Goal: Information Seeking & Learning: Compare options

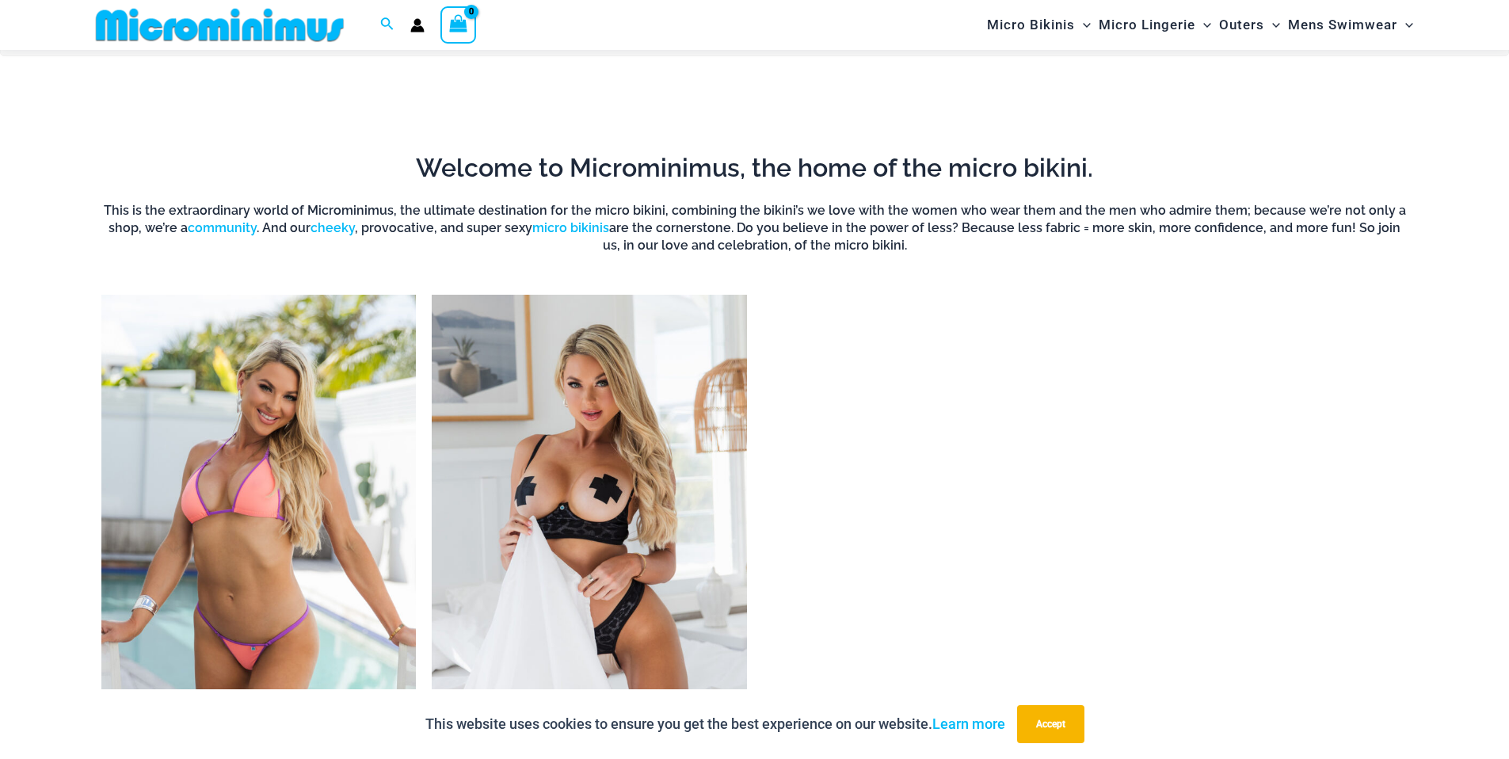
scroll to position [1349, 0]
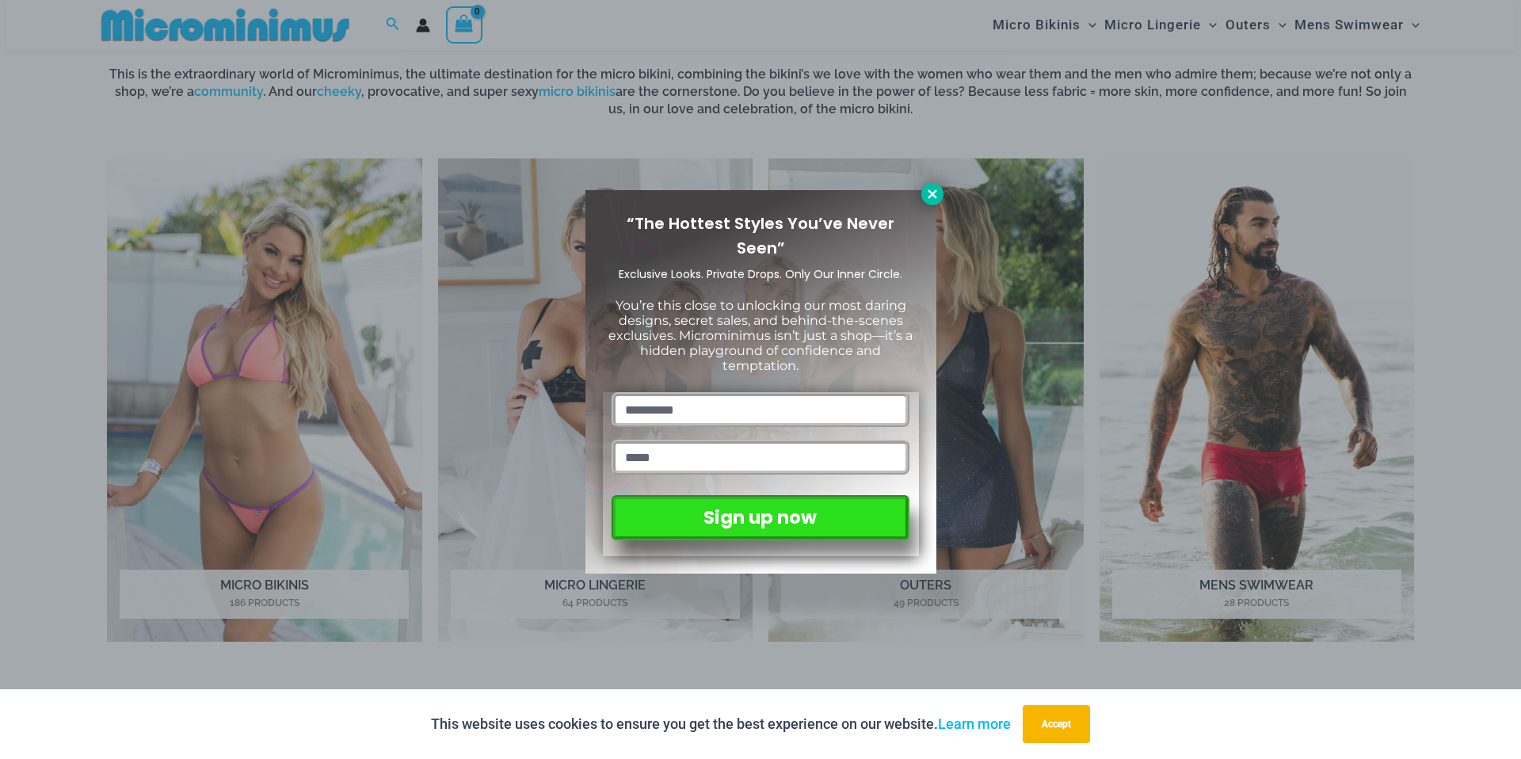
click at [932, 193] on icon at bounding box center [932, 193] width 9 height 9
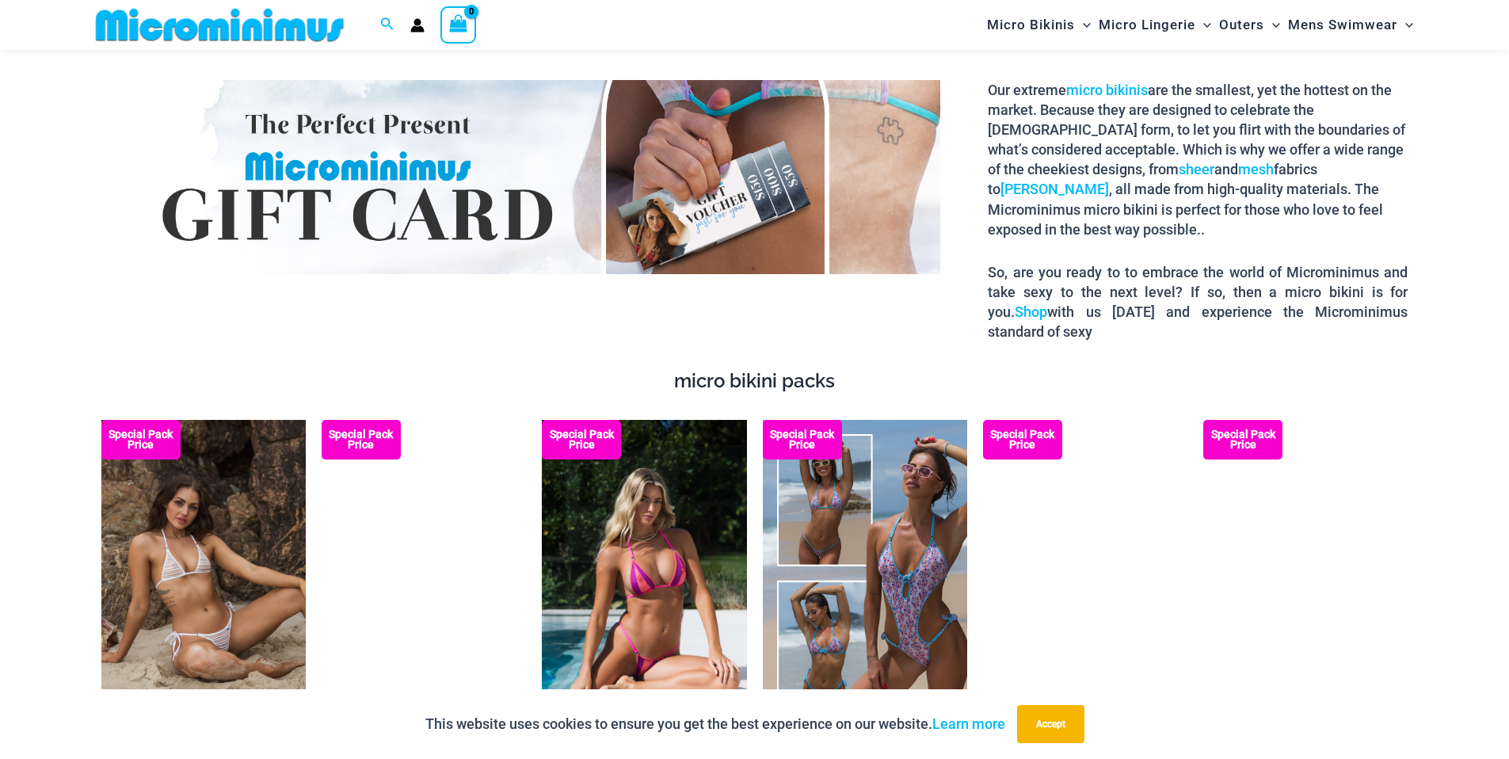
scroll to position [2778, 0]
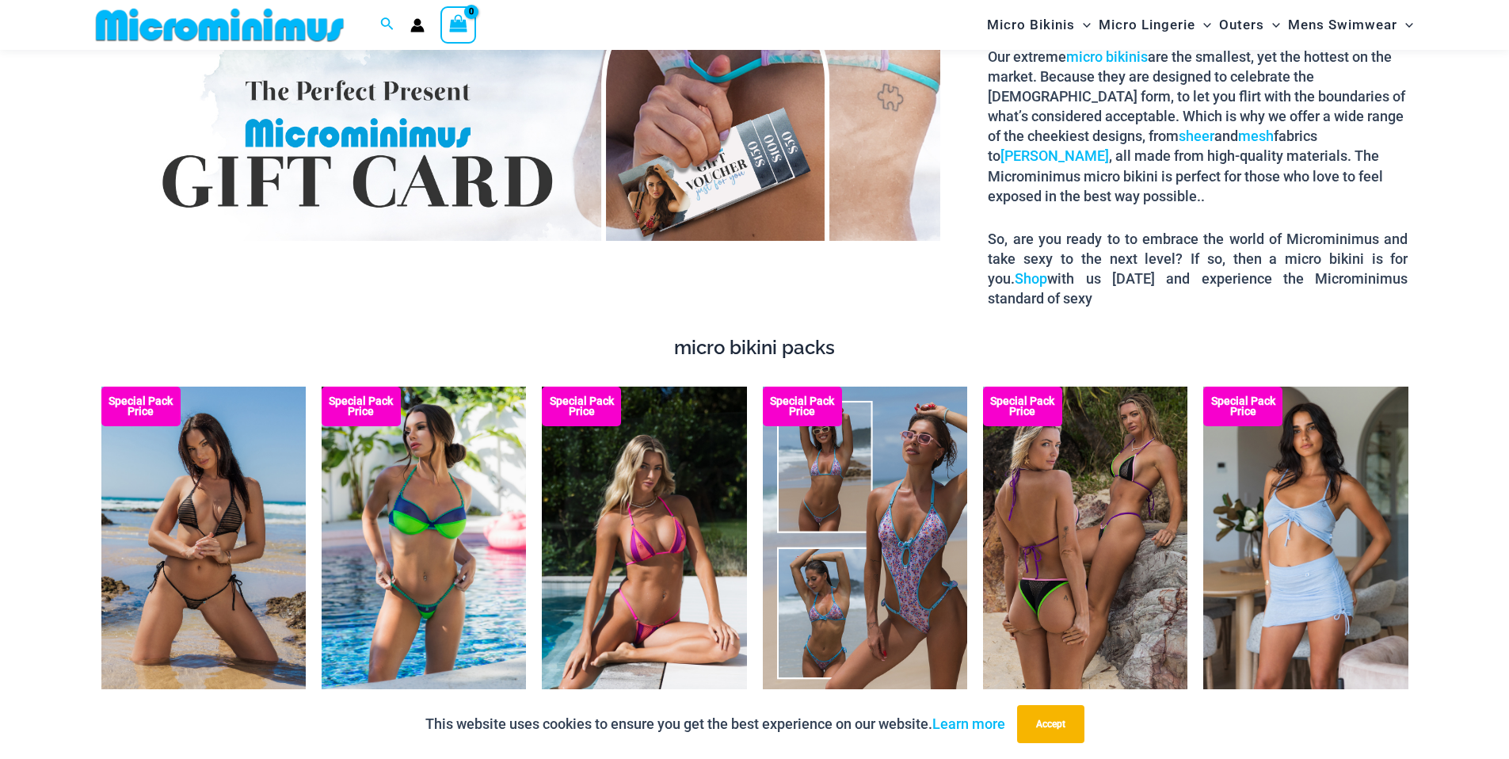
click at [252, 498] on img at bounding box center [203, 540] width 204 height 307
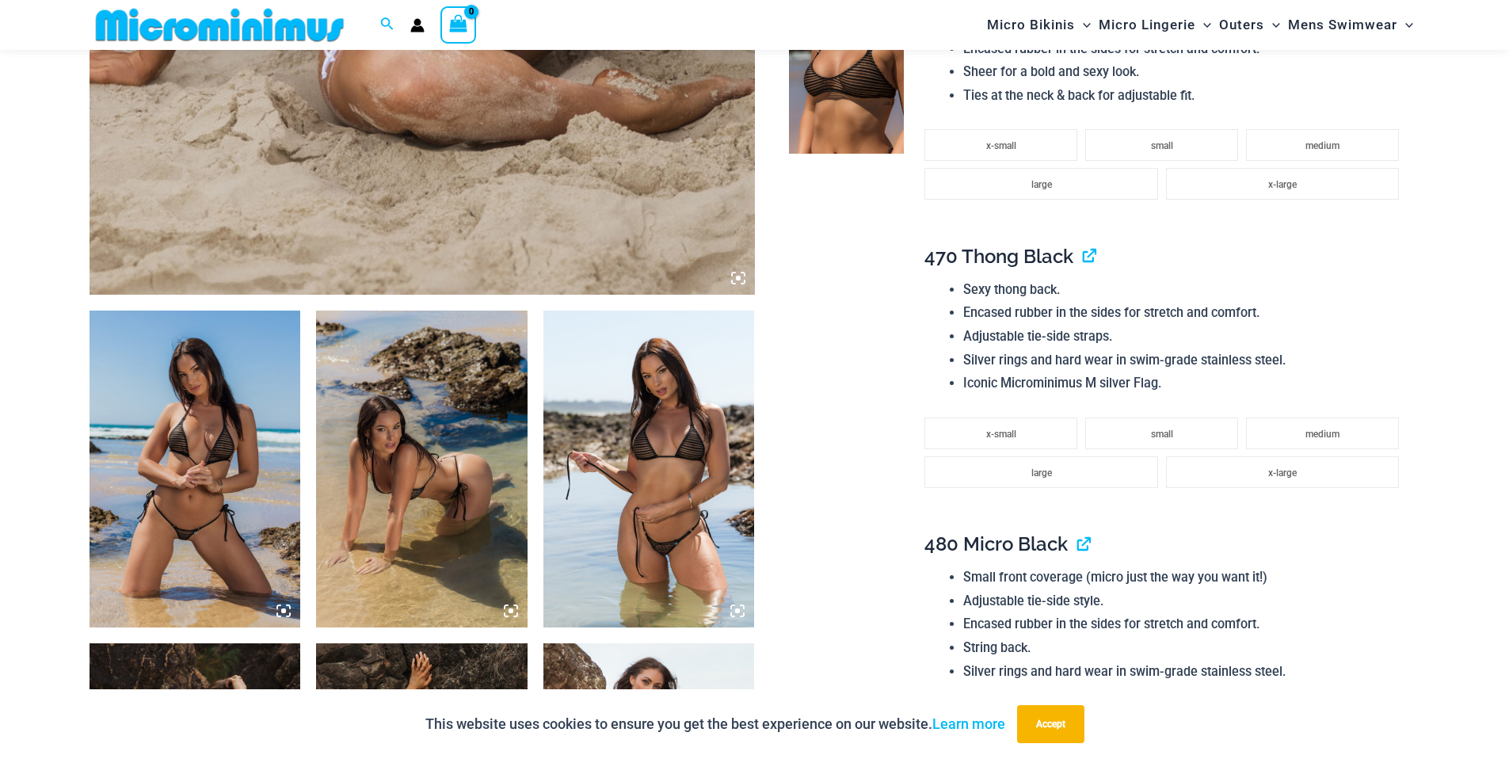
scroll to position [854, 0]
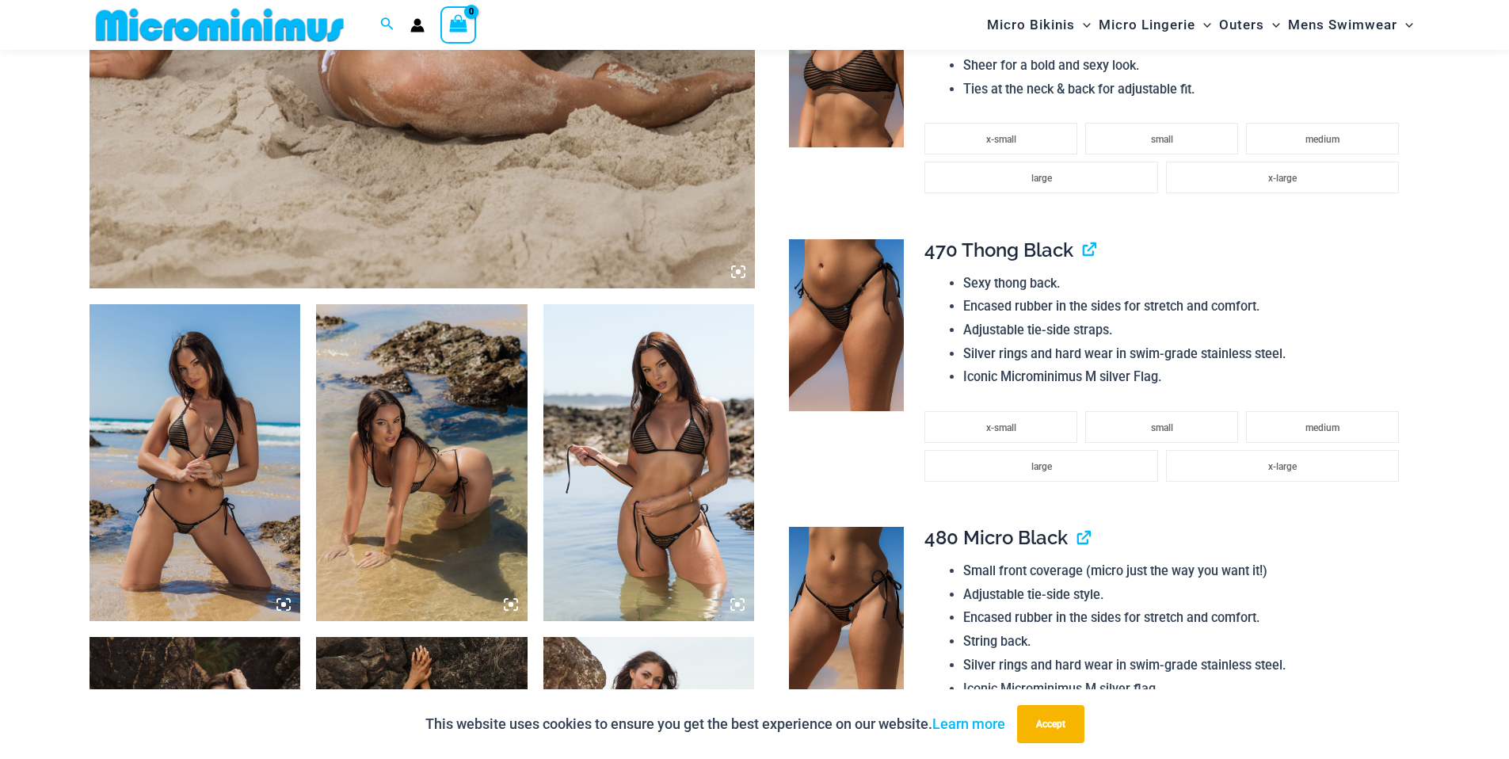
click at [189, 497] on img at bounding box center [196, 462] width 212 height 317
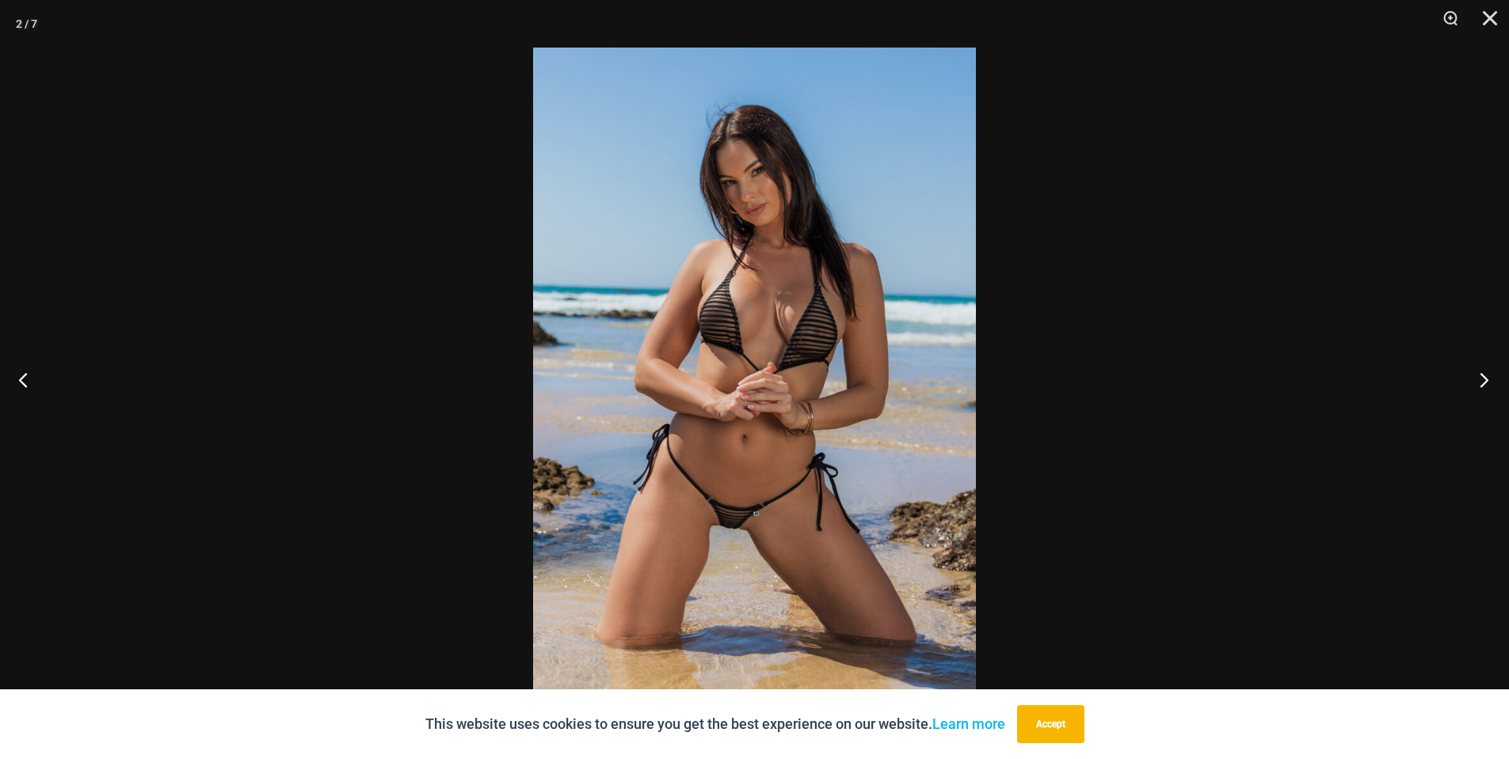
click at [1490, 379] on button "Next" at bounding box center [1479, 379] width 59 height 79
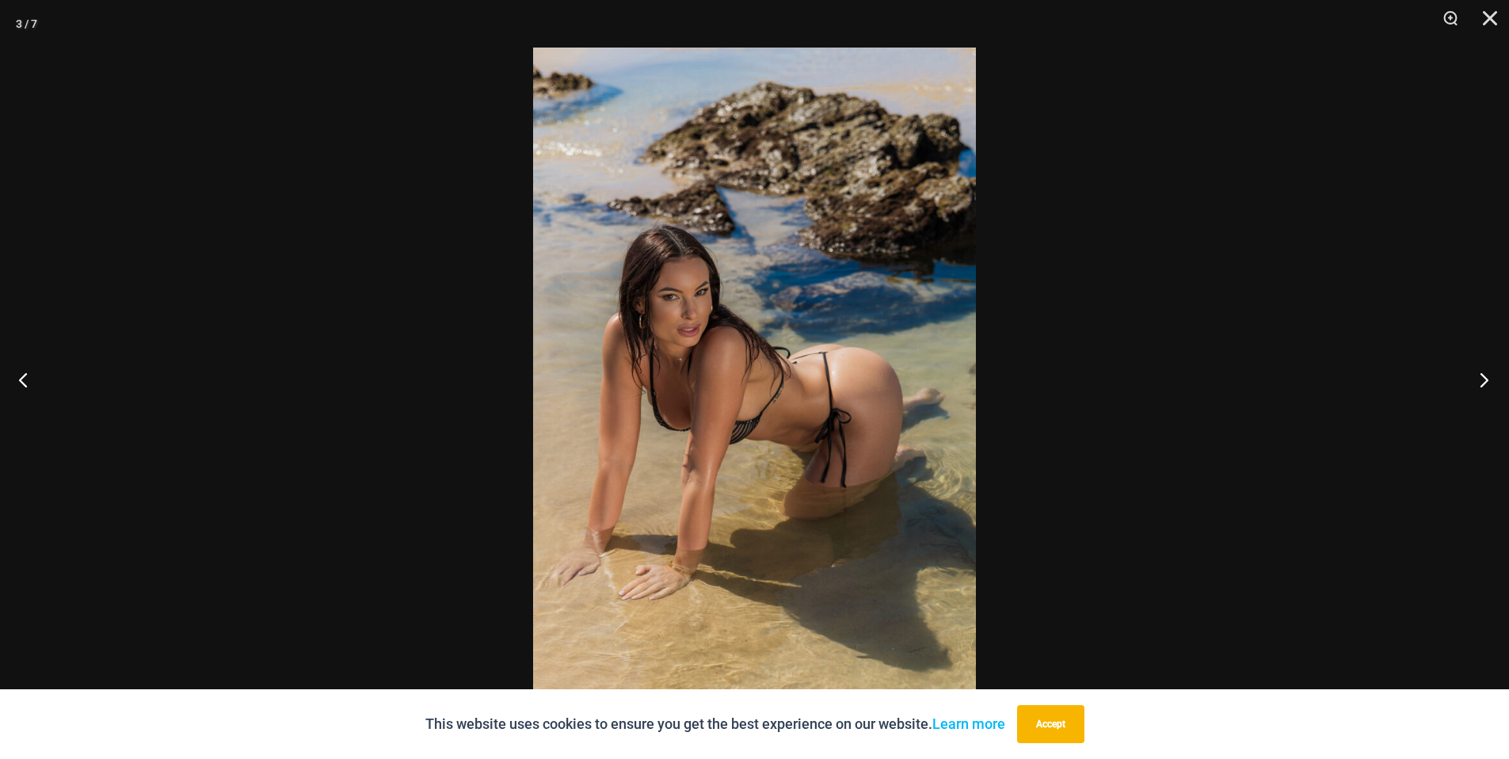
click at [1490, 379] on button "Next" at bounding box center [1479, 379] width 59 height 79
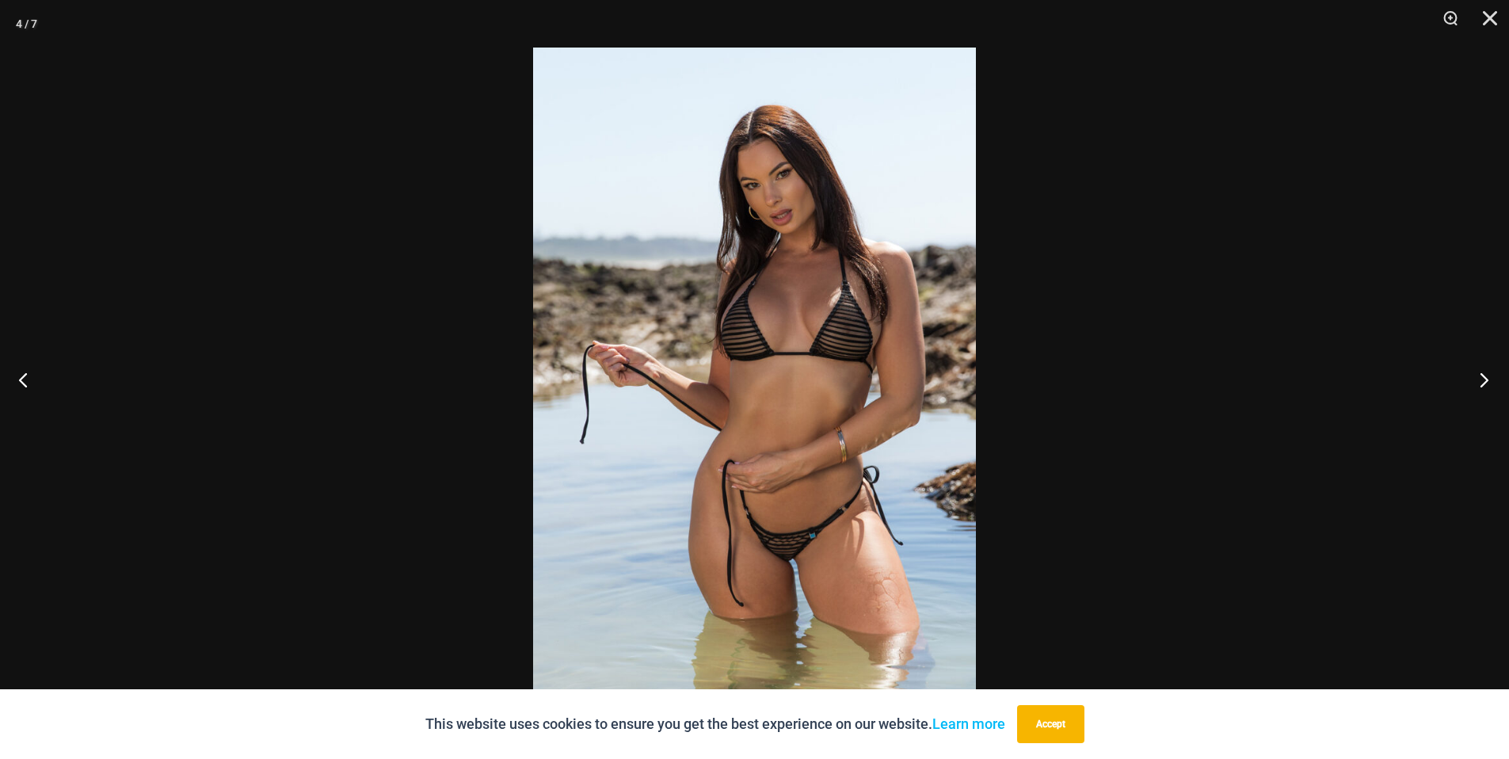
click at [1490, 379] on button "Next" at bounding box center [1479, 379] width 59 height 79
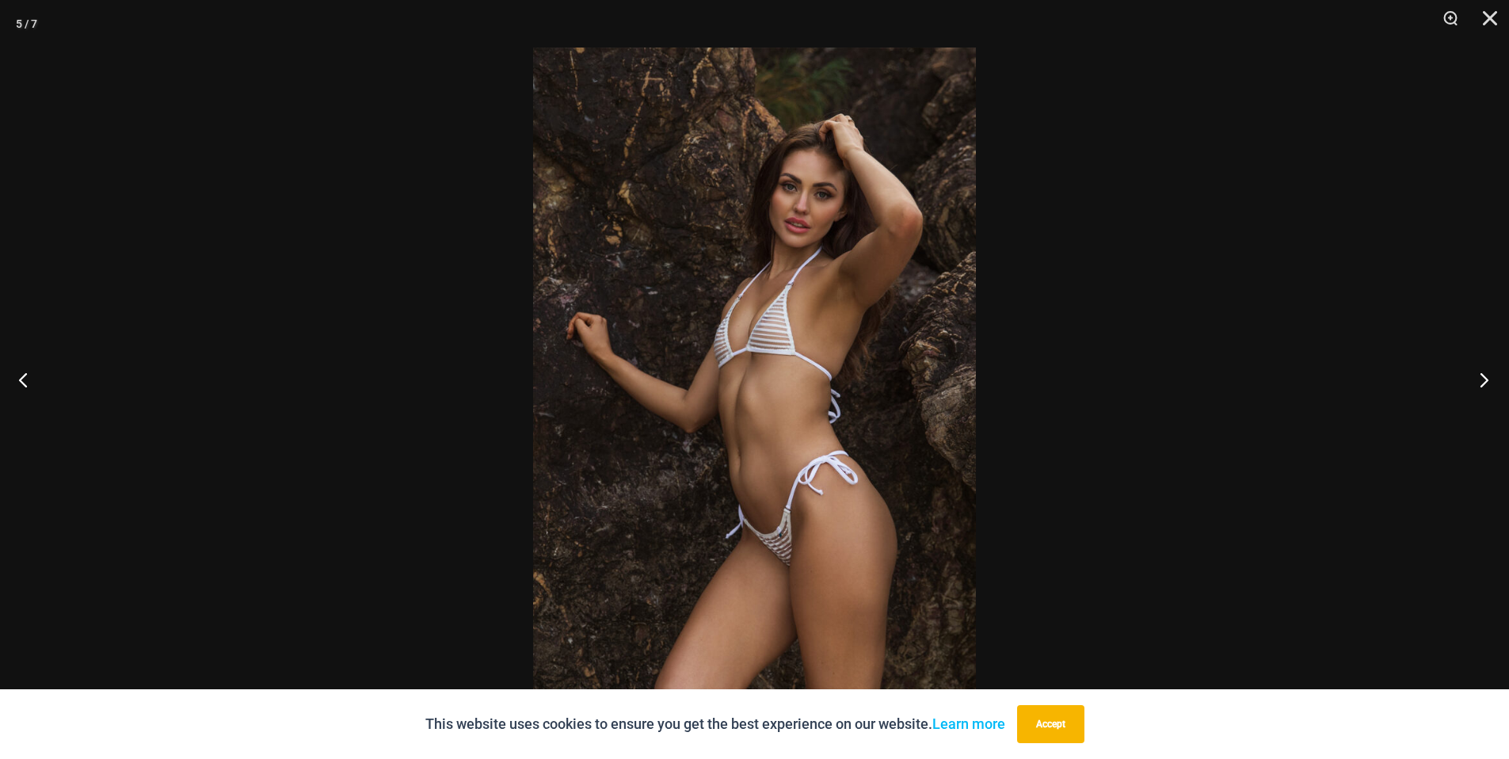
click at [1490, 379] on button "Next" at bounding box center [1479, 379] width 59 height 79
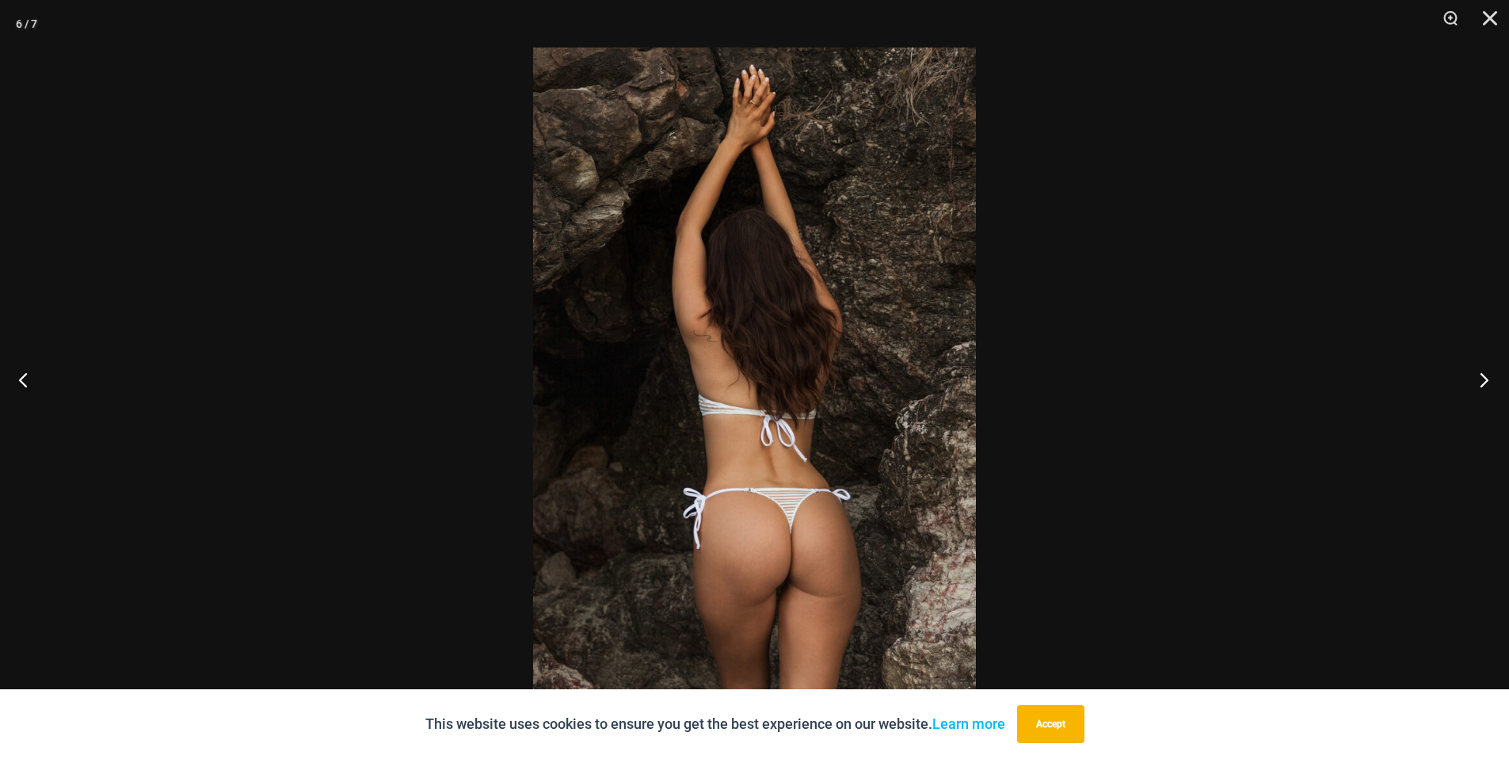
click at [1490, 379] on button "Next" at bounding box center [1479, 379] width 59 height 79
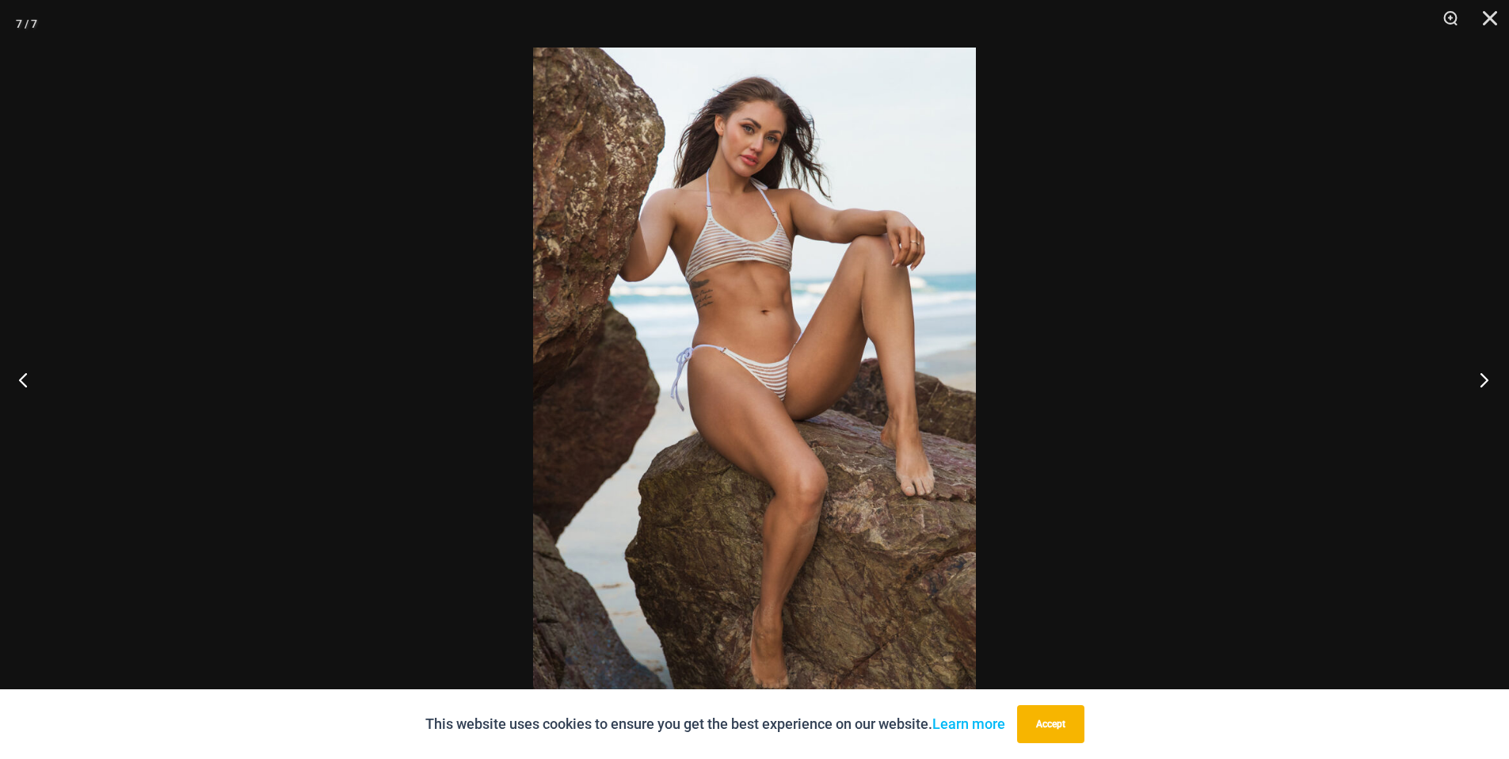
click at [1490, 379] on button "Next" at bounding box center [1479, 379] width 59 height 79
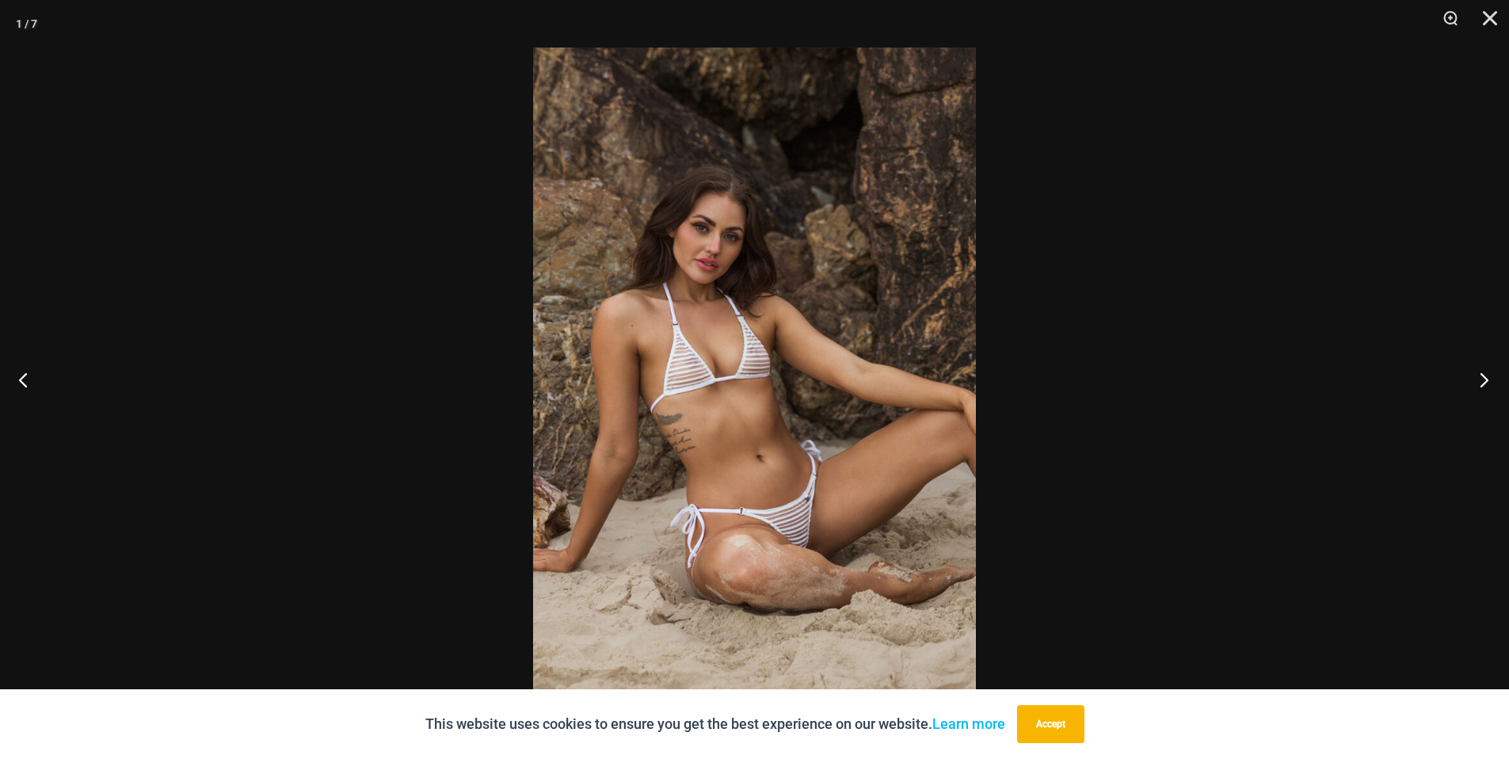
click at [1490, 379] on button "Next" at bounding box center [1479, 379] width 59 height 79
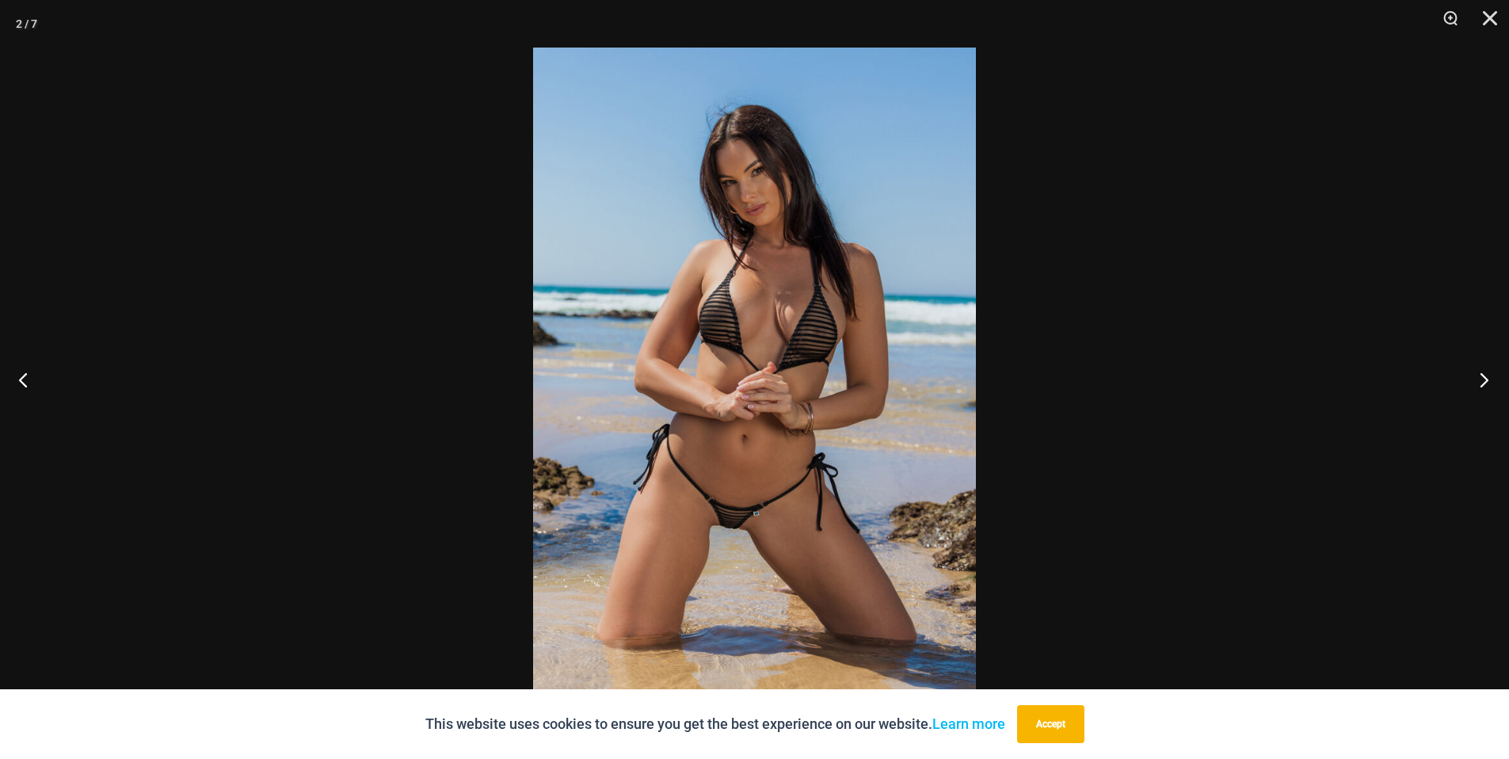
click at [1490, 379] on button "Next" at bounding box center [1479, 379] width 59 height 79
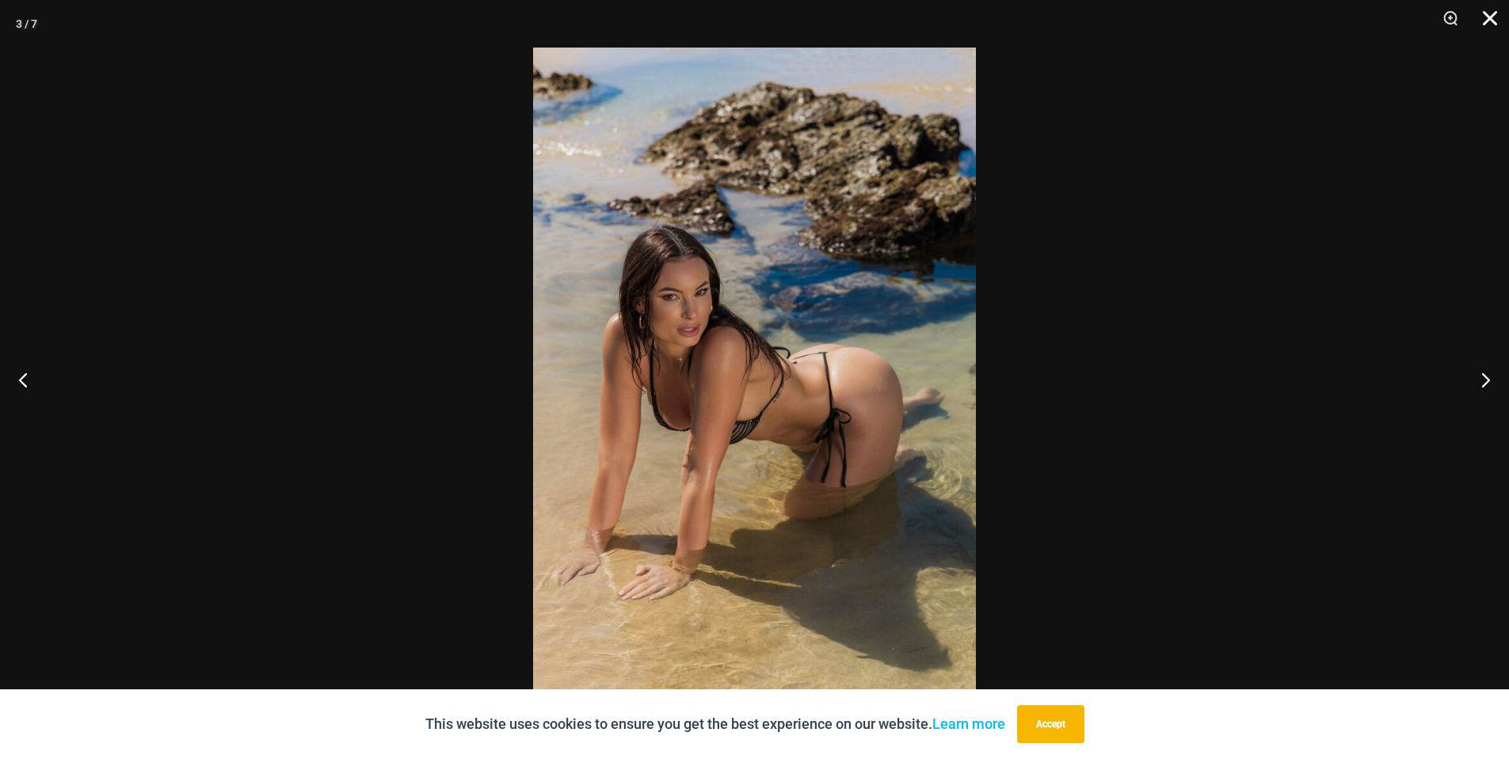
click at [1489, 13] on button "Close" at bounding box center [1485, 24] width 40 height 48
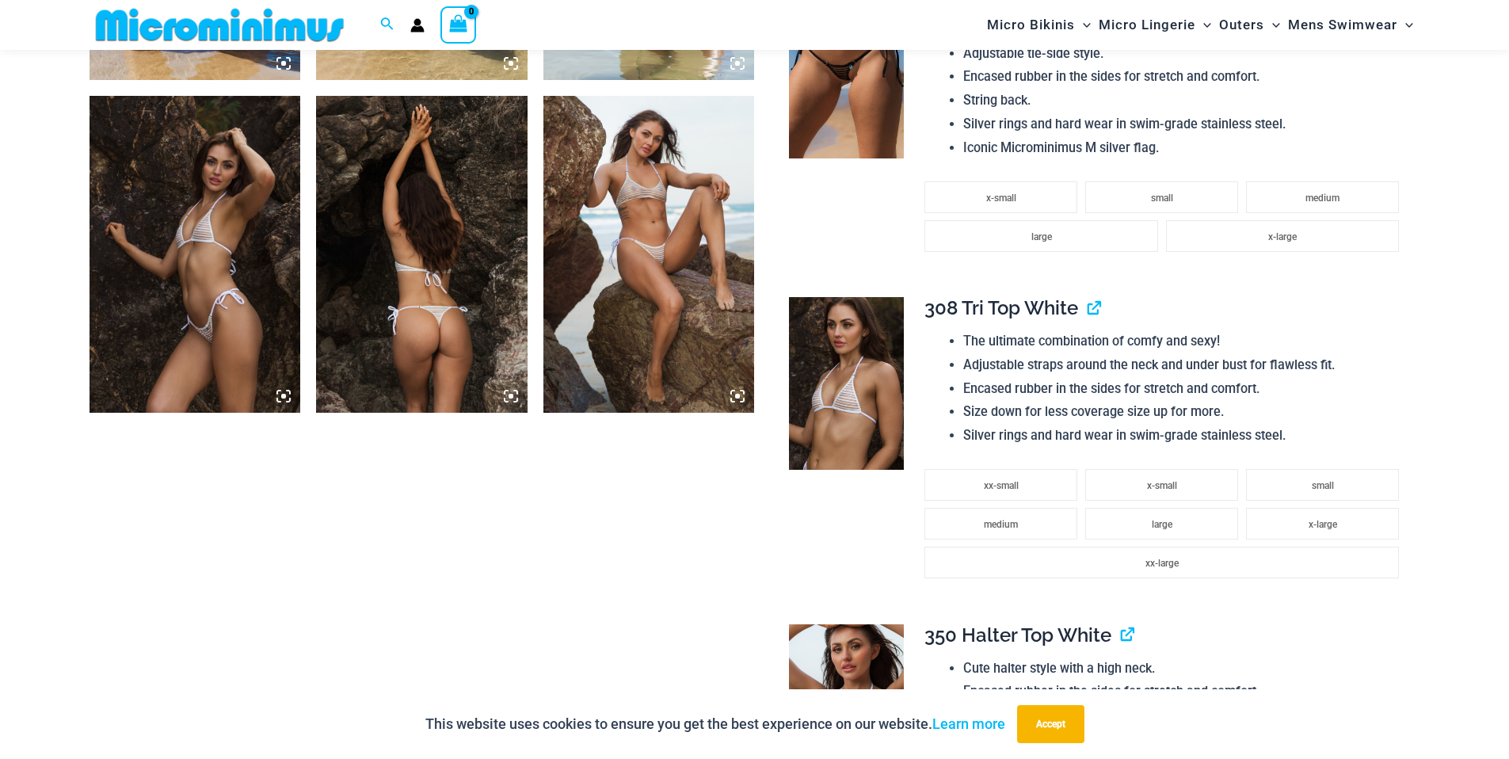
scroll to position [1077, 0]
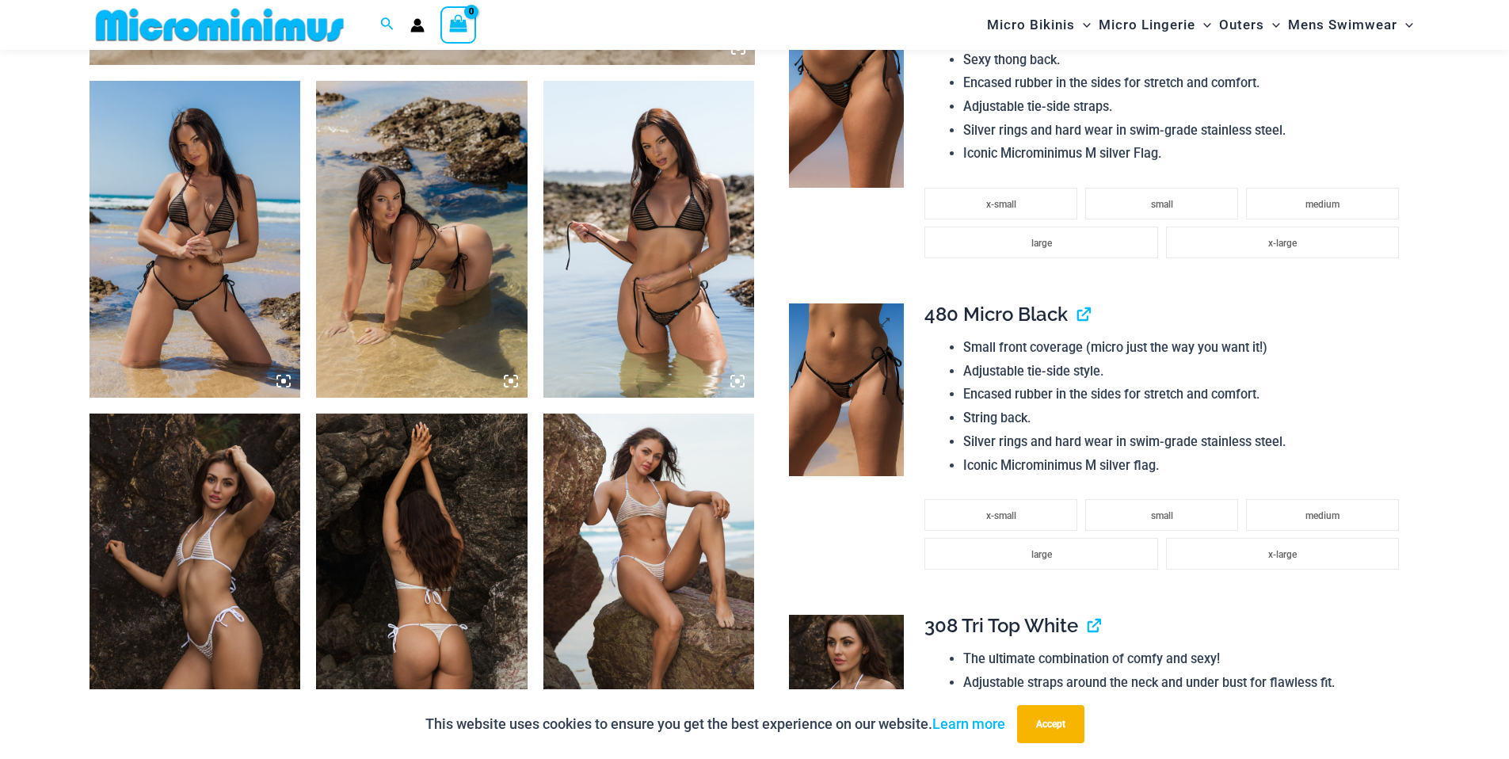
click at [821, 435] on img at bounding box center [846, 389] width 115 height 173
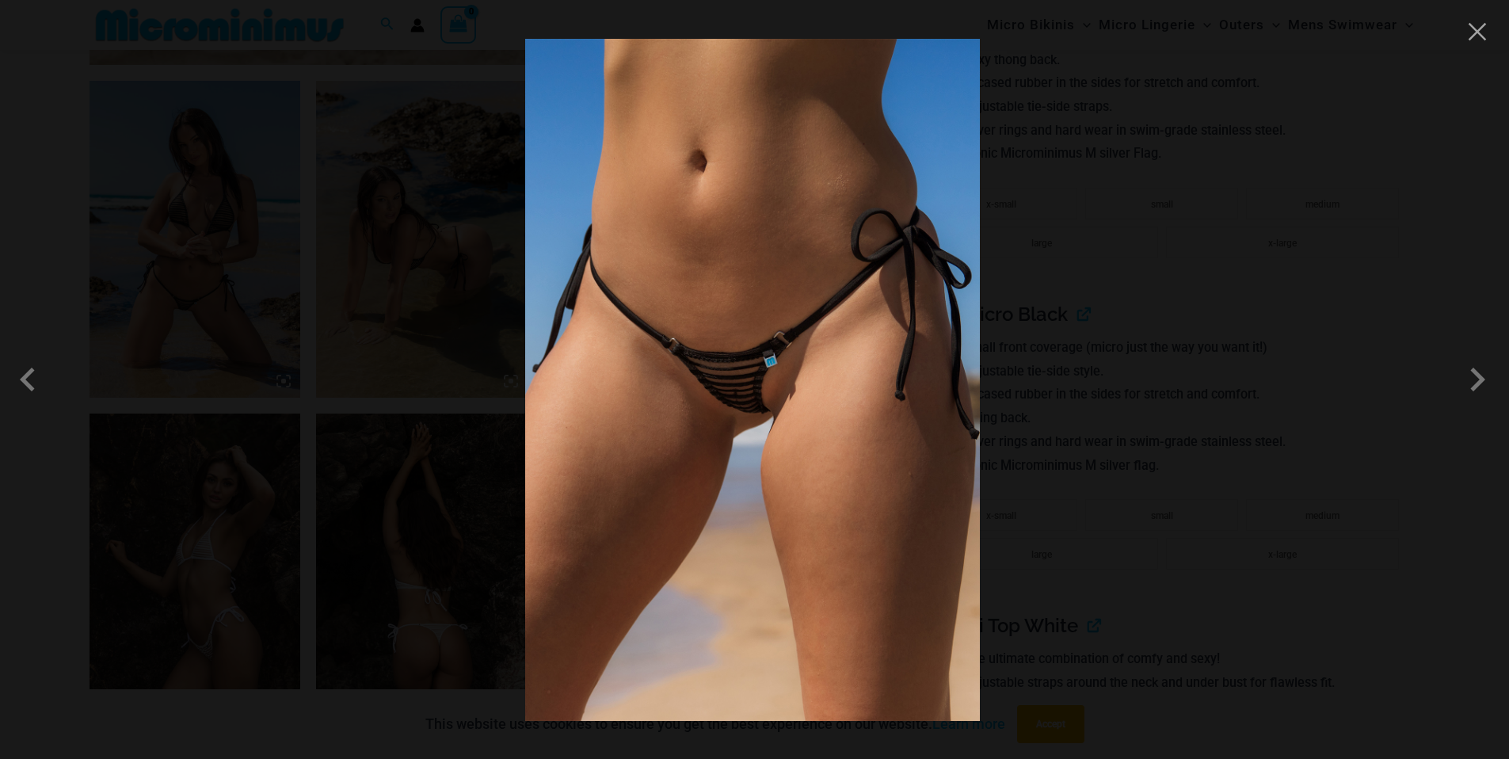
click at [821, 434] on img at bounding box center [752, 380] width 455 height 682
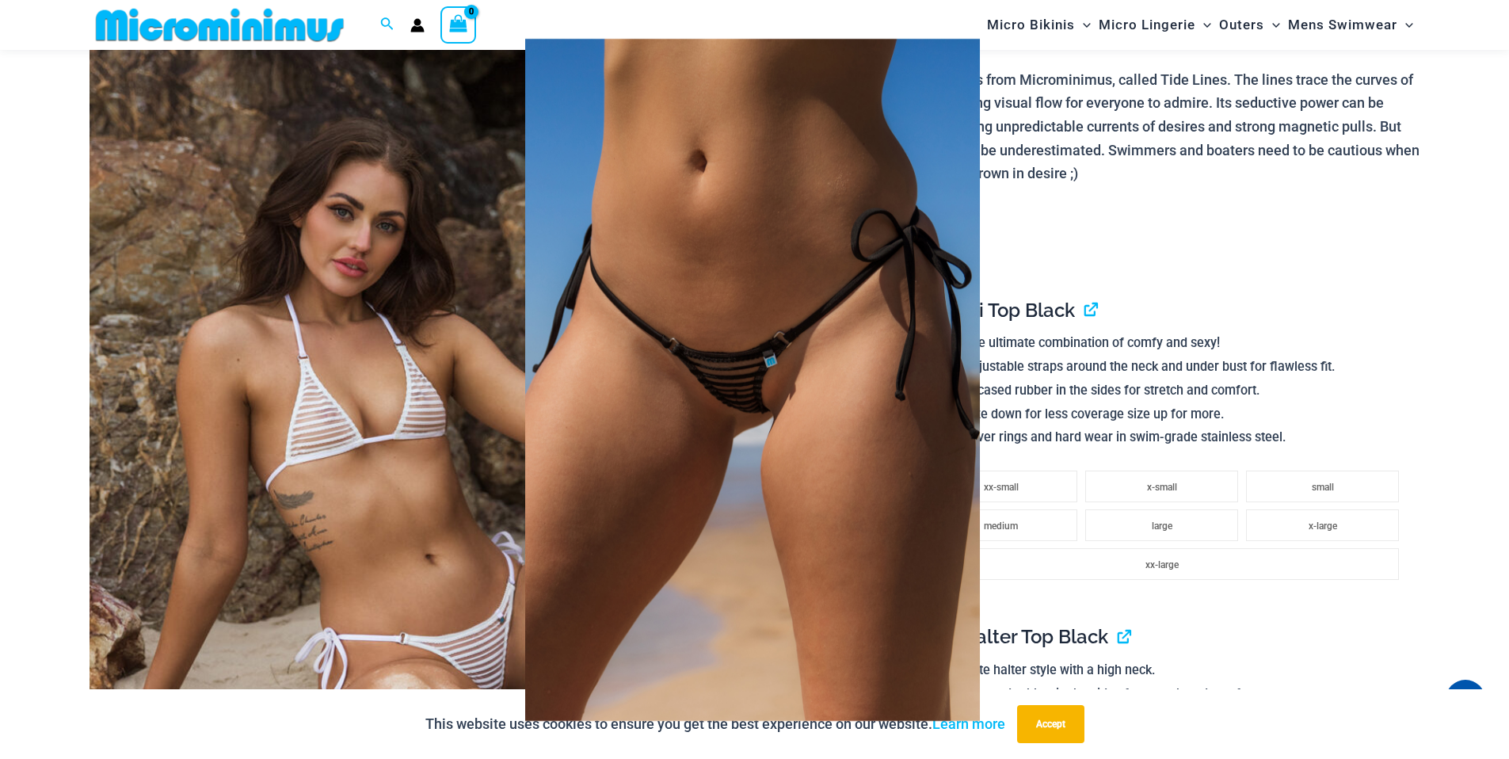
scroll to position [0, 0]
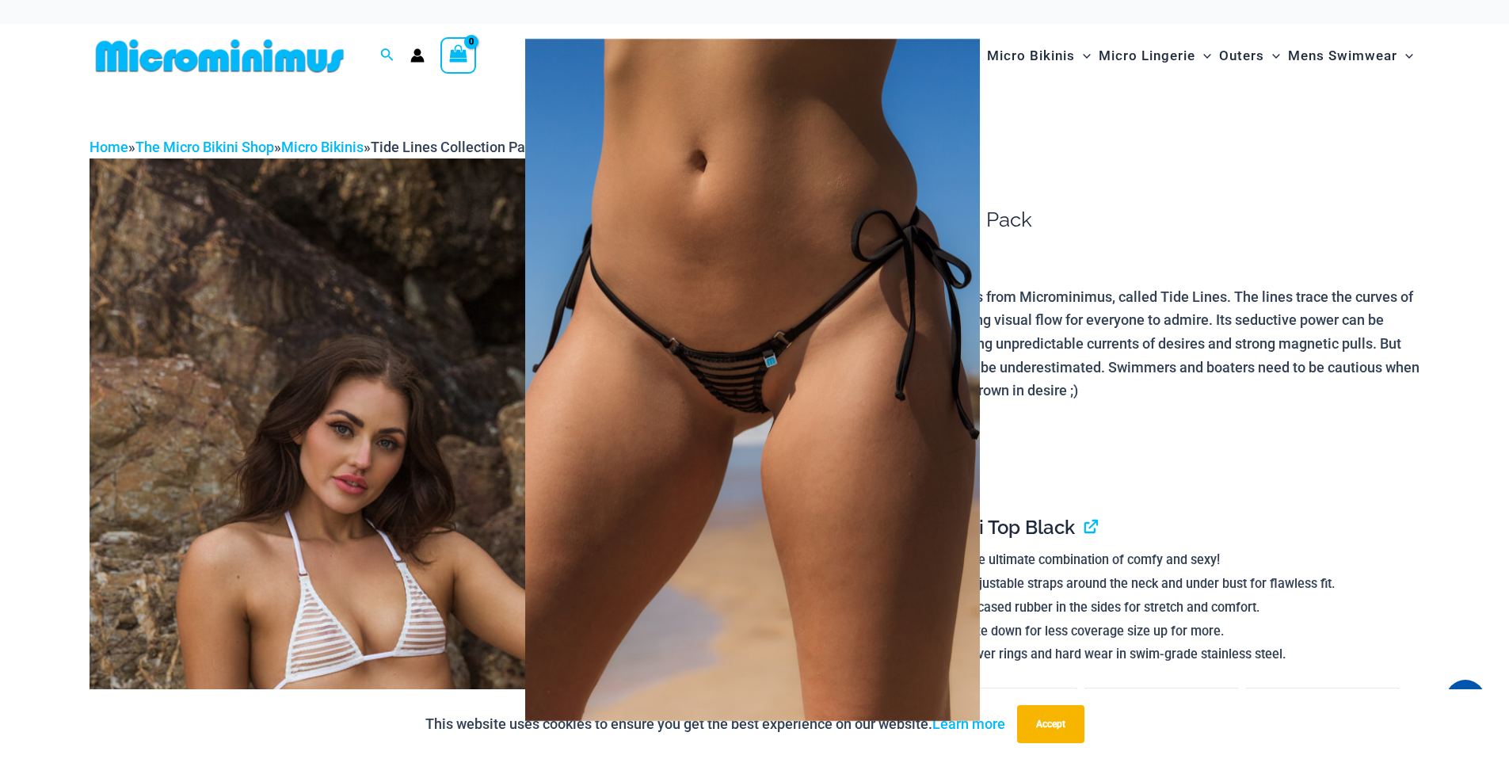
click at [1027, 51] on div at bounding box center [754, 379] width 1509 height 759
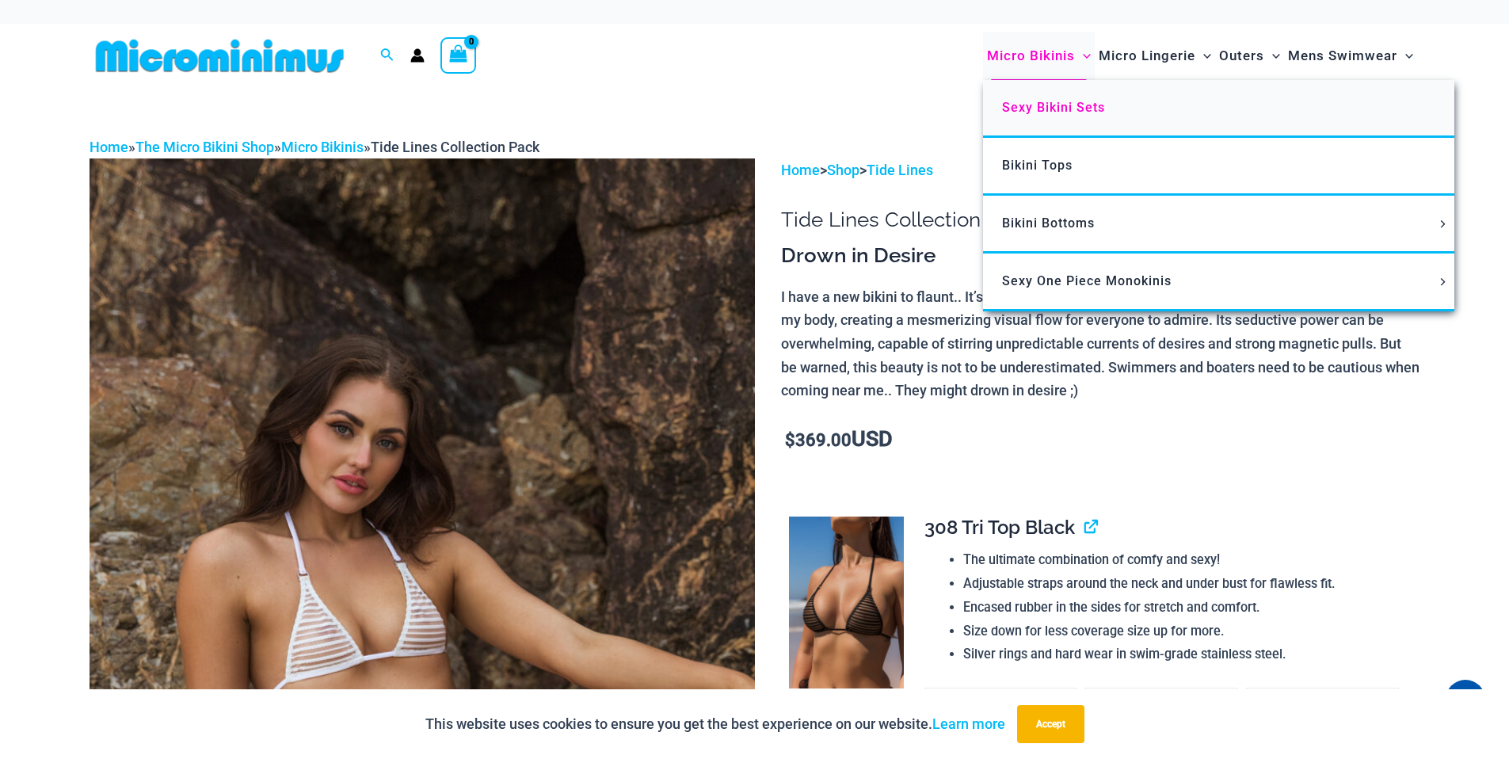
click at [1027, 106] on span "Sexy Bikini Sets" at bounding box center [1053, 107] width 103 height 15
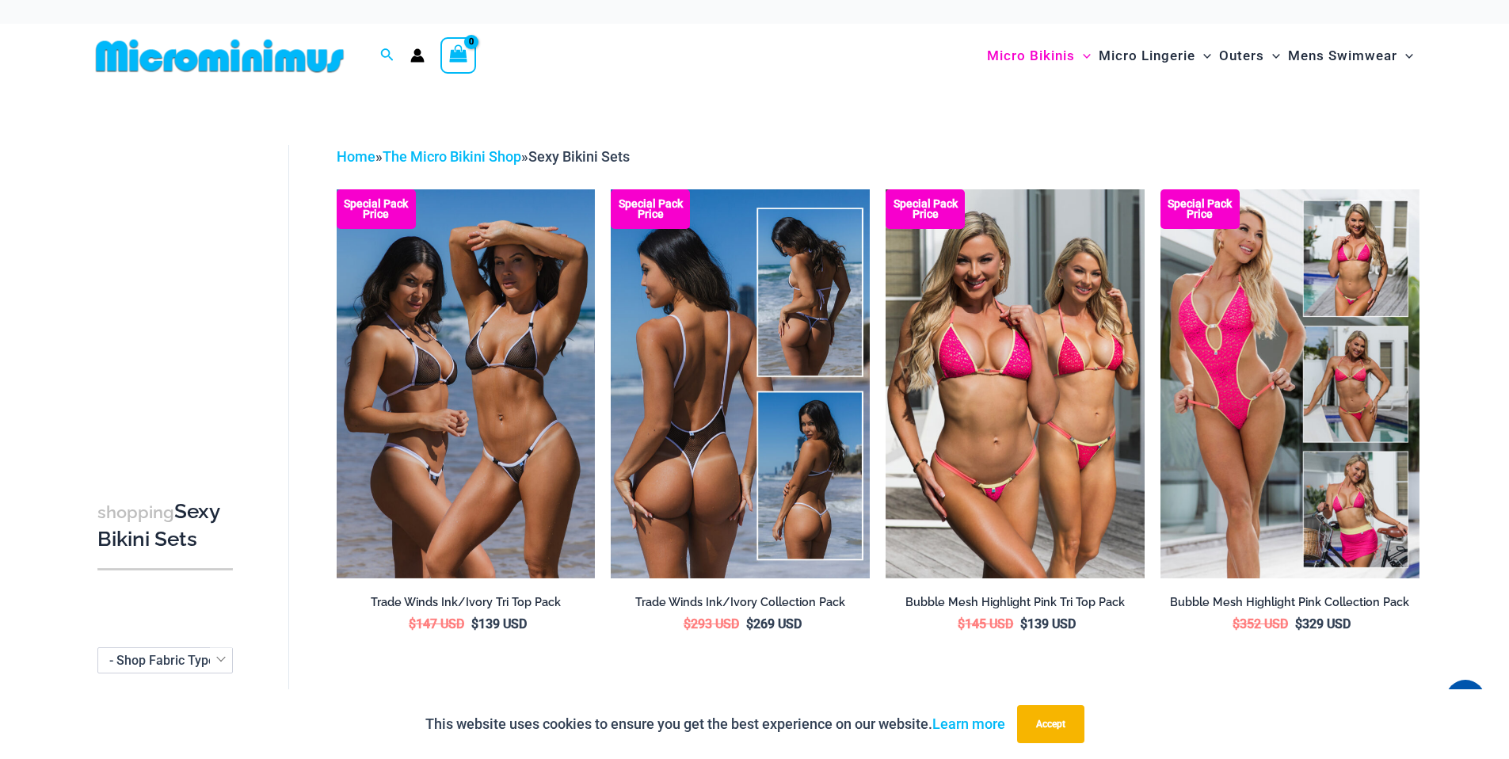
click at [709, 383] on img at bounding box center [740, 383] width 259 height 388
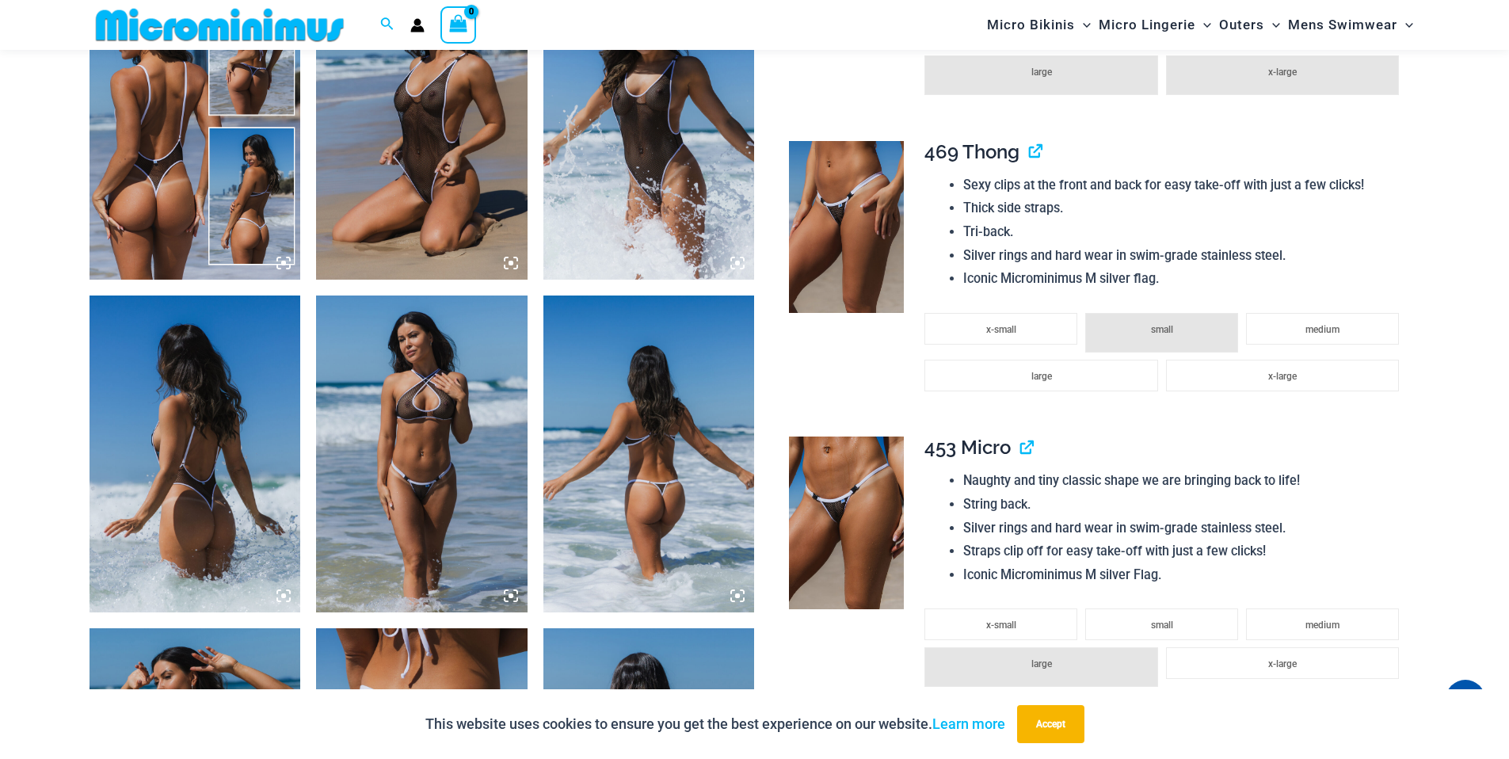
scroll to position [1444, 0]
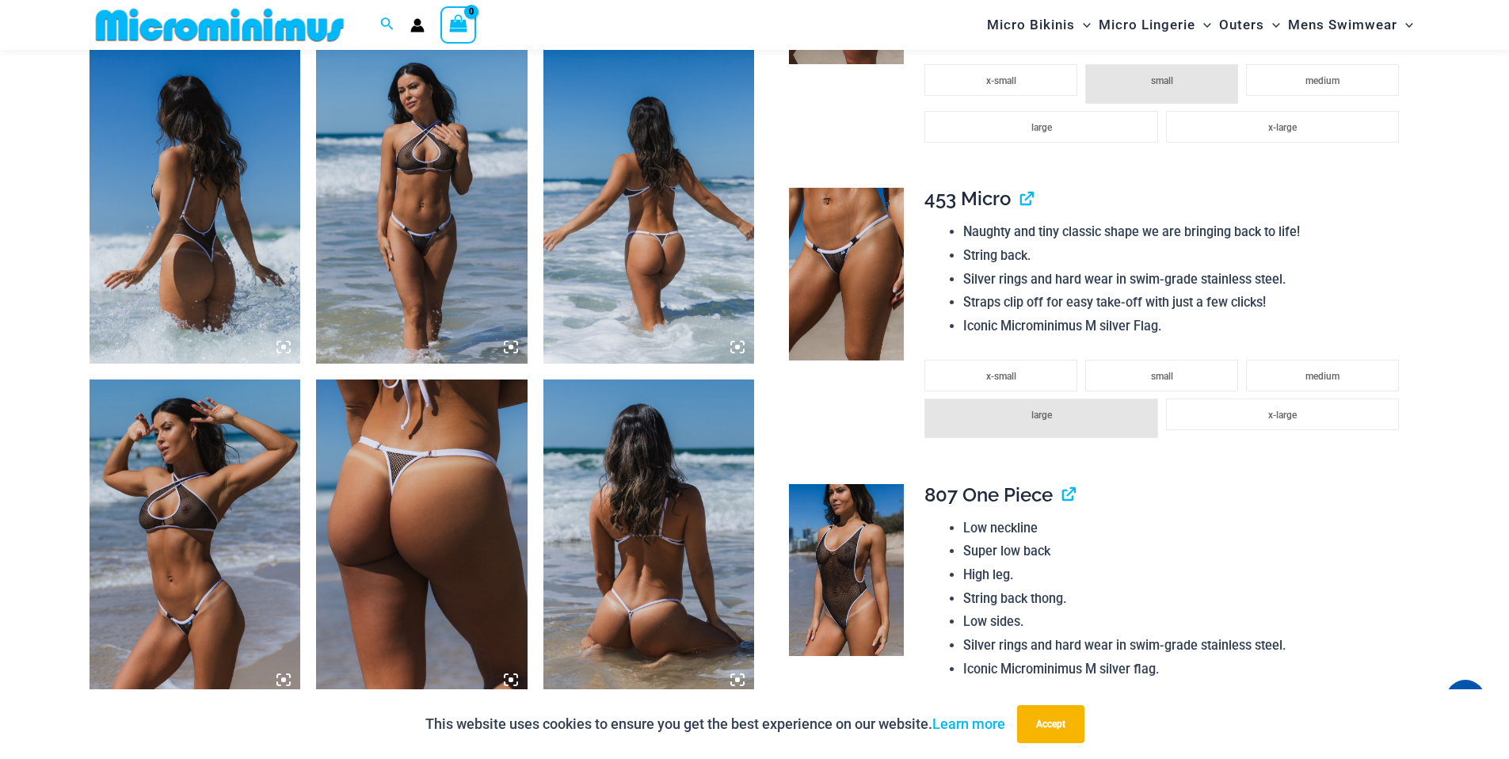
click at [855, 341] on img at bounding box center [846, 274] width 115 height 173
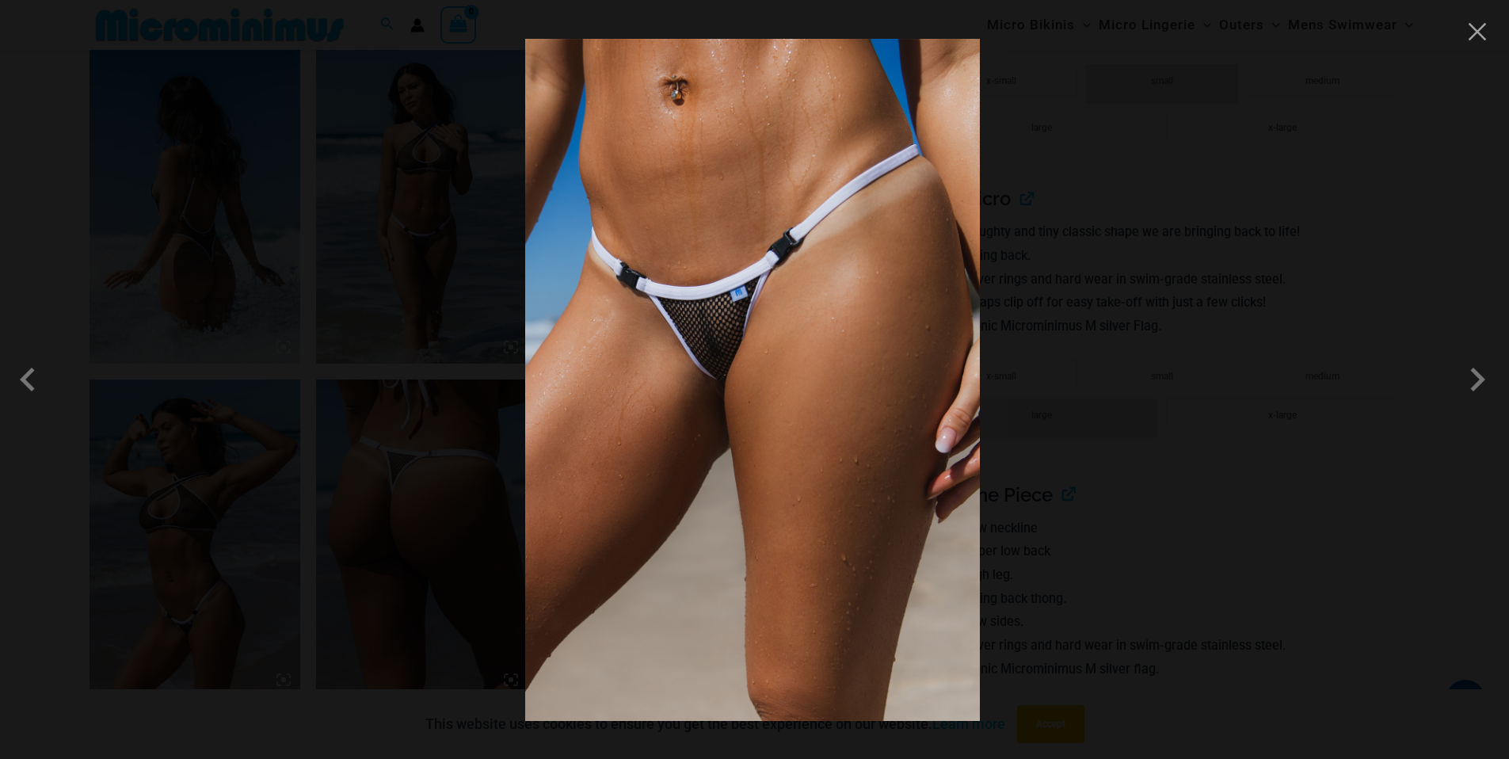
click at [821, 345] on img at bounding box center [752, 380] width 455 height 682
click at [1477, 375] on span at bounding box center [1478, 380] width 48 height 48
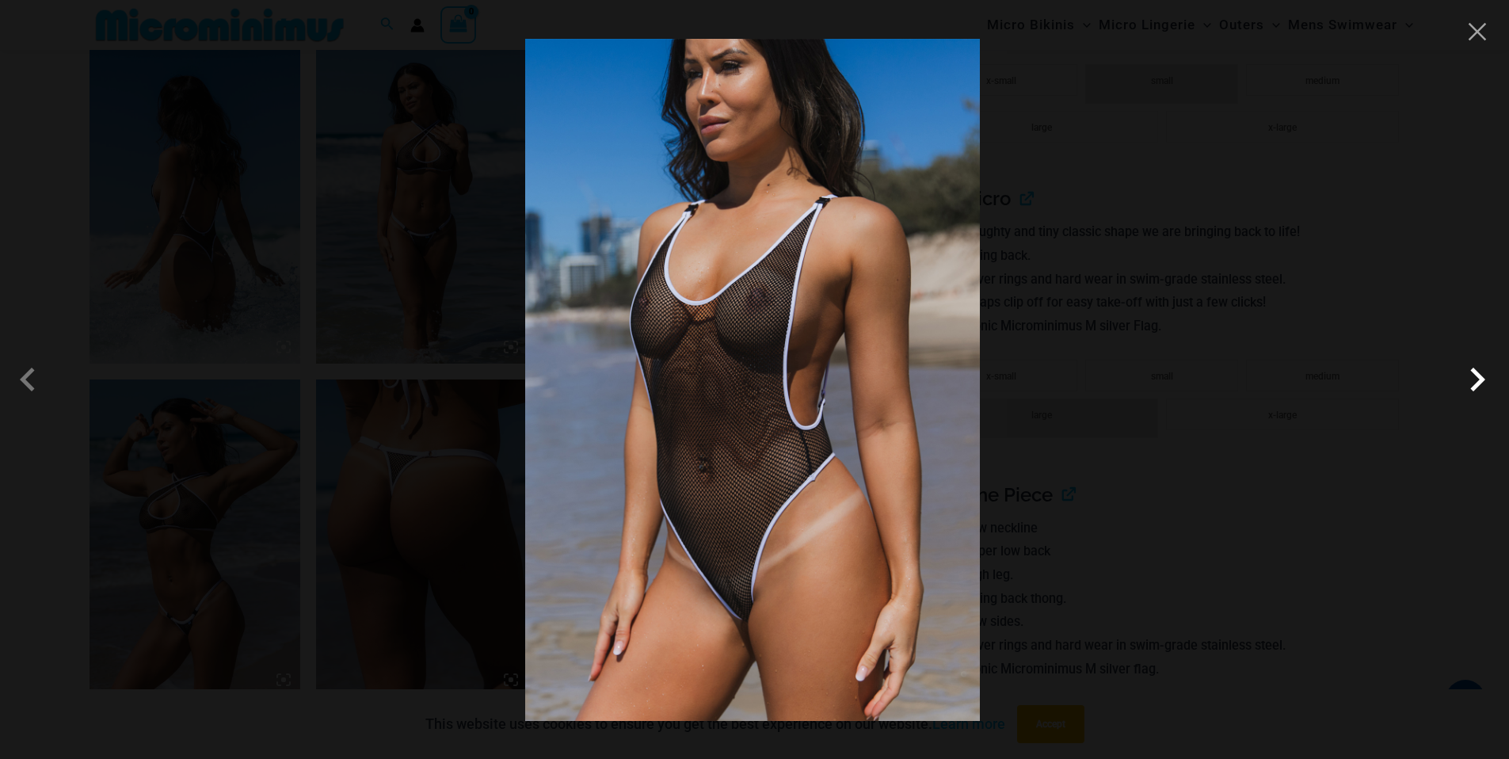
click at [1477, 375] on span at bounding box center [1478, 380] width 48 height 48
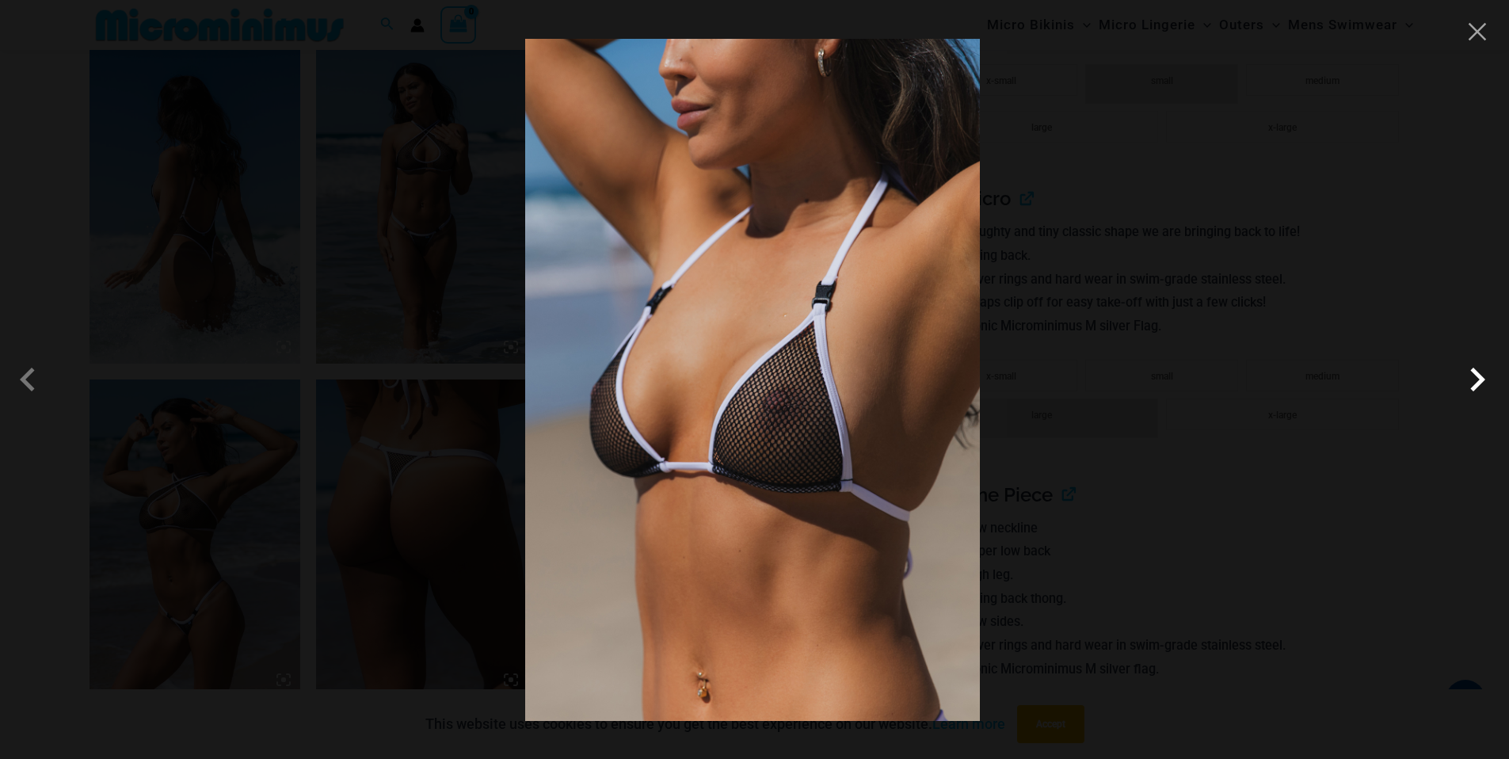
click at [1477, 375] on span at bounding box center [1478, 380] width 48 height 48
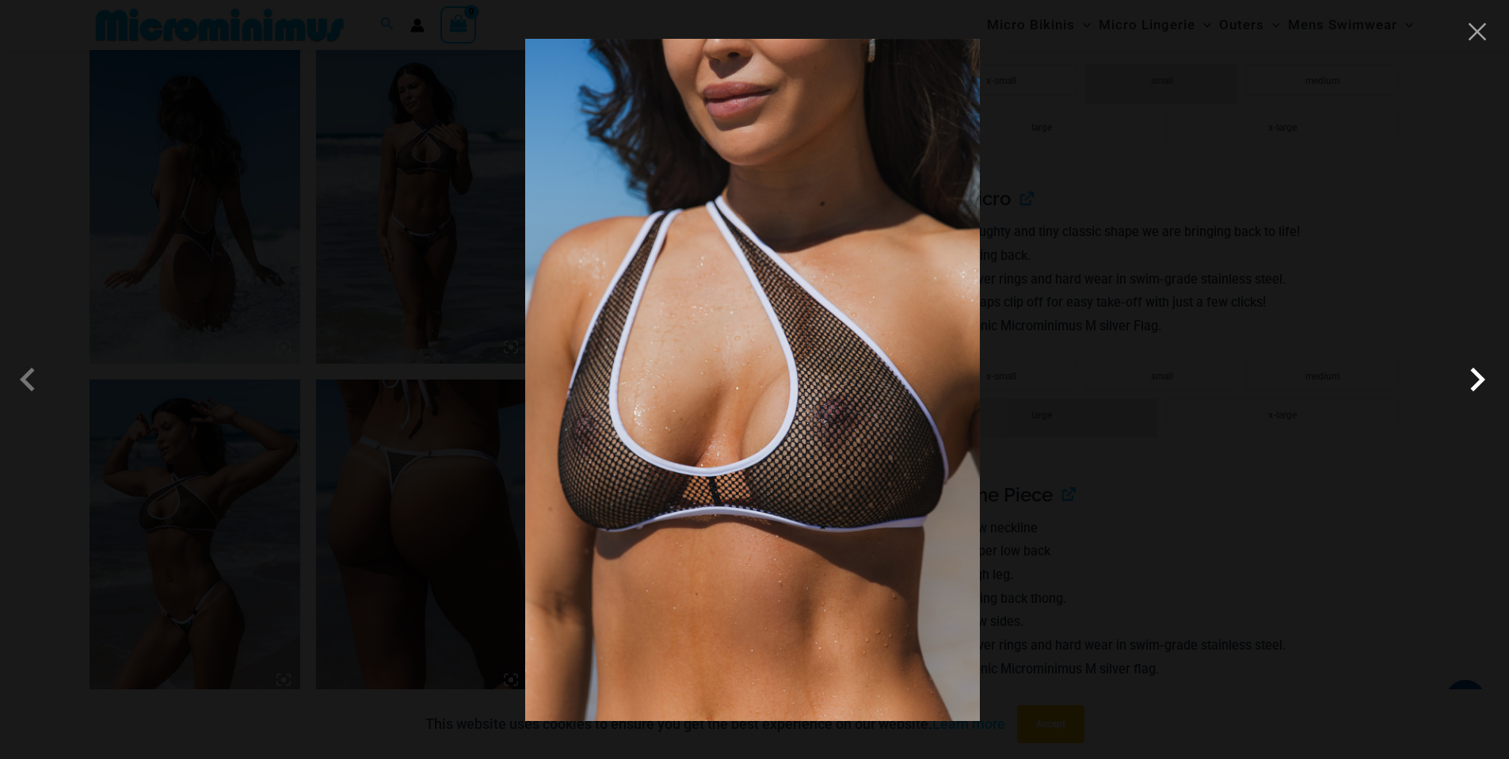
click at [1477, 375] on span at bounding box center [1478, 380] width 48 height 48
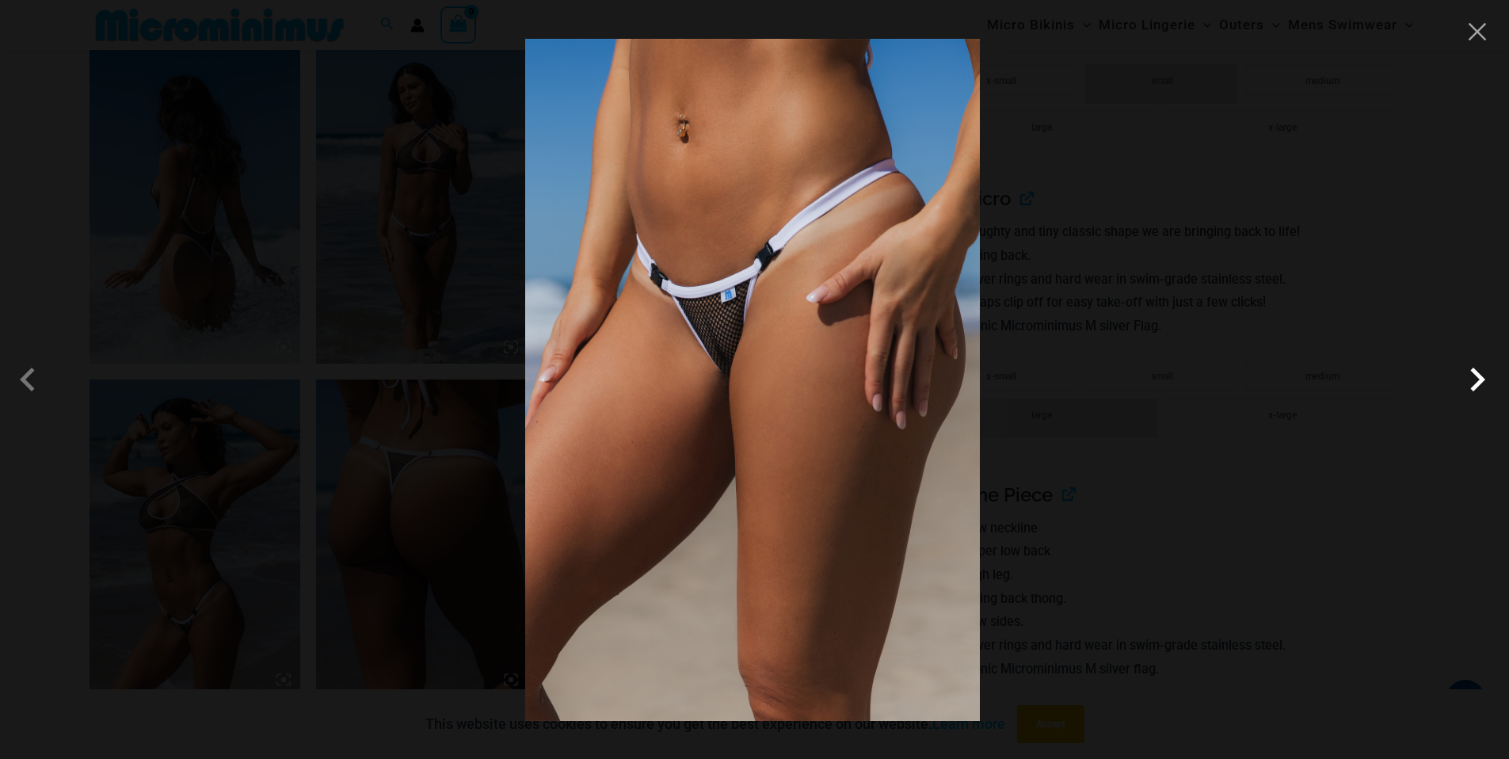
click at [1477, 375] on span at bounding box center [1478, 380] width 48 height 48
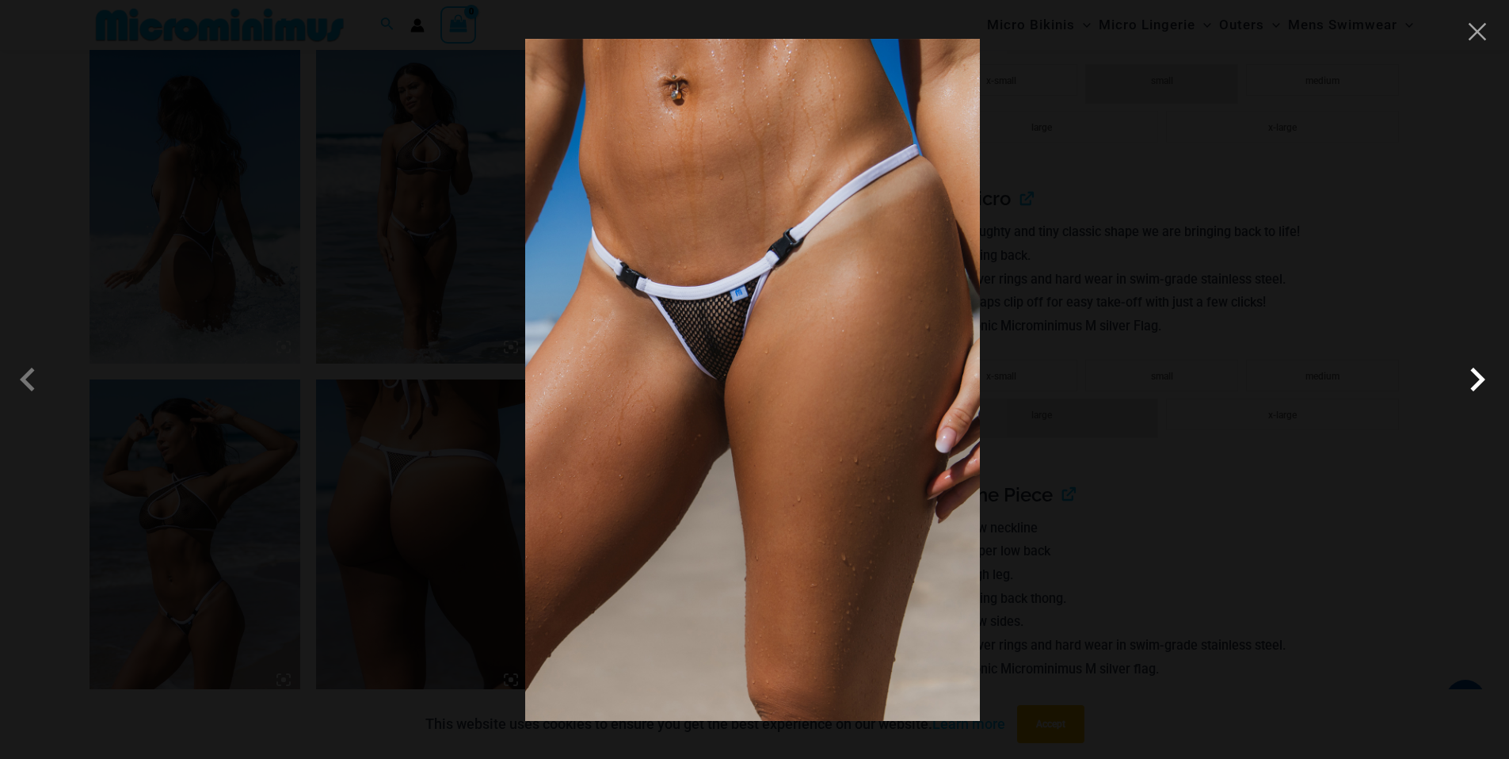
click at [1477, 375] on span at bounding box center [1478, 380] width 48 height 48
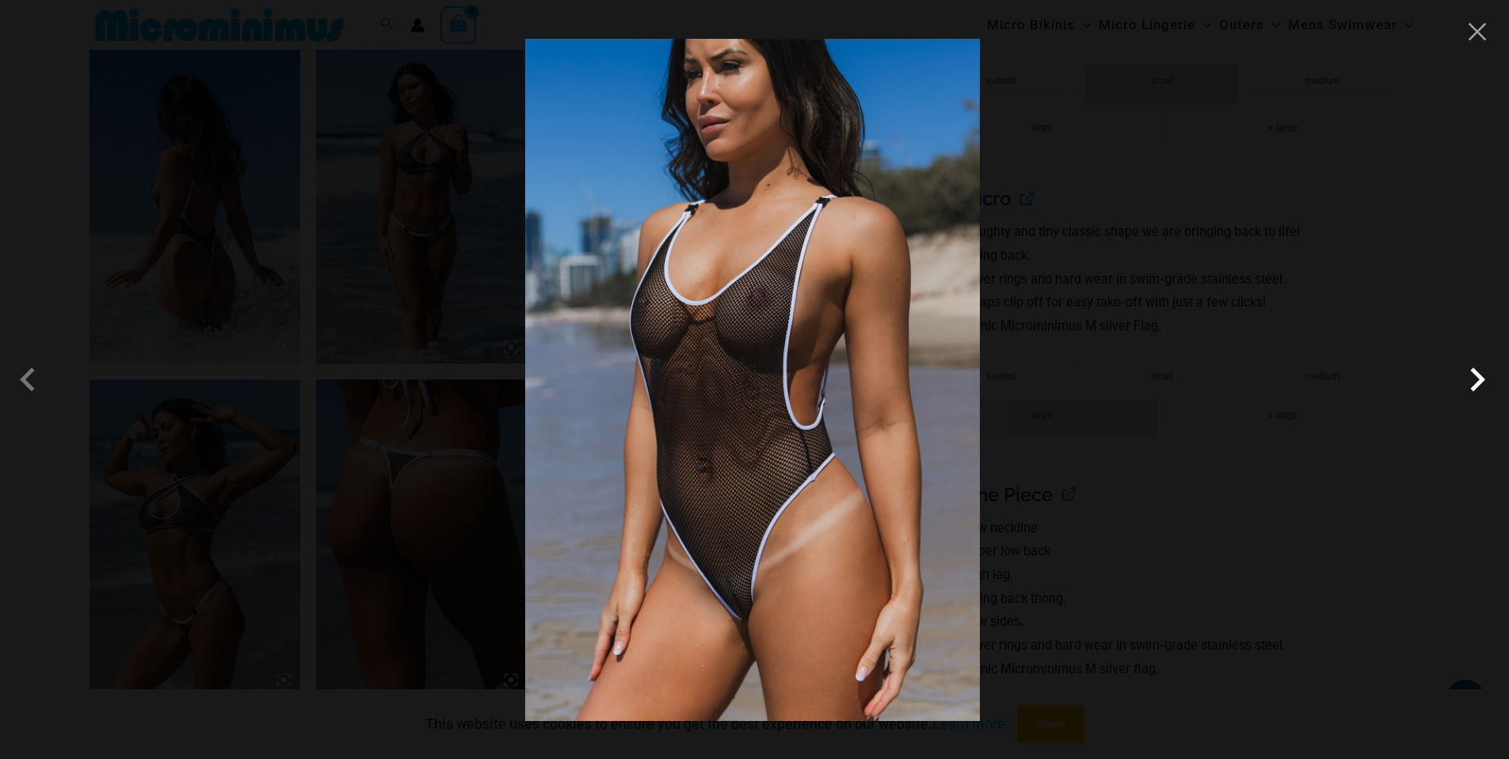
click at [1477, 375] on span at bounding box center [1478, 380] width 48 height 48
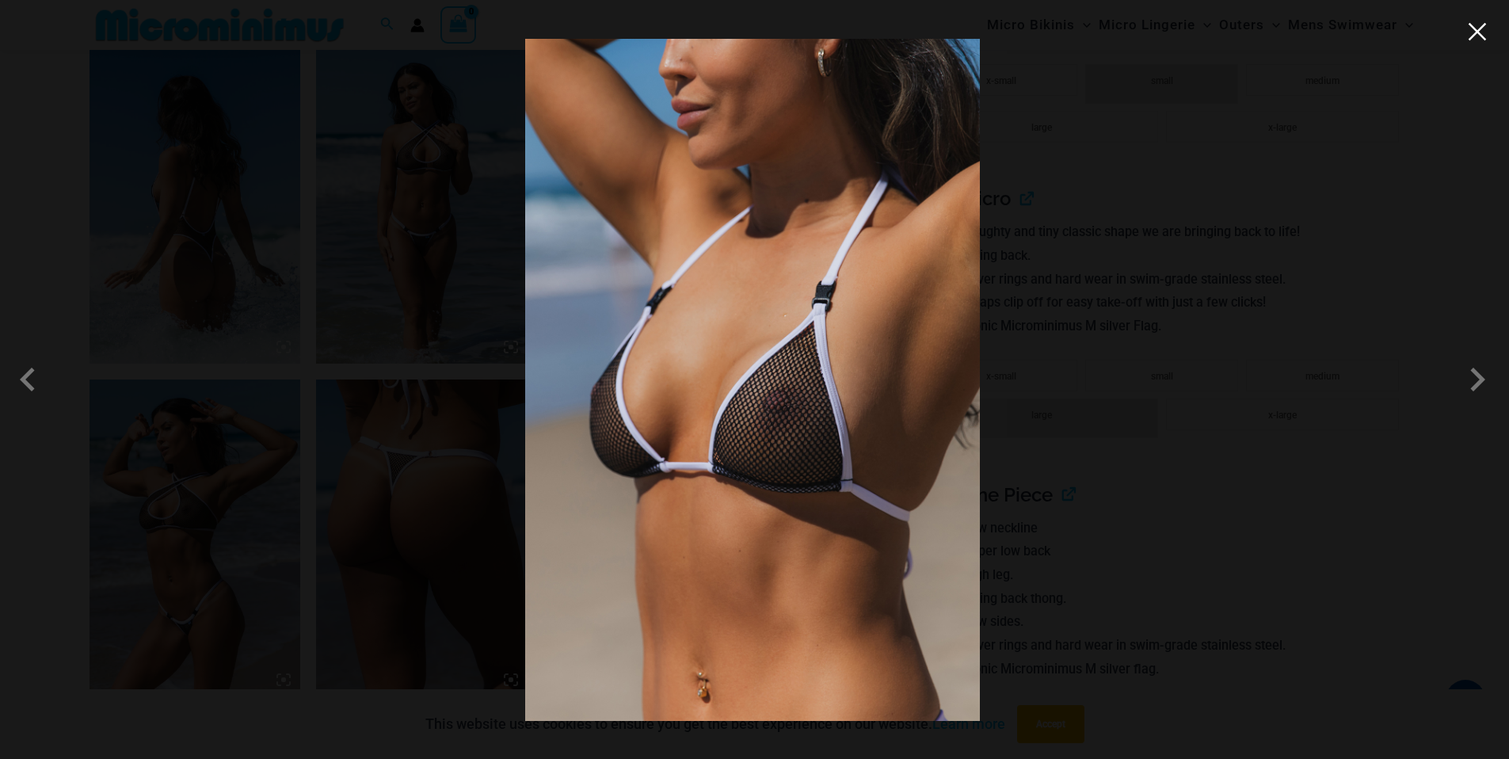
click at [1483, 28] on button "Close" at bounding box center [1478, 32] width 24 height 24
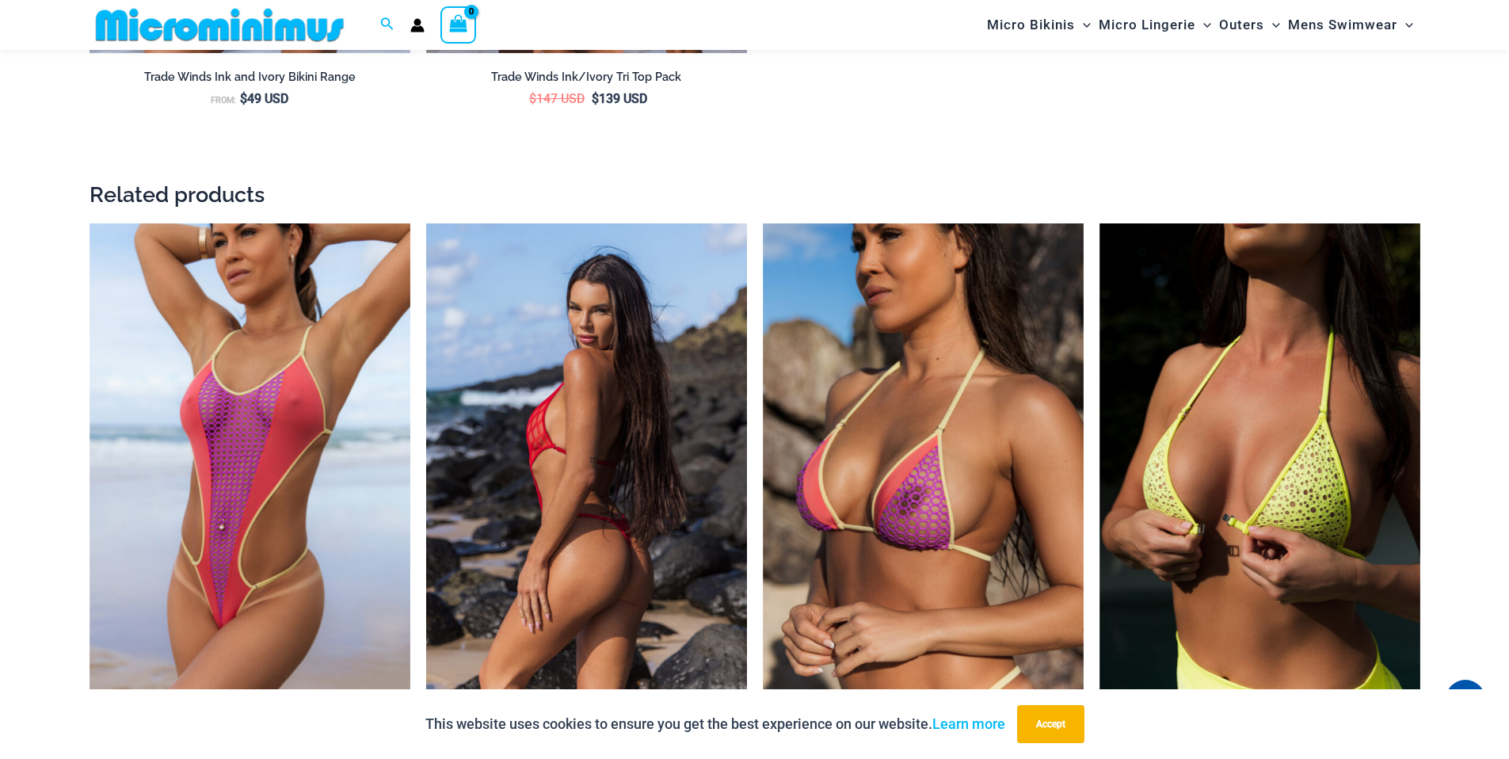
scroll to position [3509, 0]
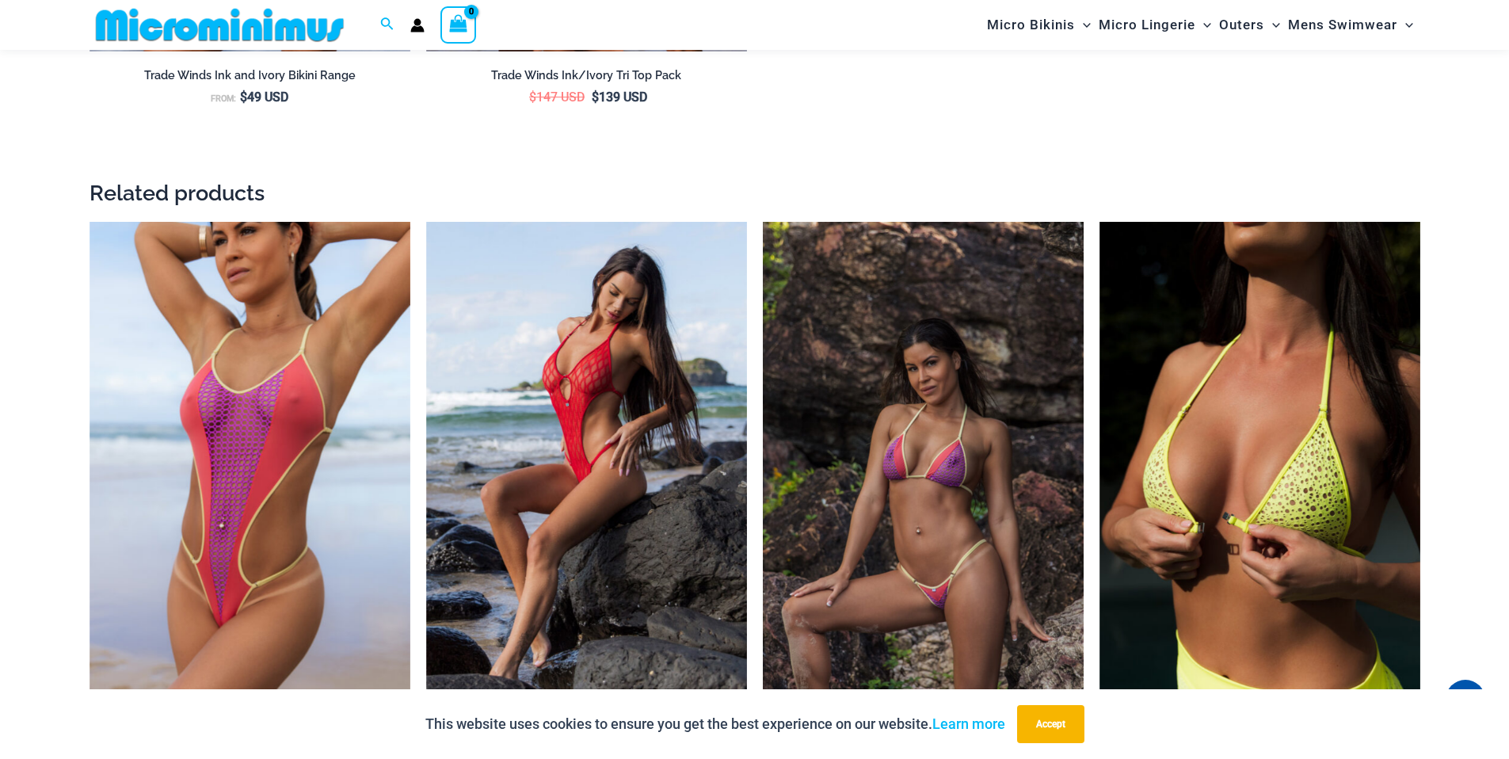
click at [834, 398] on img at bounding box center [923, 463] width 321 height 482
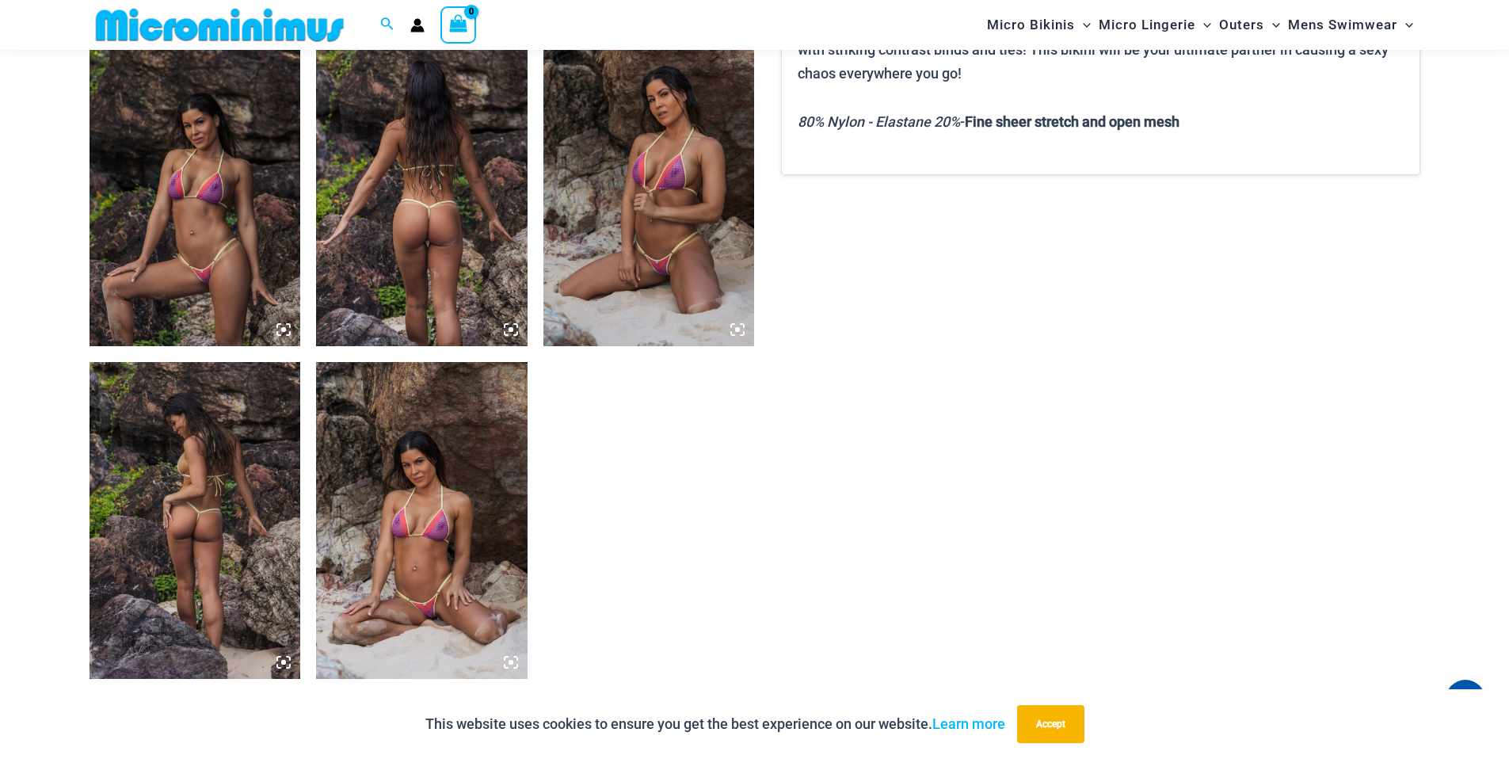
scroll to position [1057, 0]
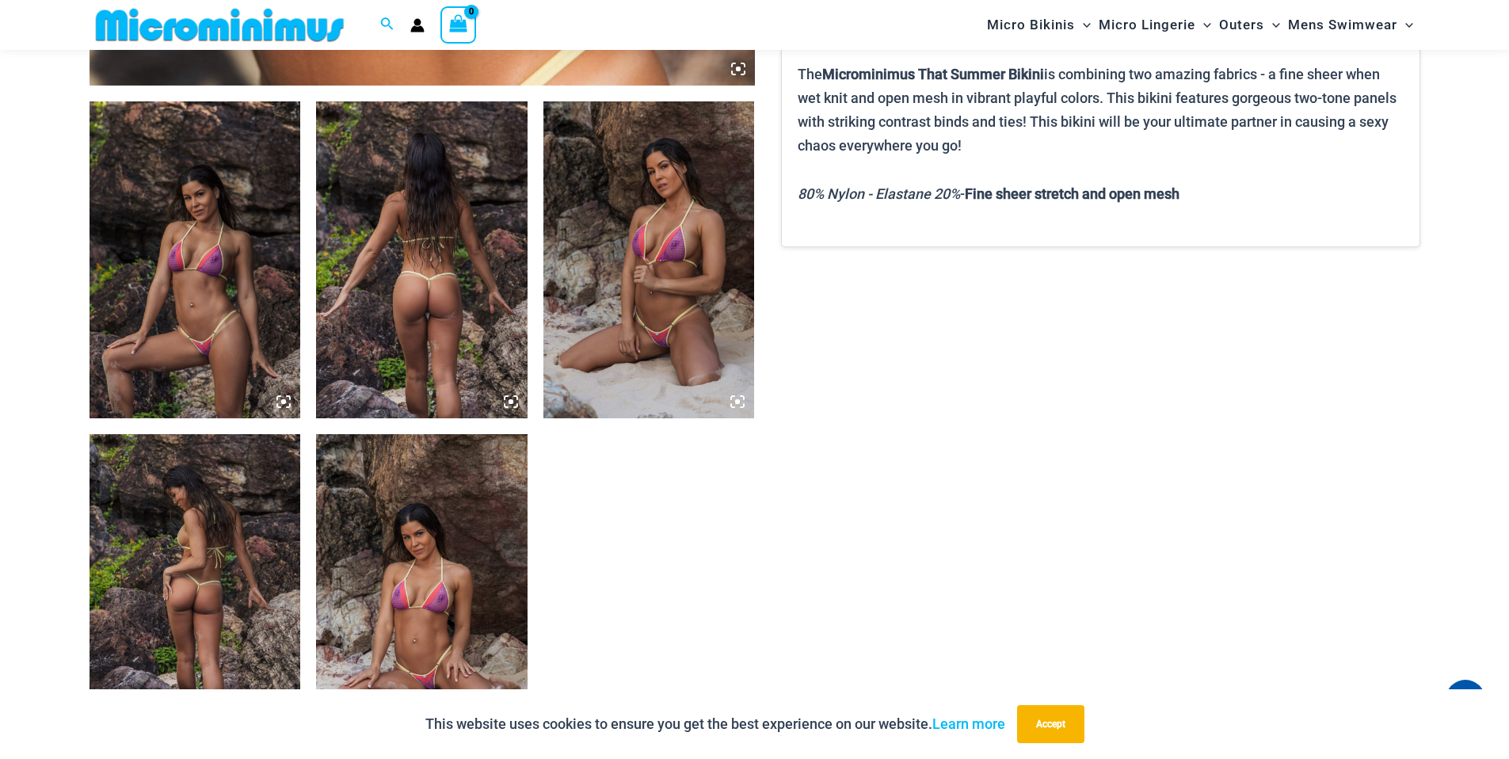
click at [644, 334] on img at bounding box center [649, 259] width 212 height 317
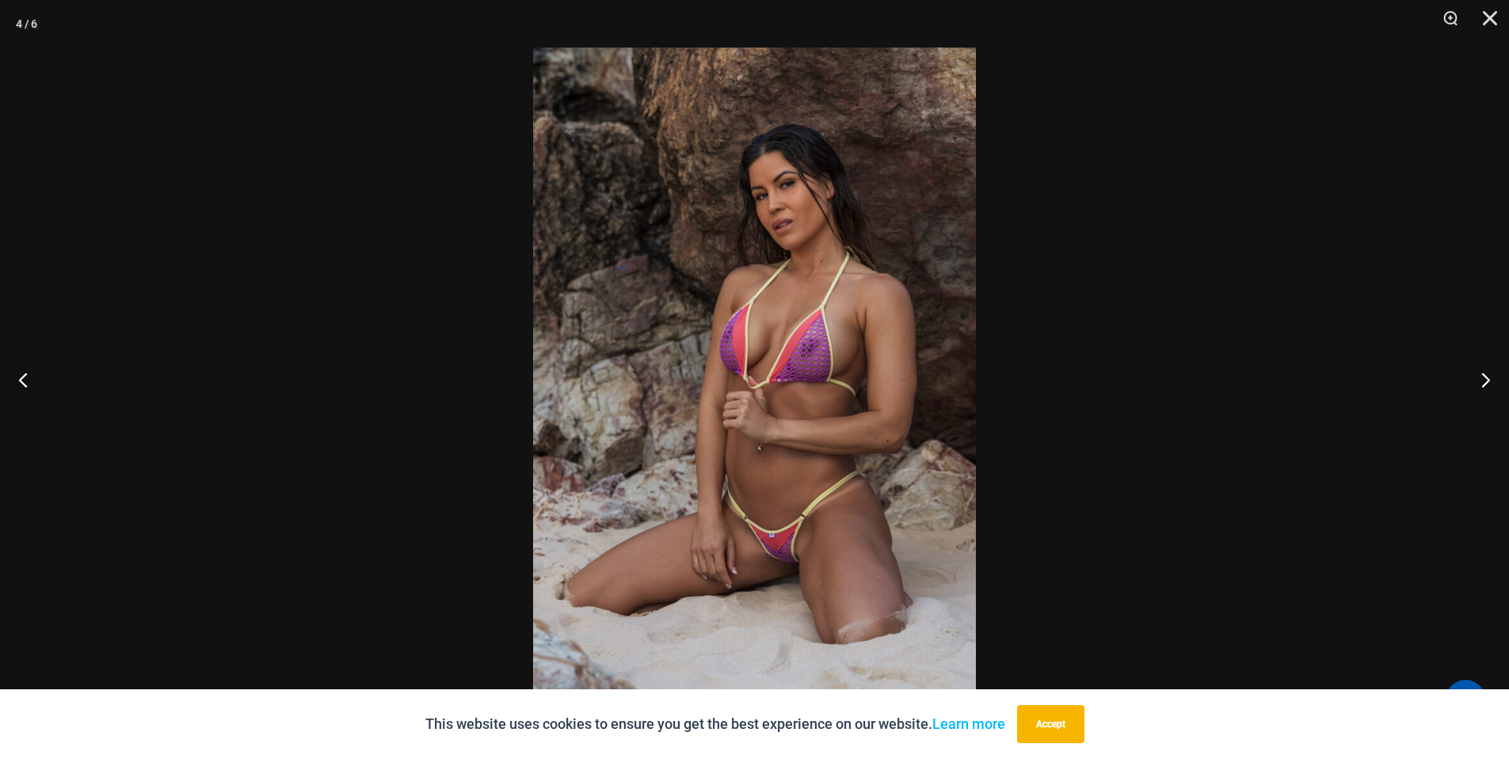
click at [753, 454] on img at bounding box center [754, 380] width 443 height 664
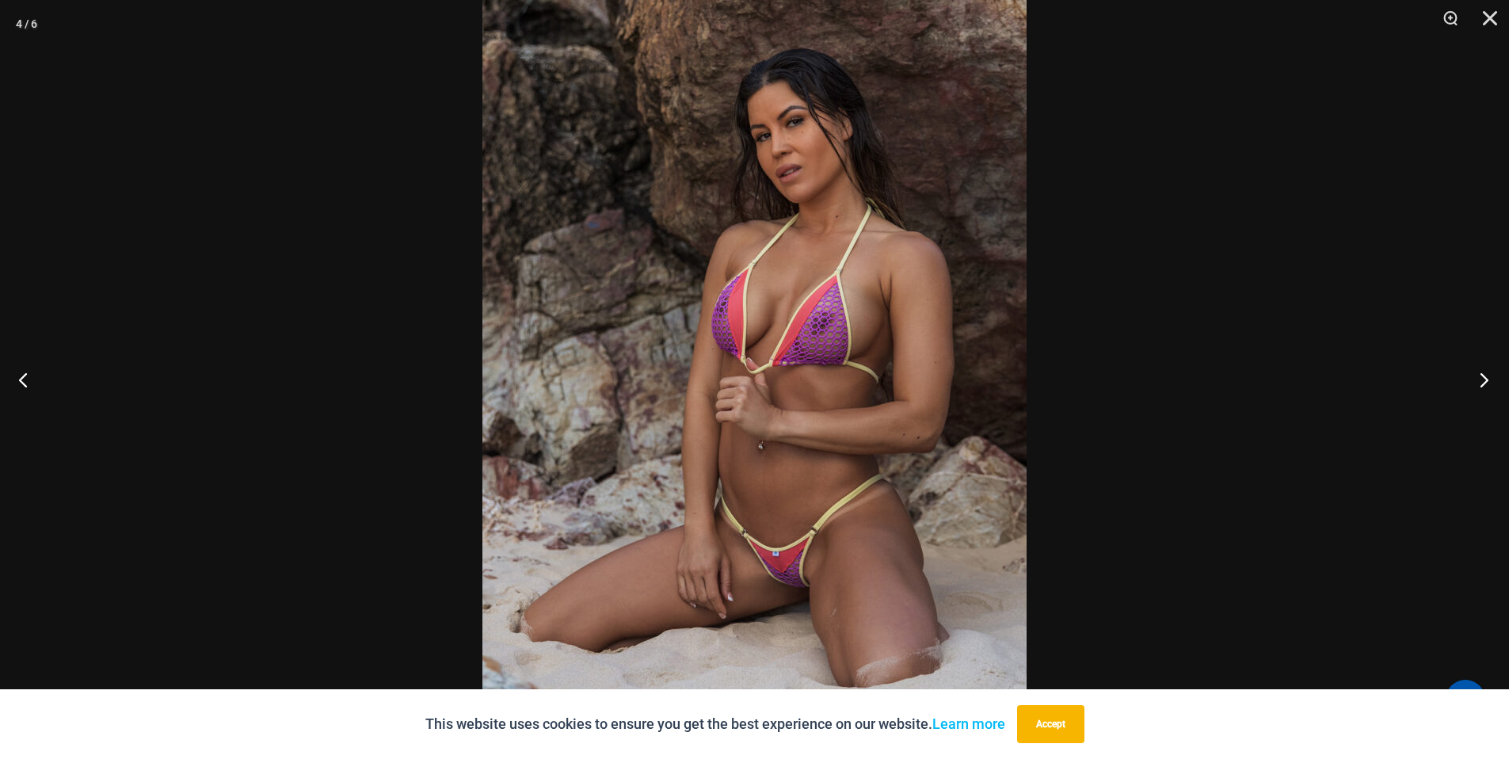
click at [1477, 375] on button "Next" at bounding box center [1479, 379] width 59 height 79
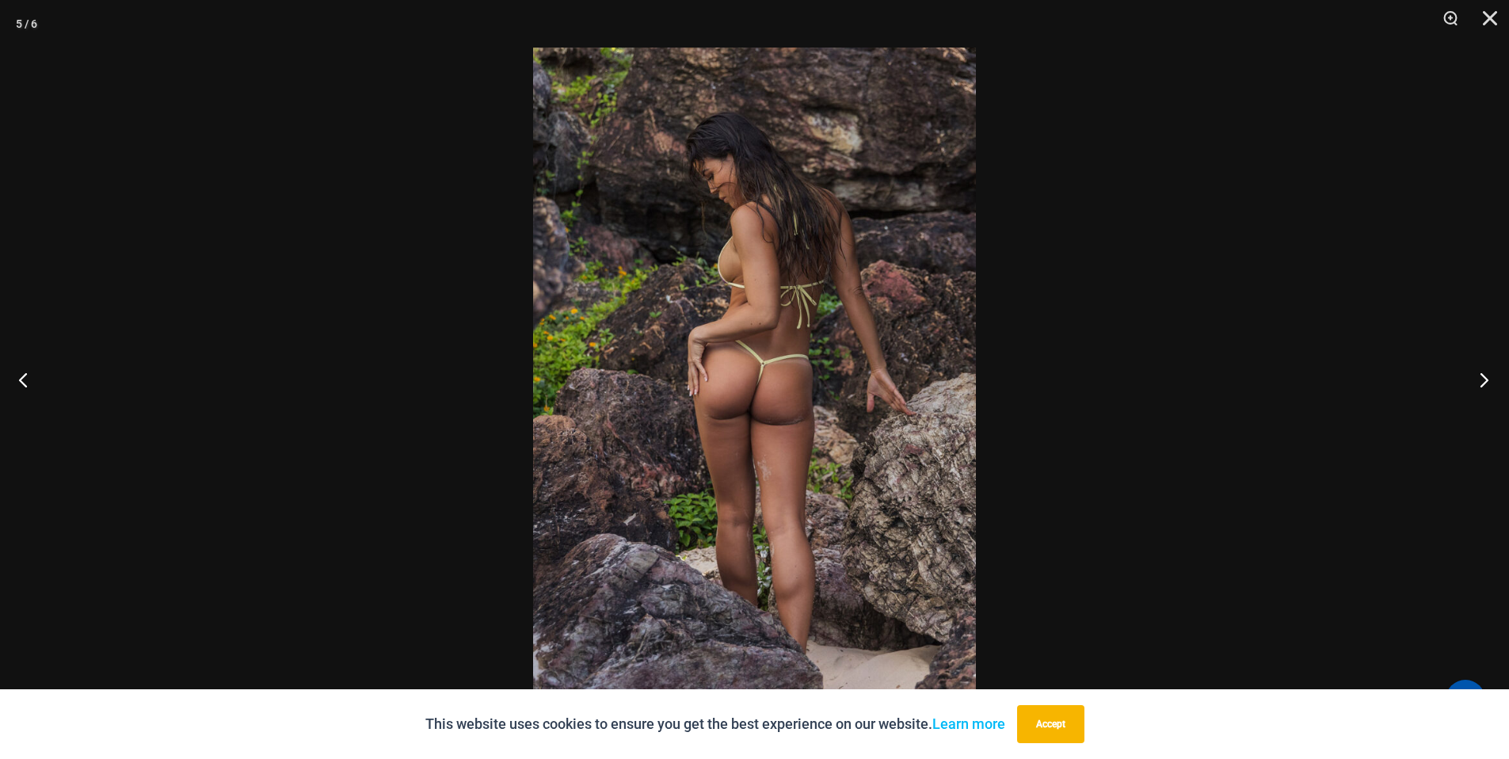
click at [1477, 375] on button "Next" at bounding box center [1479, 379] width 59 height 79
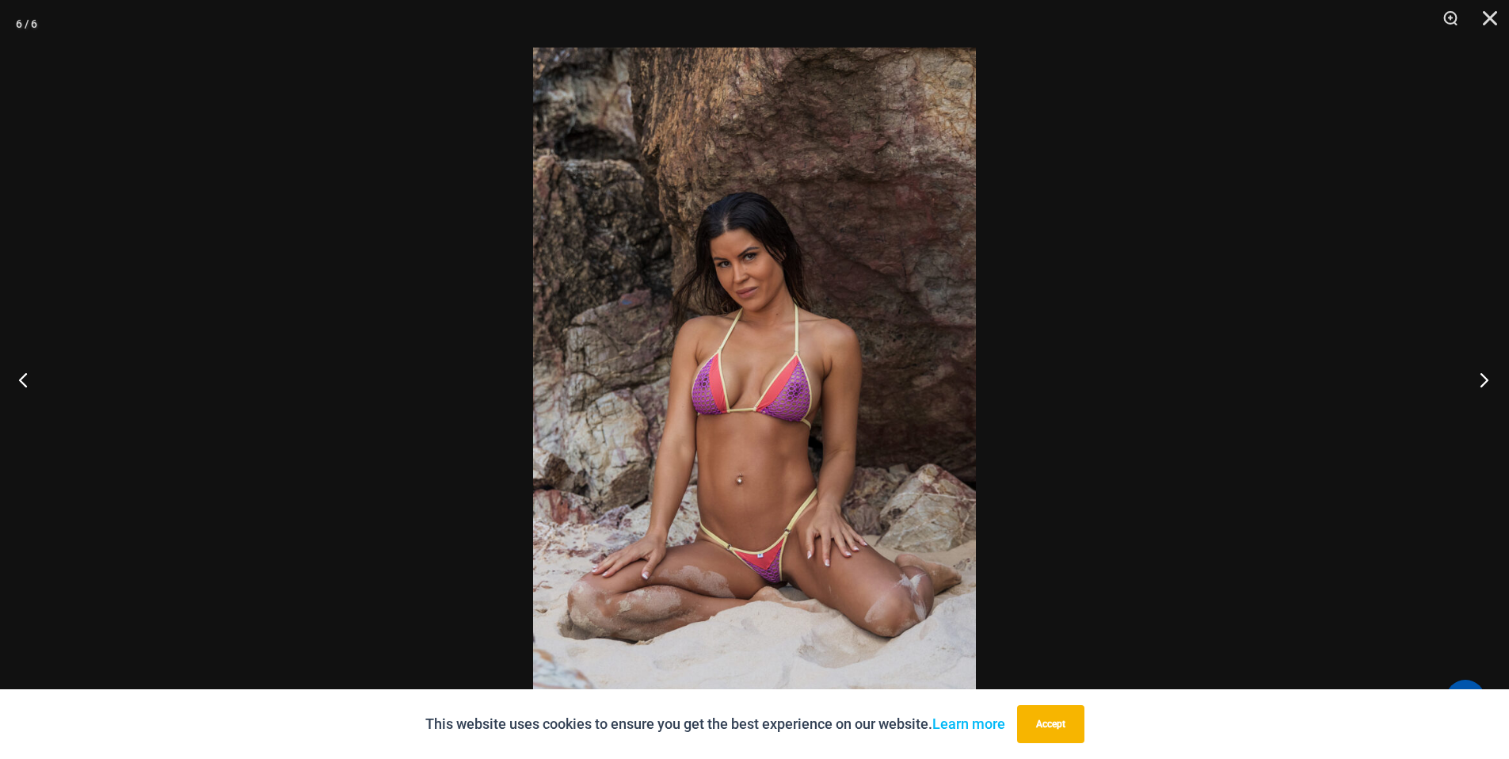
click at [1477, 375] on button "Next" at bounding box center [1479, 379] width 59 height 79
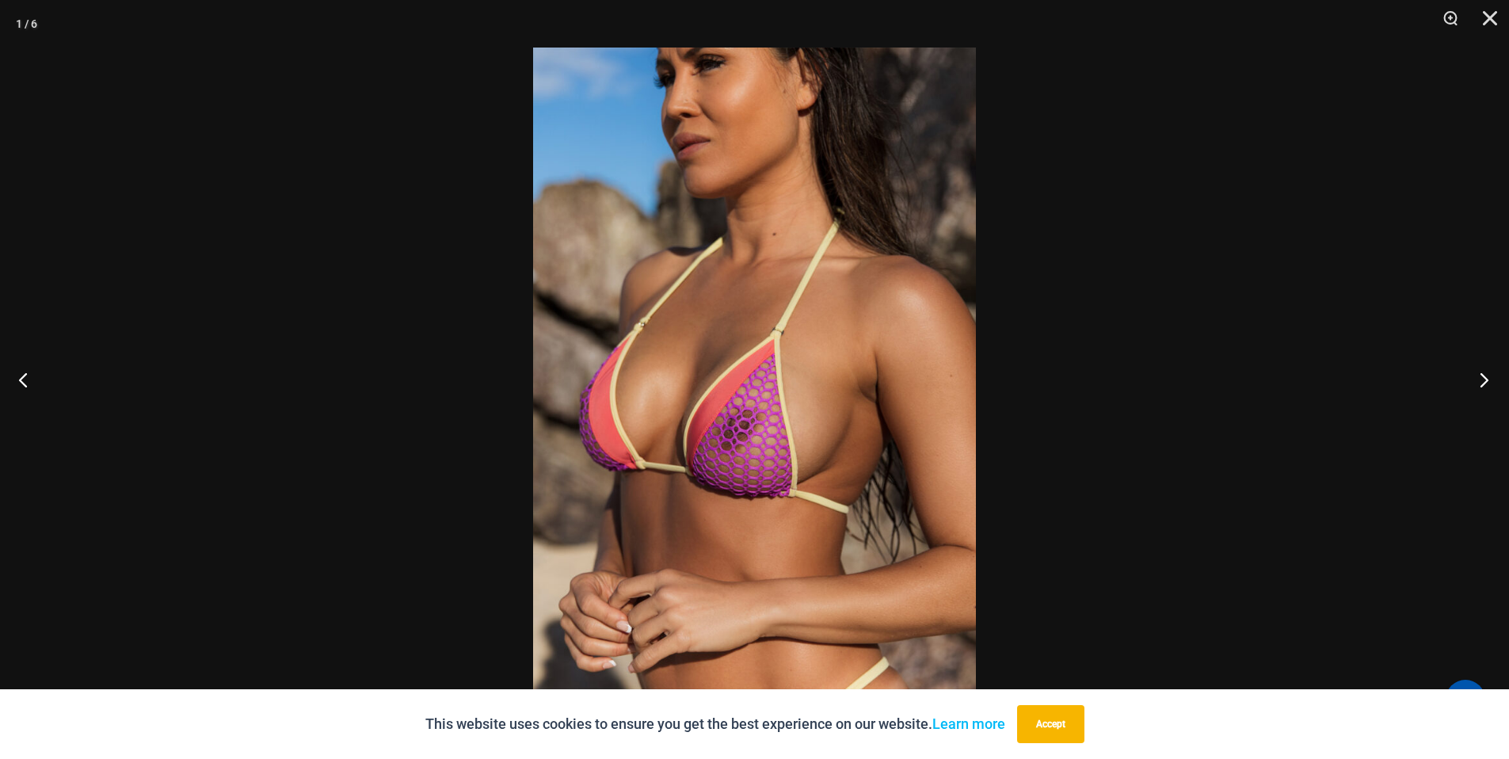
click at [1477, 375] on button "Next" at bounding box center [1479, 379] width 59 height 79
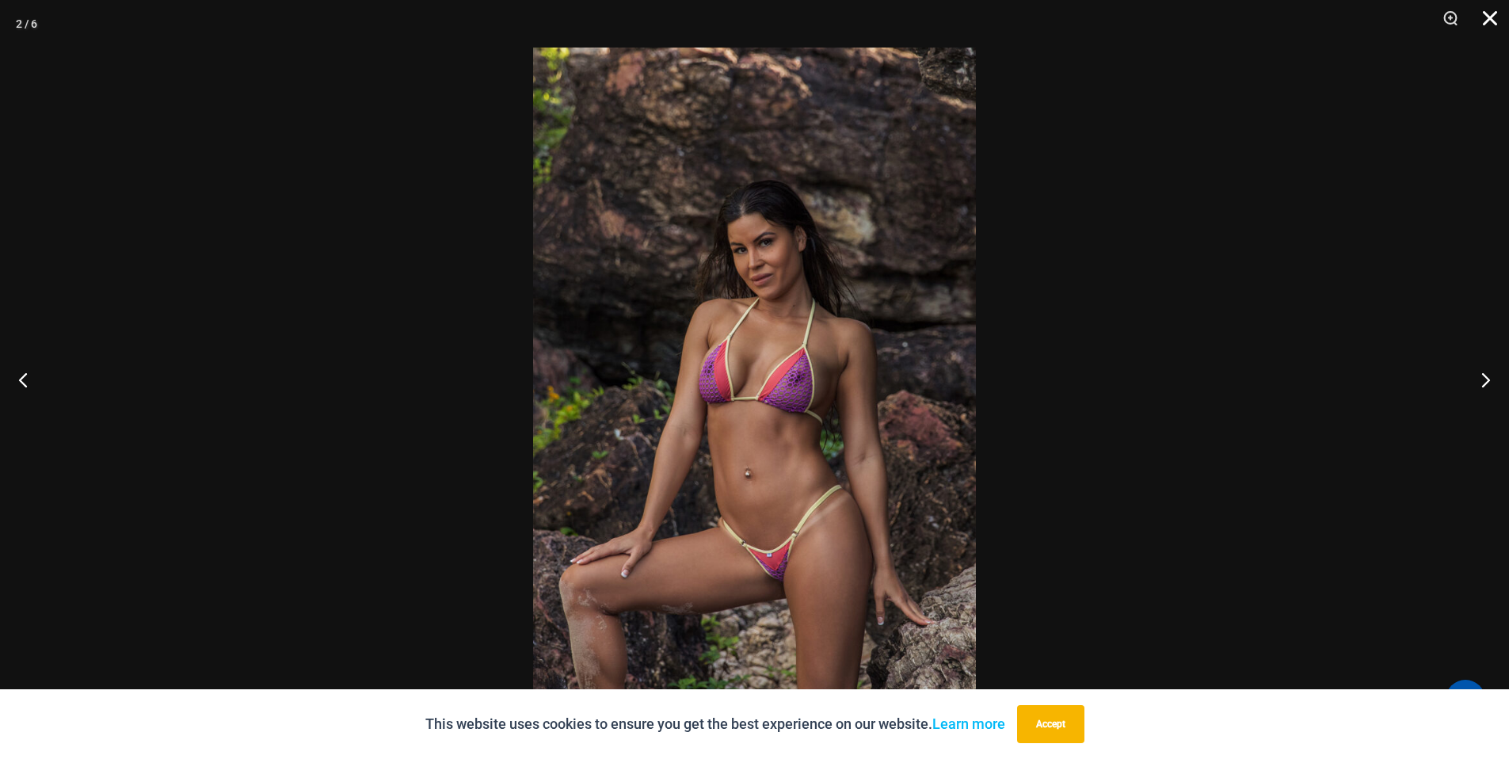
click at [1491, 20] on button "Close" at bounding box center [1485, 24] width 40 height 48
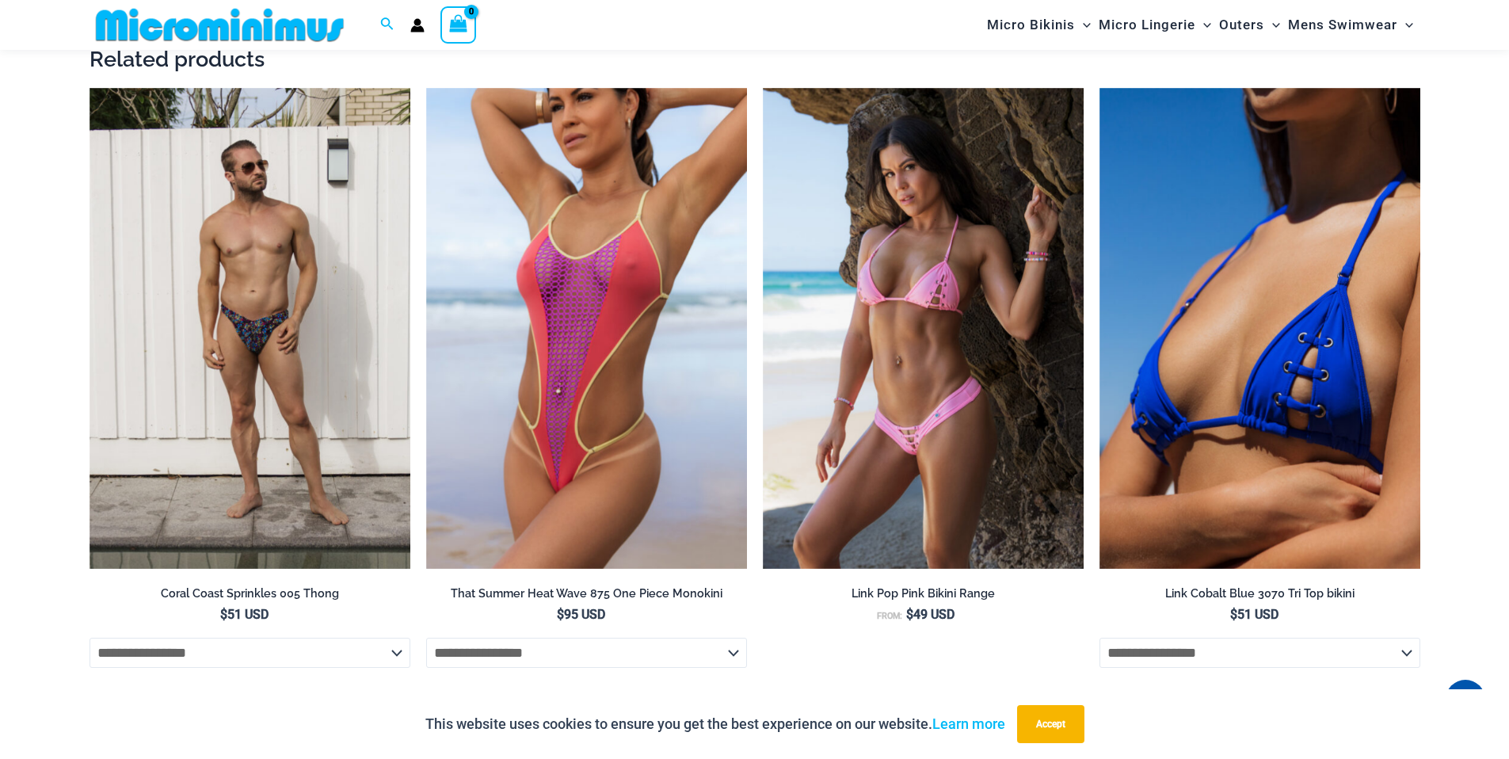
scroll to position [2447, 0]
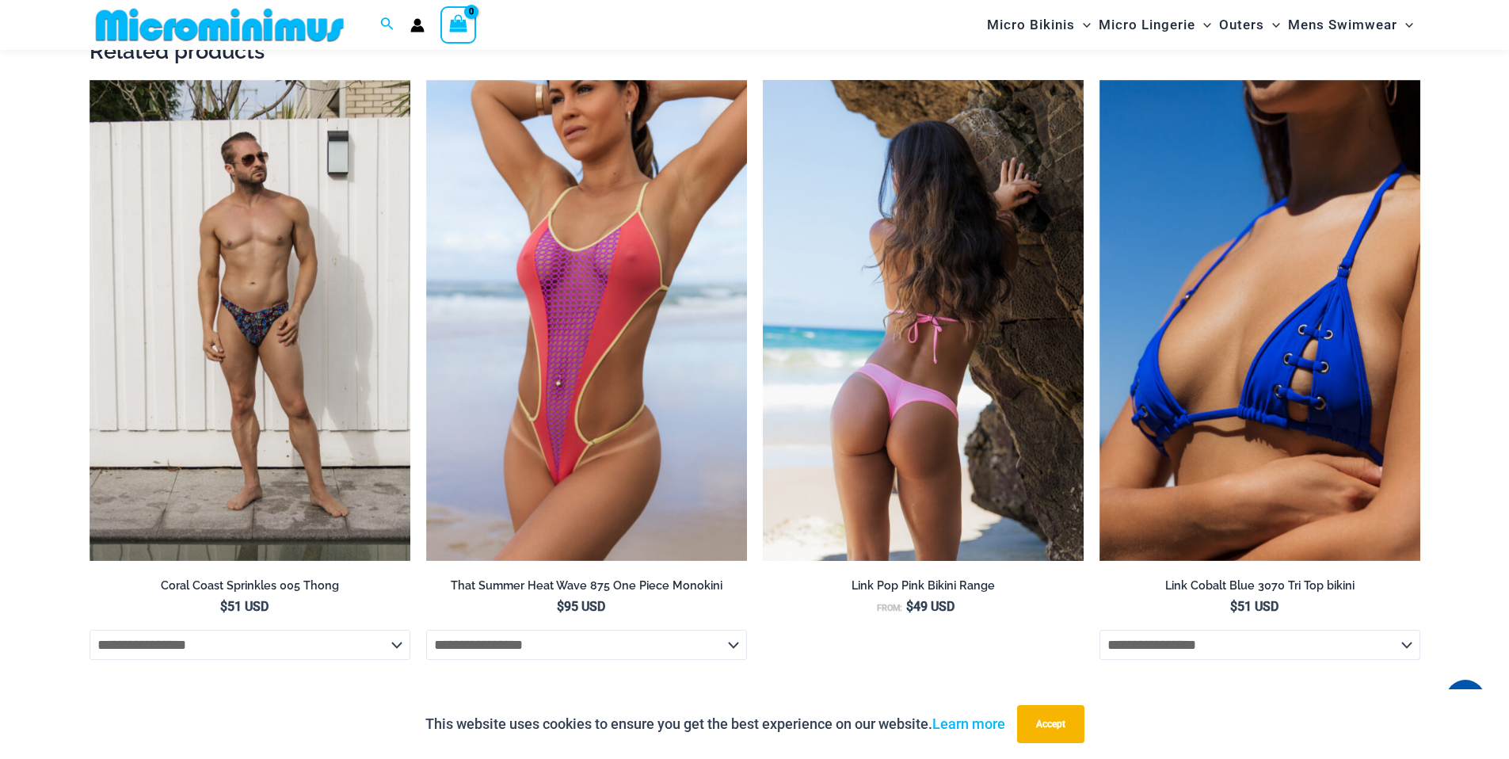
click at [1020, 381] on img at bounding box center [923, 321] width 321 height 482
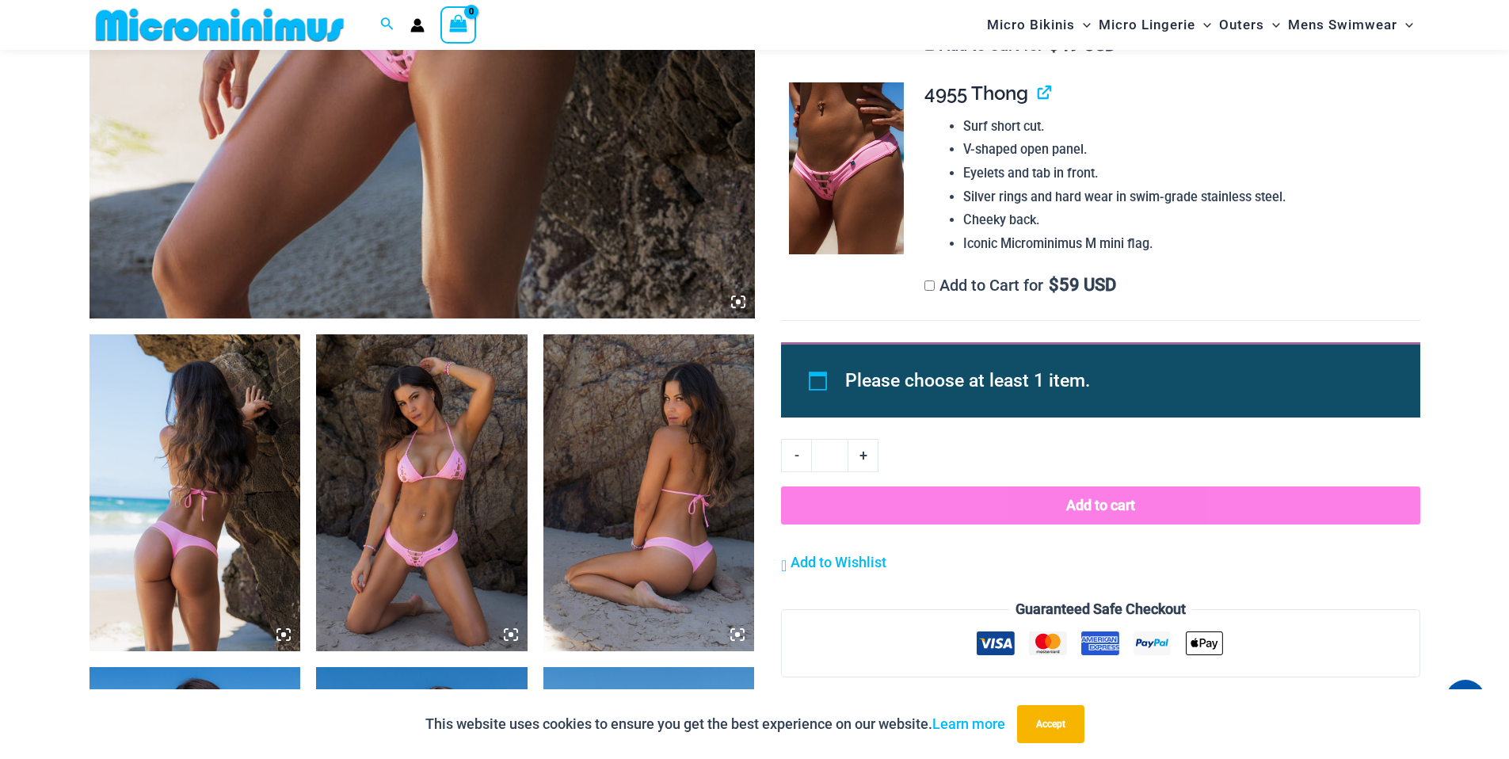
scroll to position [1165, 0]
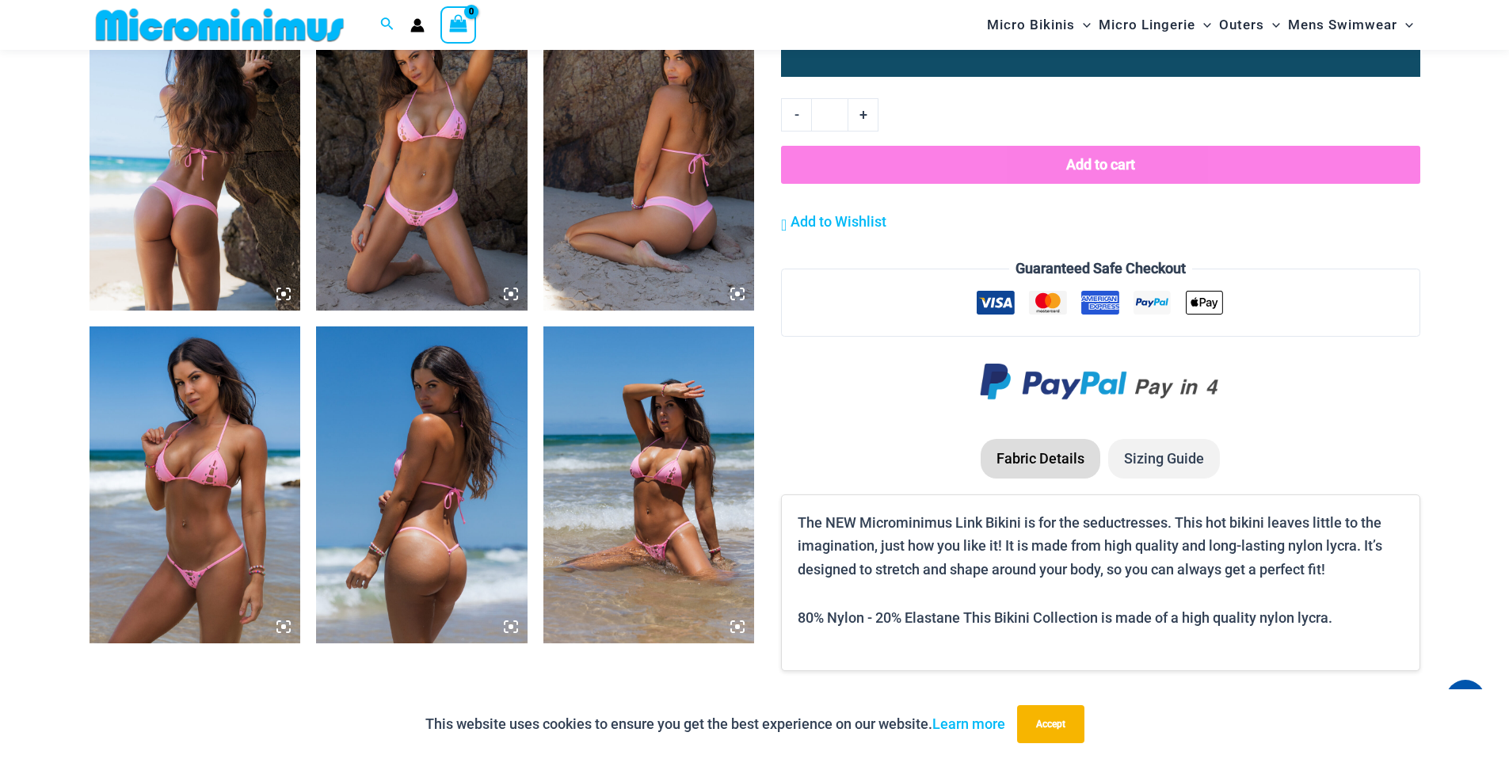
click at [436, 253] on img at bounding box center [422, 152] width 212 height 317
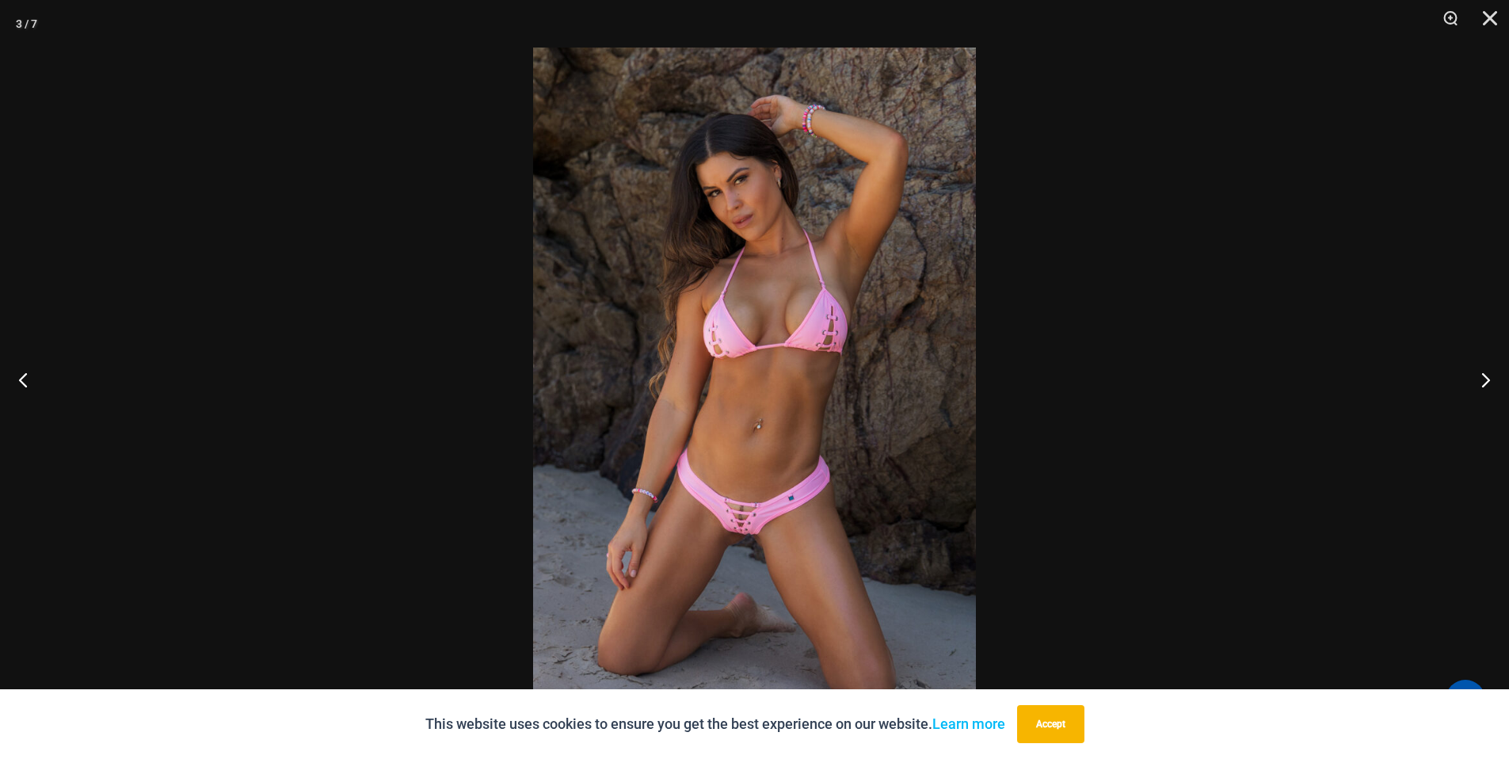
click at [741, 506] on img at bounding box center [754, 380] width 443 height 664
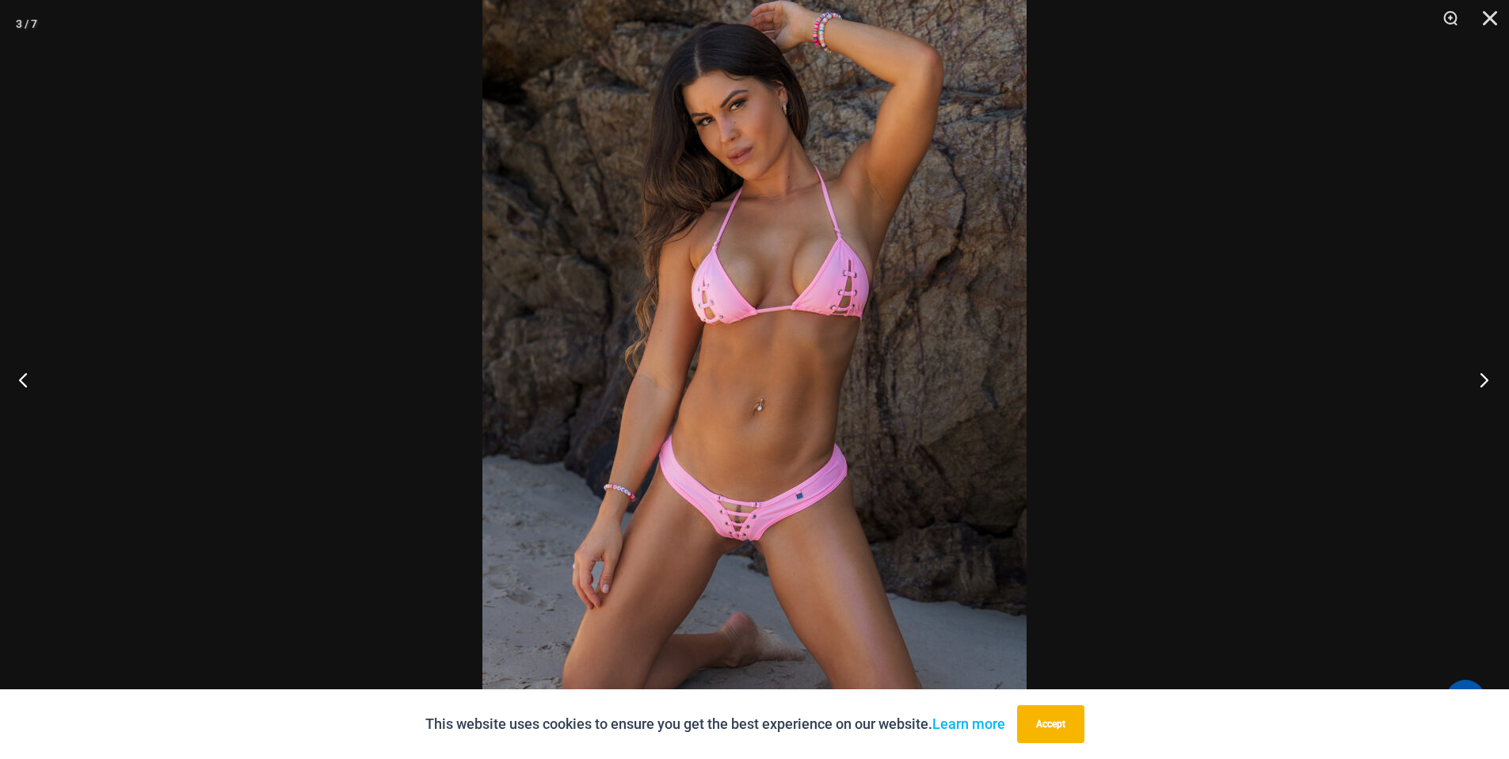
click at [1488, 382] on button "Next" at bounding box center [1479, 379] width 59 height 79
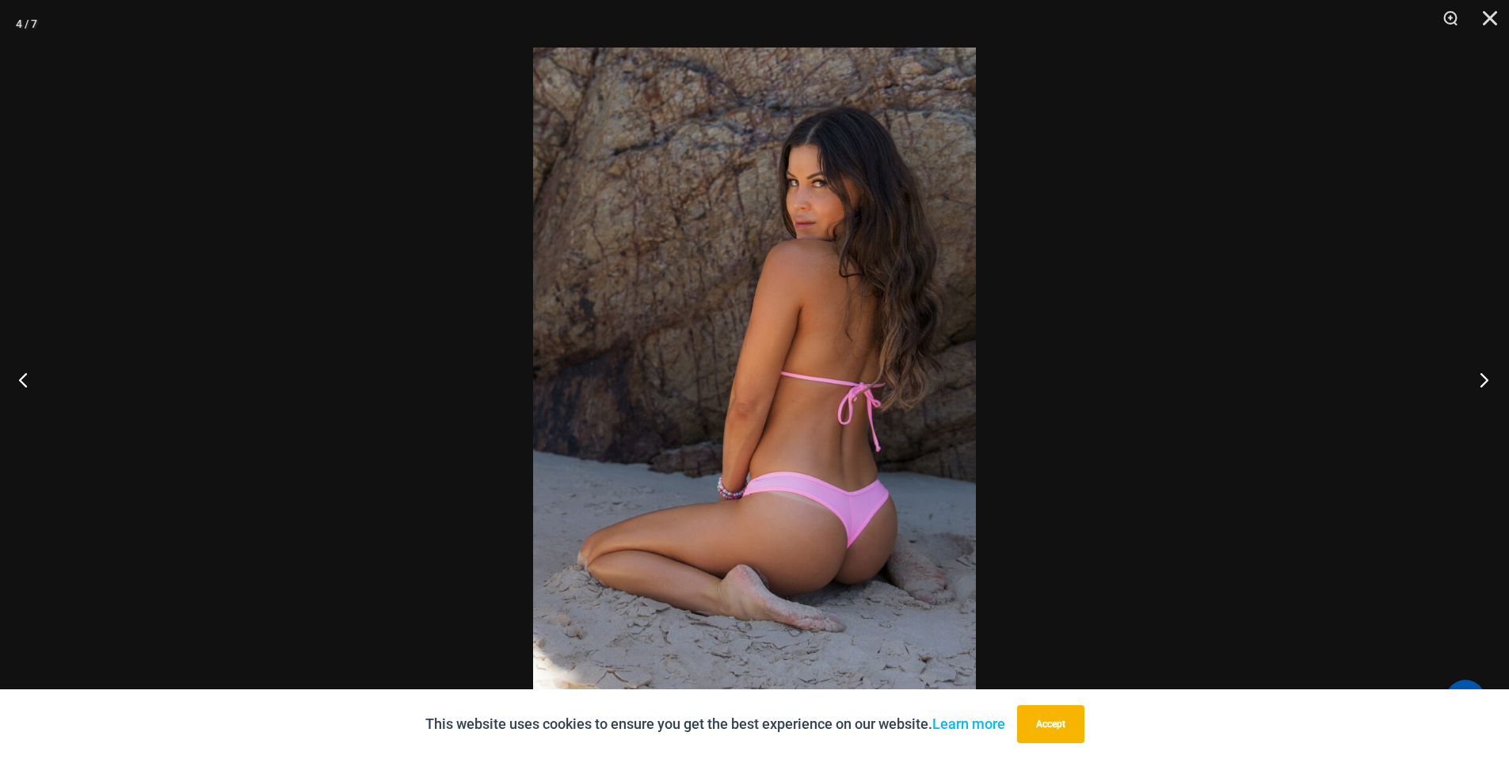
click at [1488, 382] on button "Next" at bounding box center [1479, 379] width 59 height 79
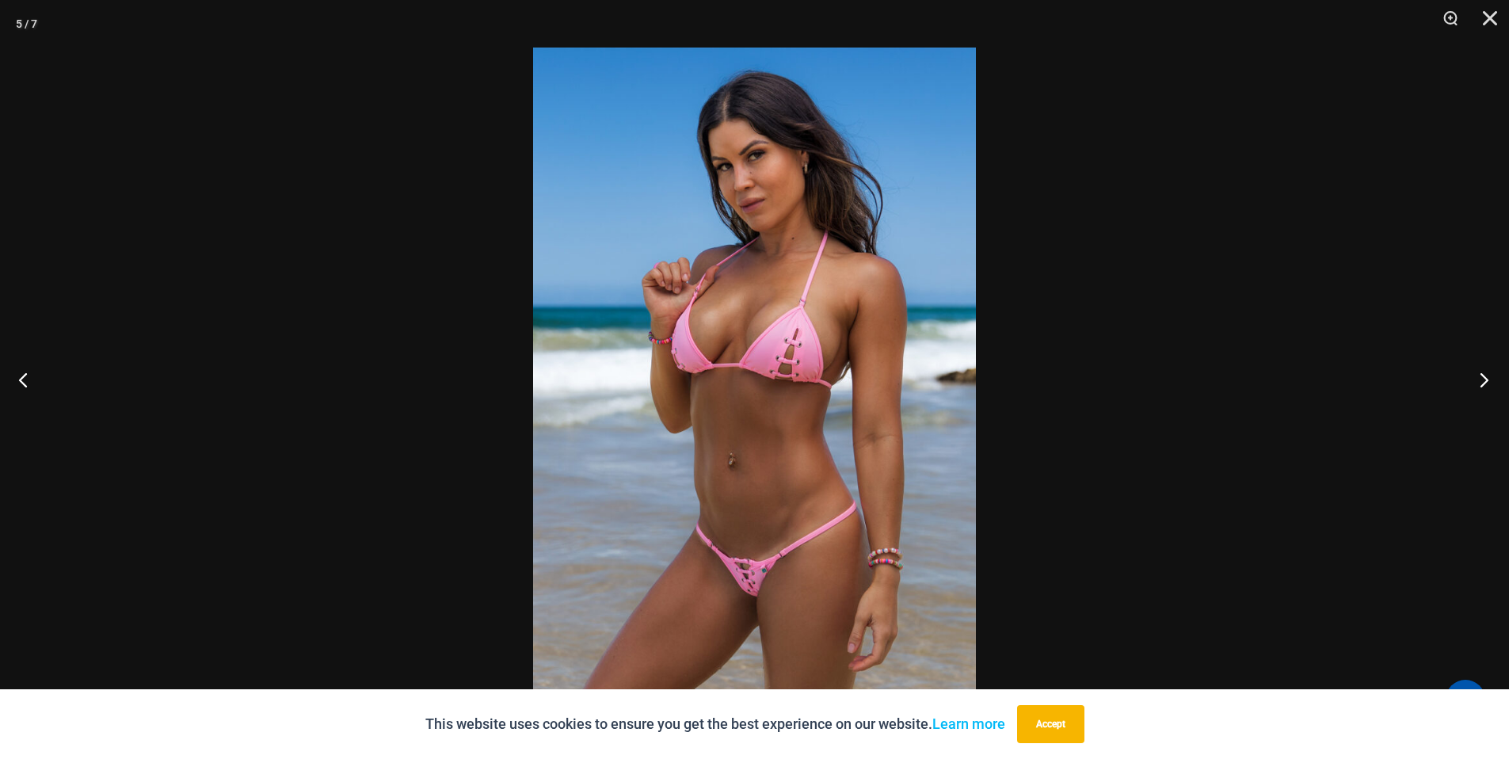
click at [1488, 382] on button "Next" at bounding box center [1479, 379] width 59 height 79
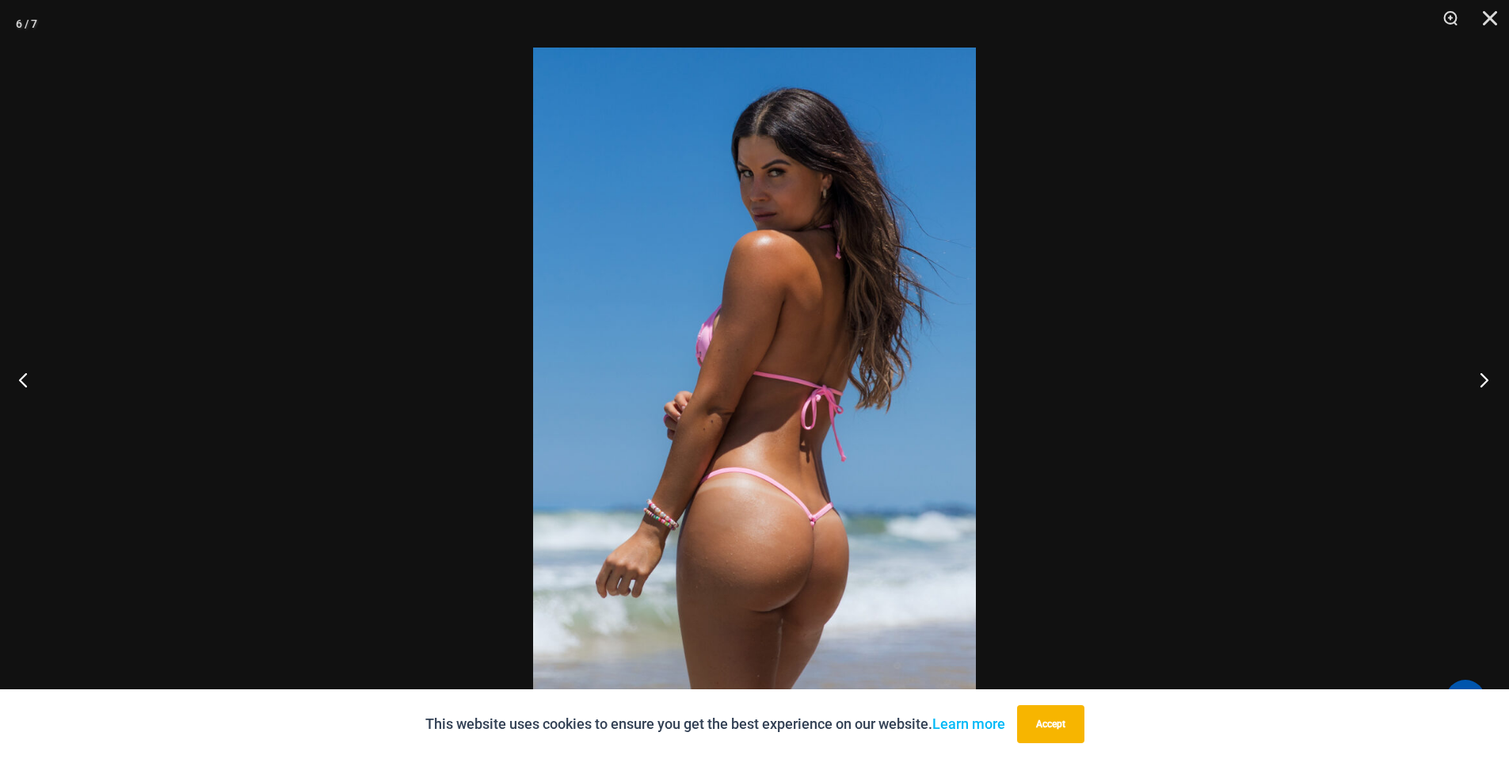
click at [1488, 382] on button "Next" at bounding box center [1479, 379] width 59 height 79
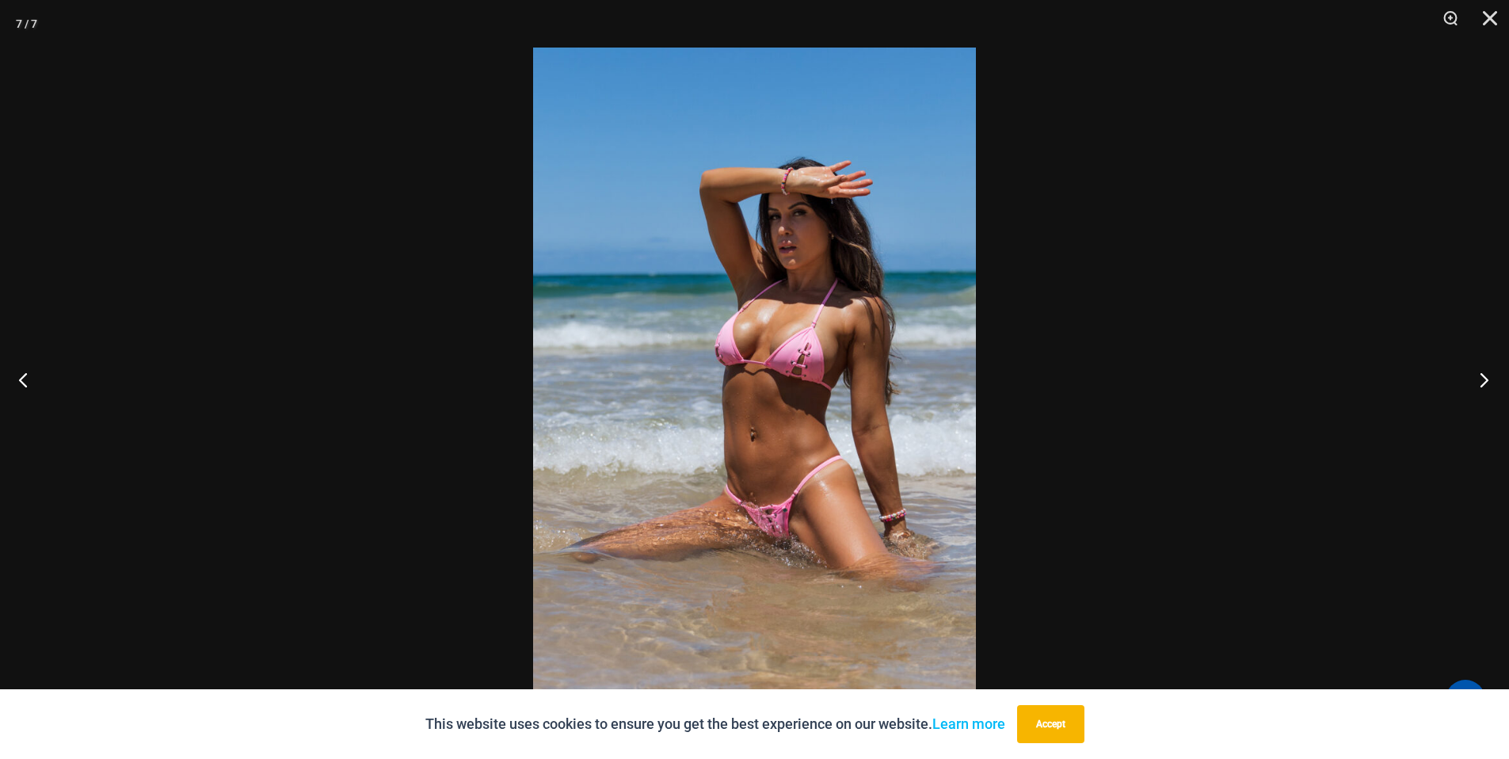
click at [1488, 382] on button "Next" at bounding box center [1479, 379] width 59 height 79
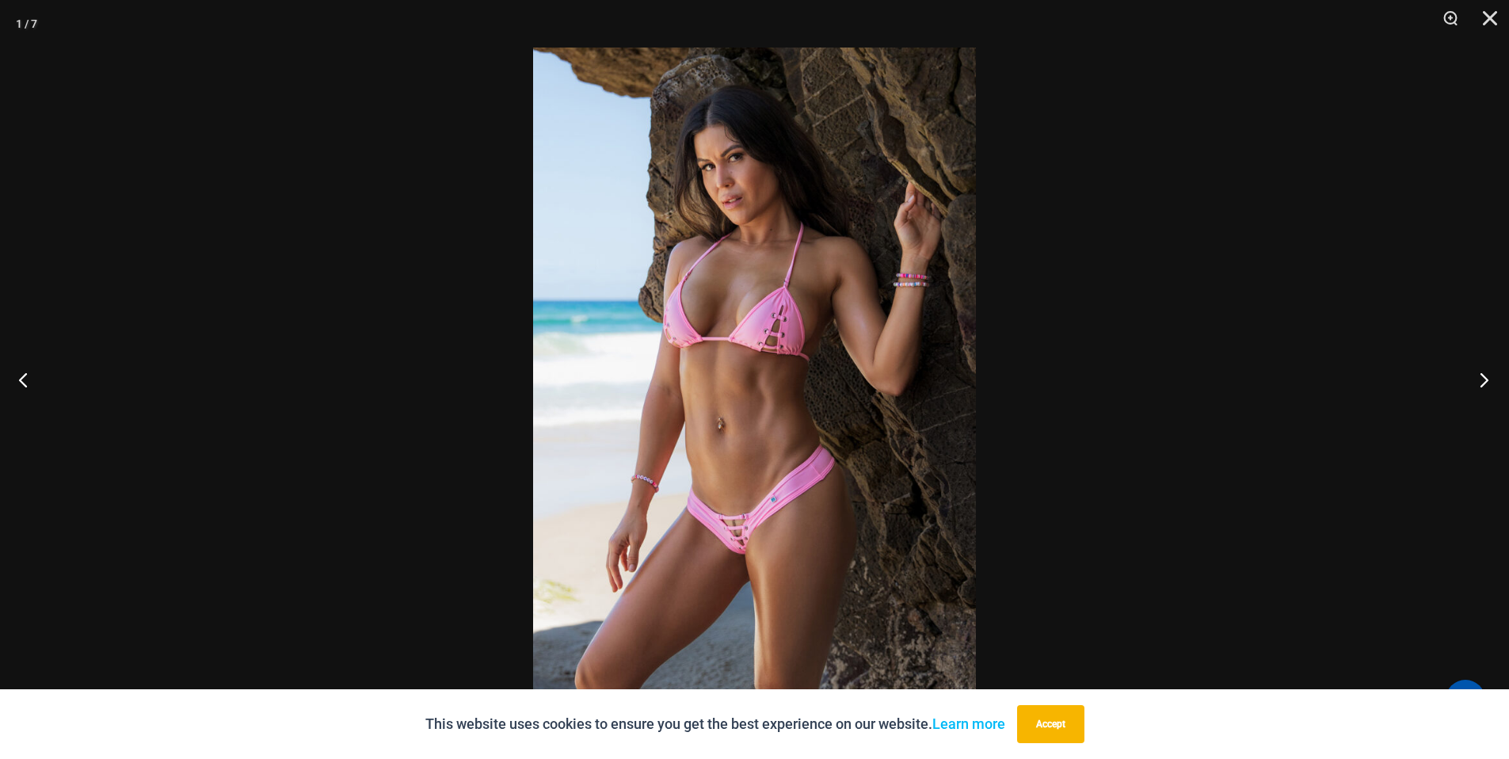
click at [1488, 382] on button "Next" at bounding box center [1479, 379] width 59 height 79
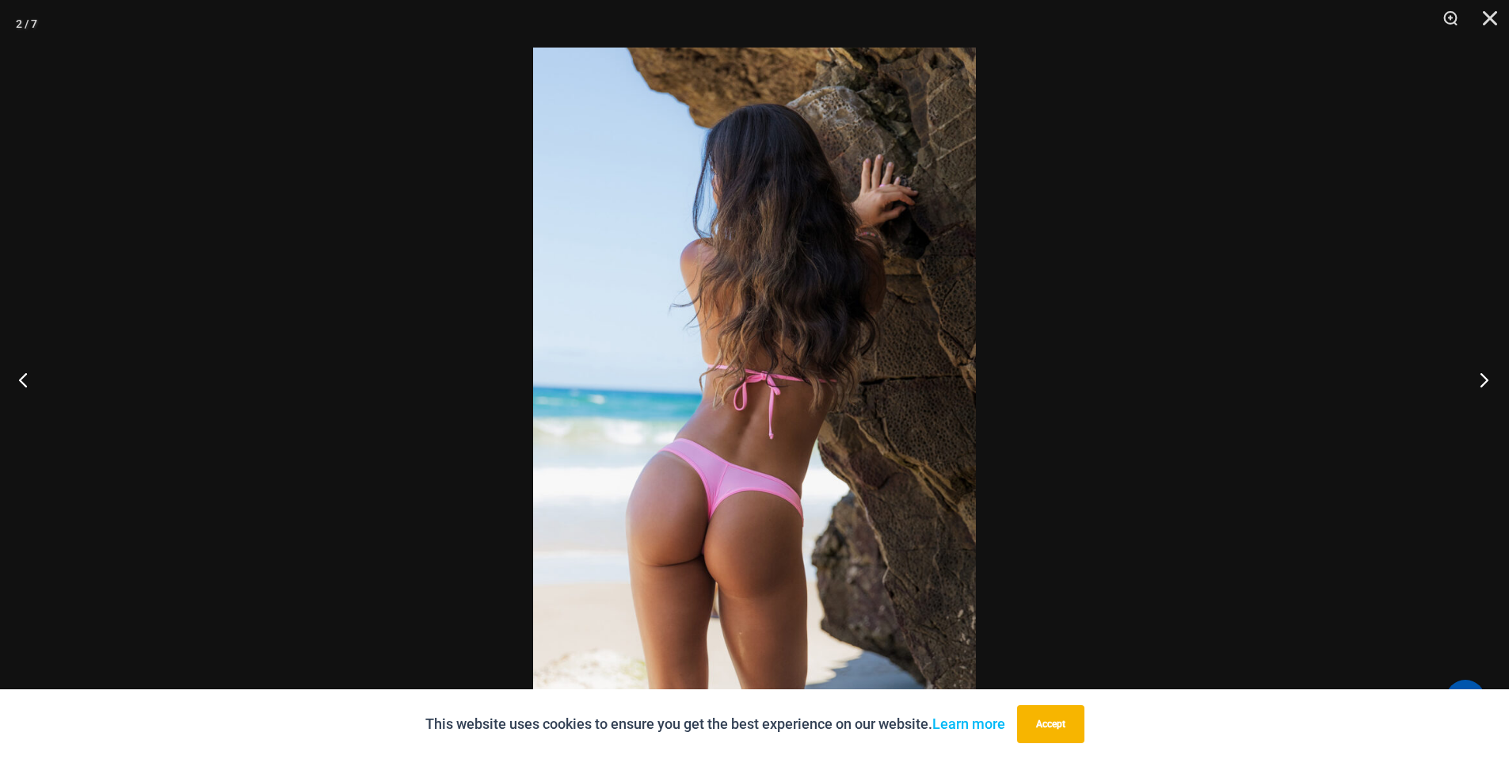
click at [1488, 382] on button "Next" at bounding box center [1479, 379] width 59 height 79
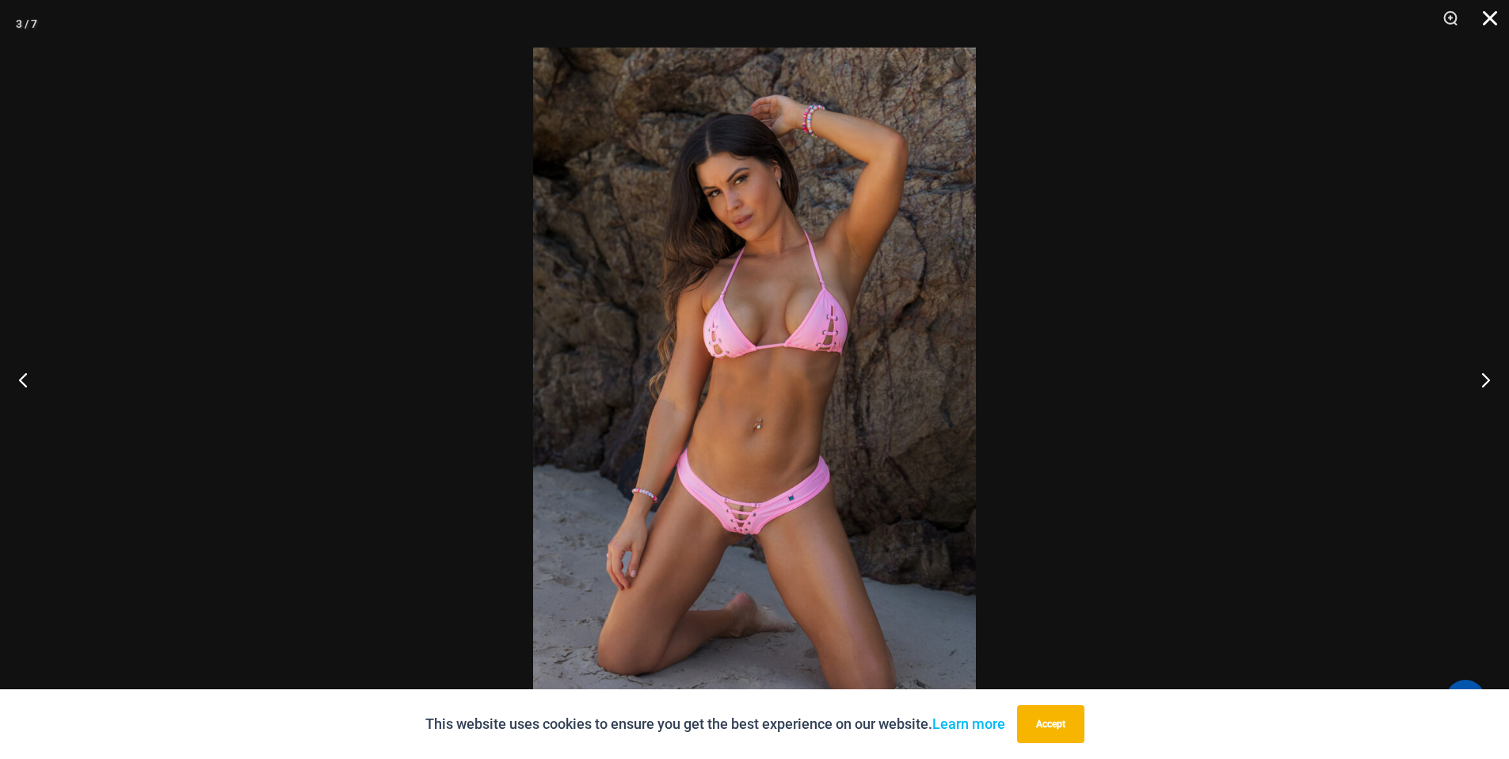
click at [1486, 20] on button "Close" at bounding box center [1485, 24] width 40 height 48
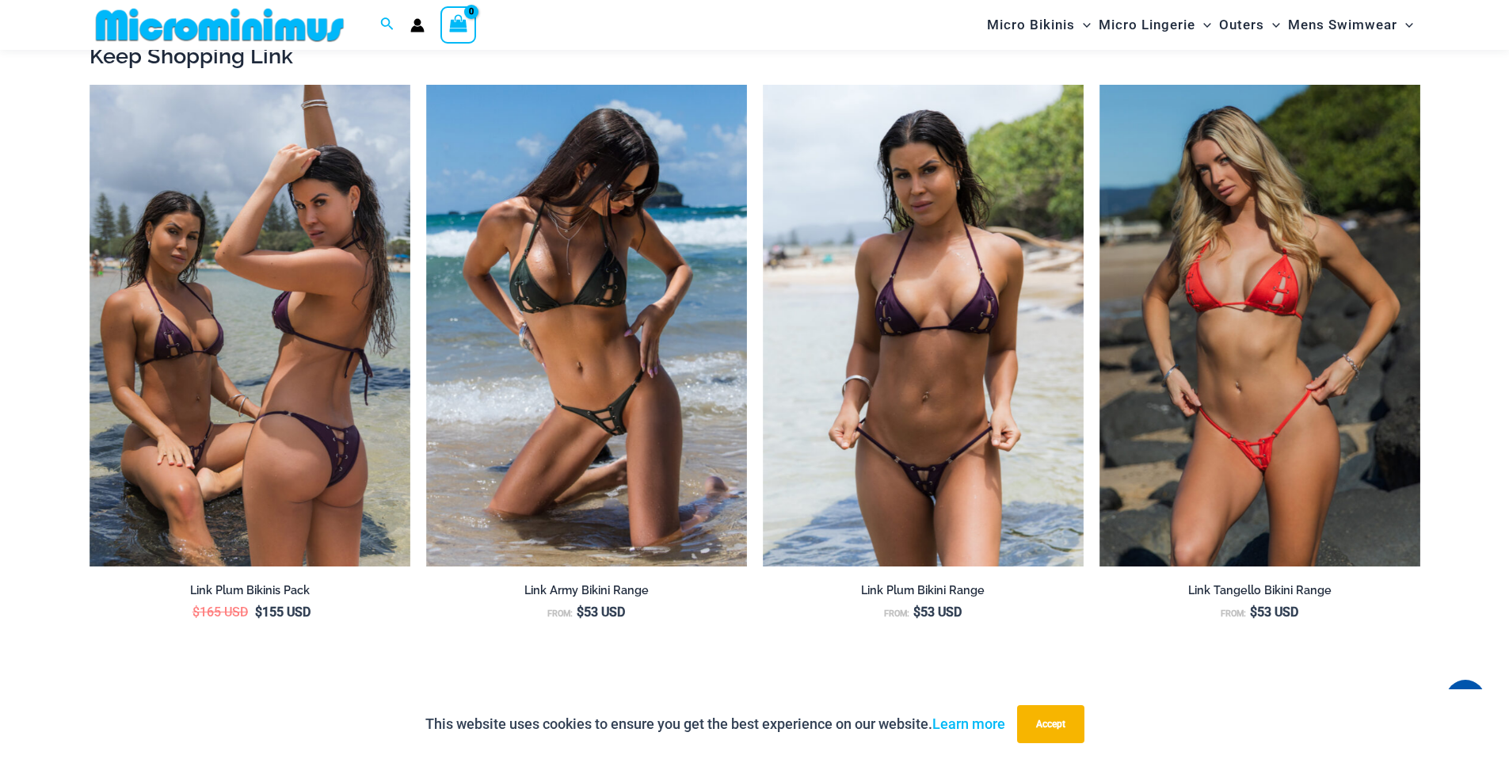
scroll to position [1827, 0]
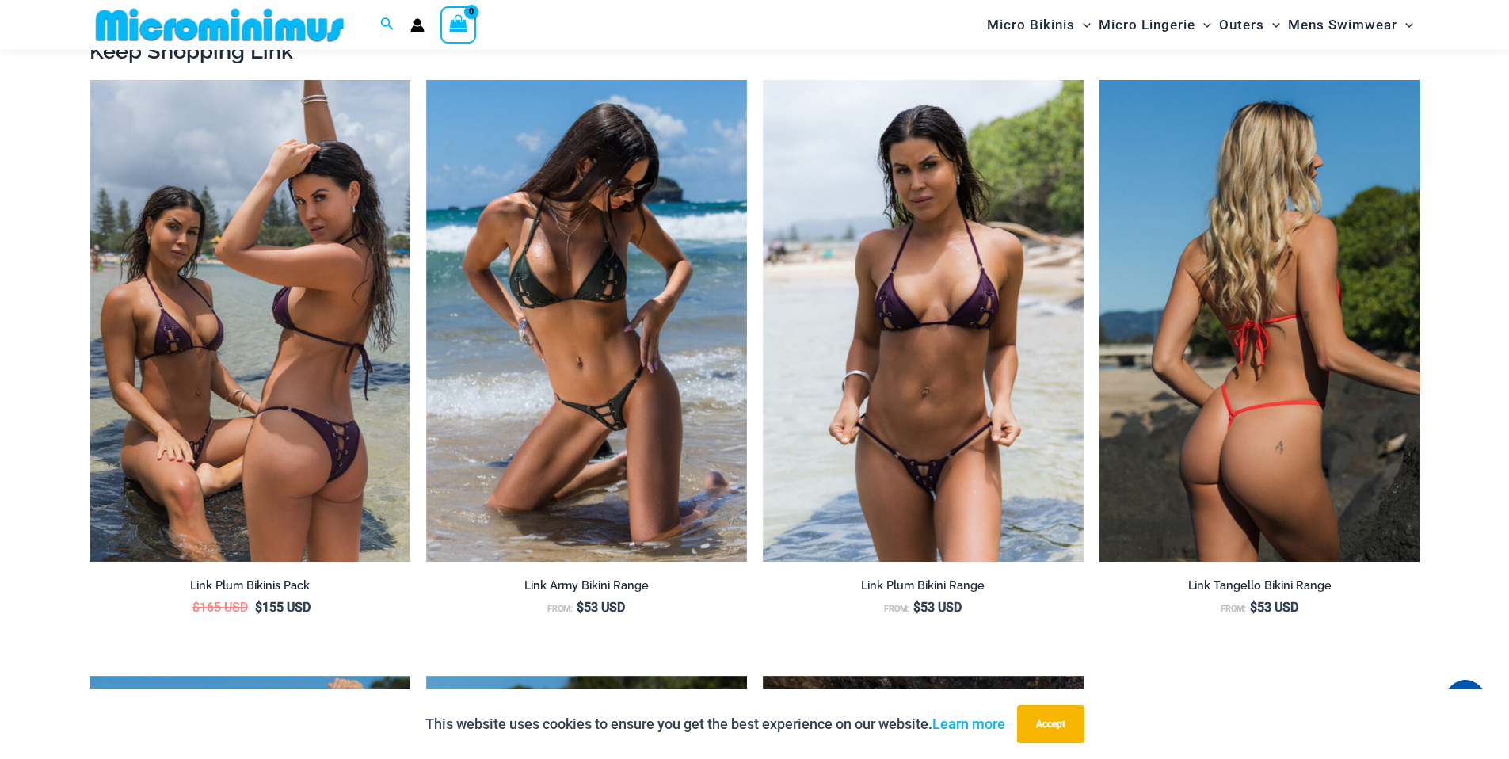
click at [1223, 412] on img at bounding box center [1260, 321] width 321 height 482
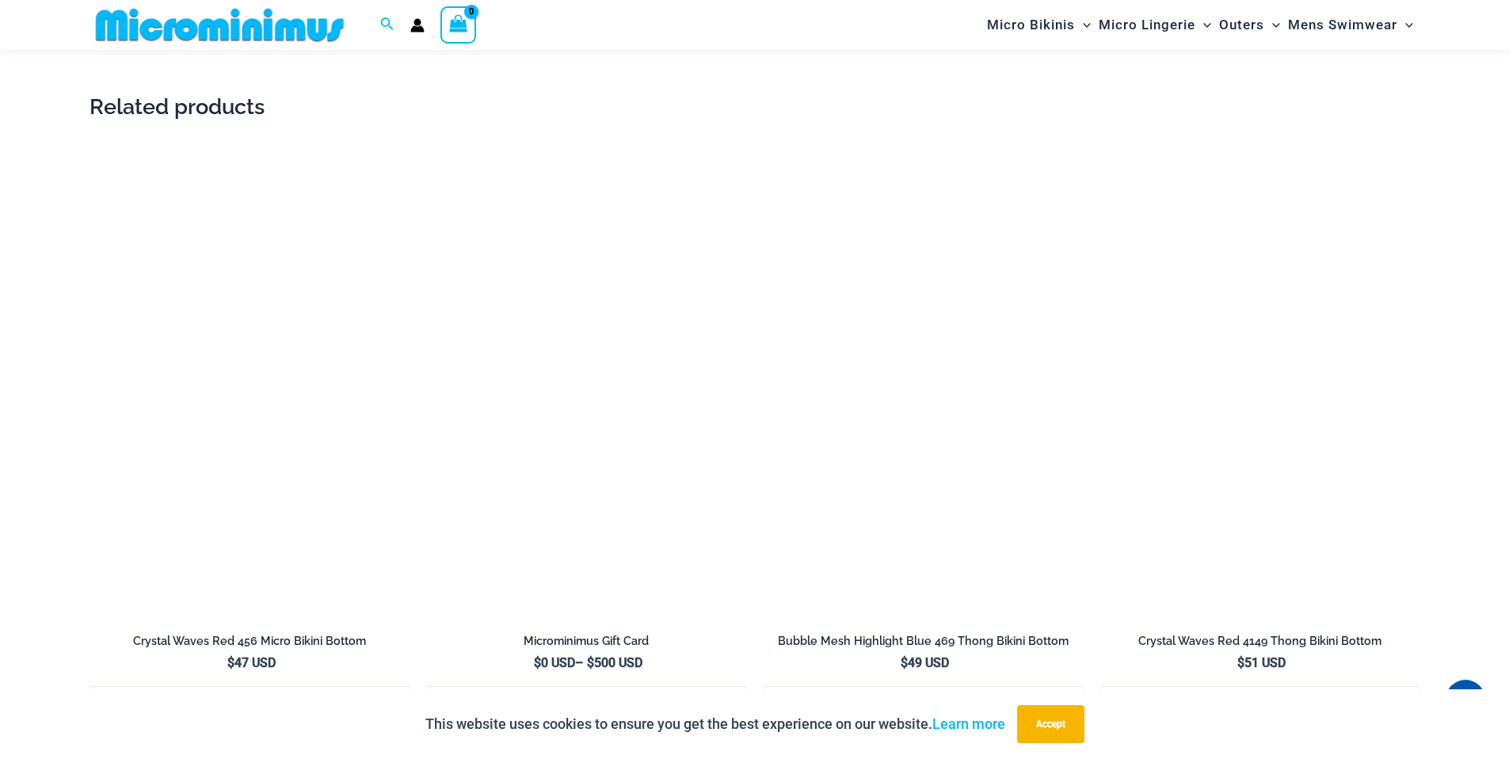
scroll to position [3154, 0]
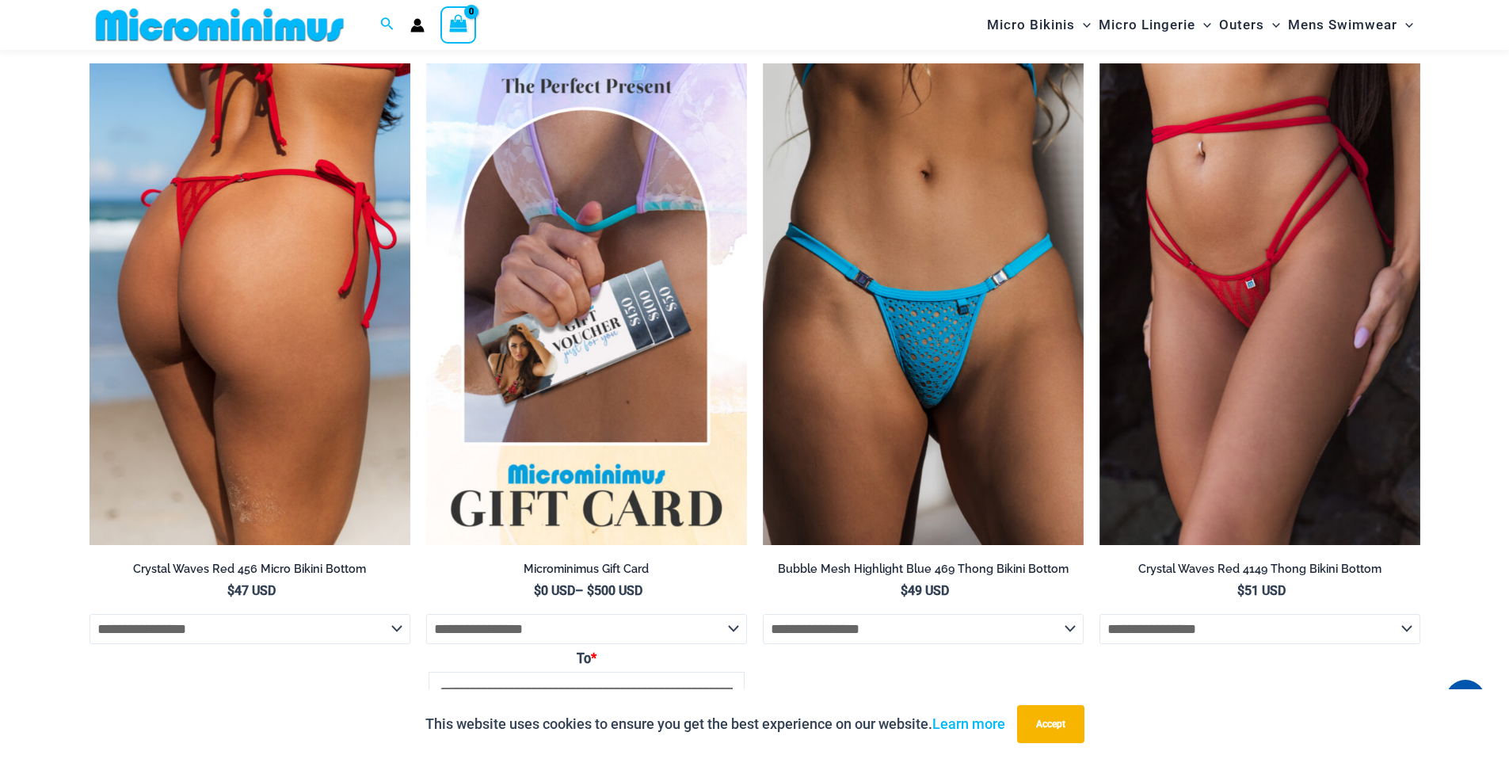
click at [248, 308] on img at bounding box center [250, 304] width 321 height 482
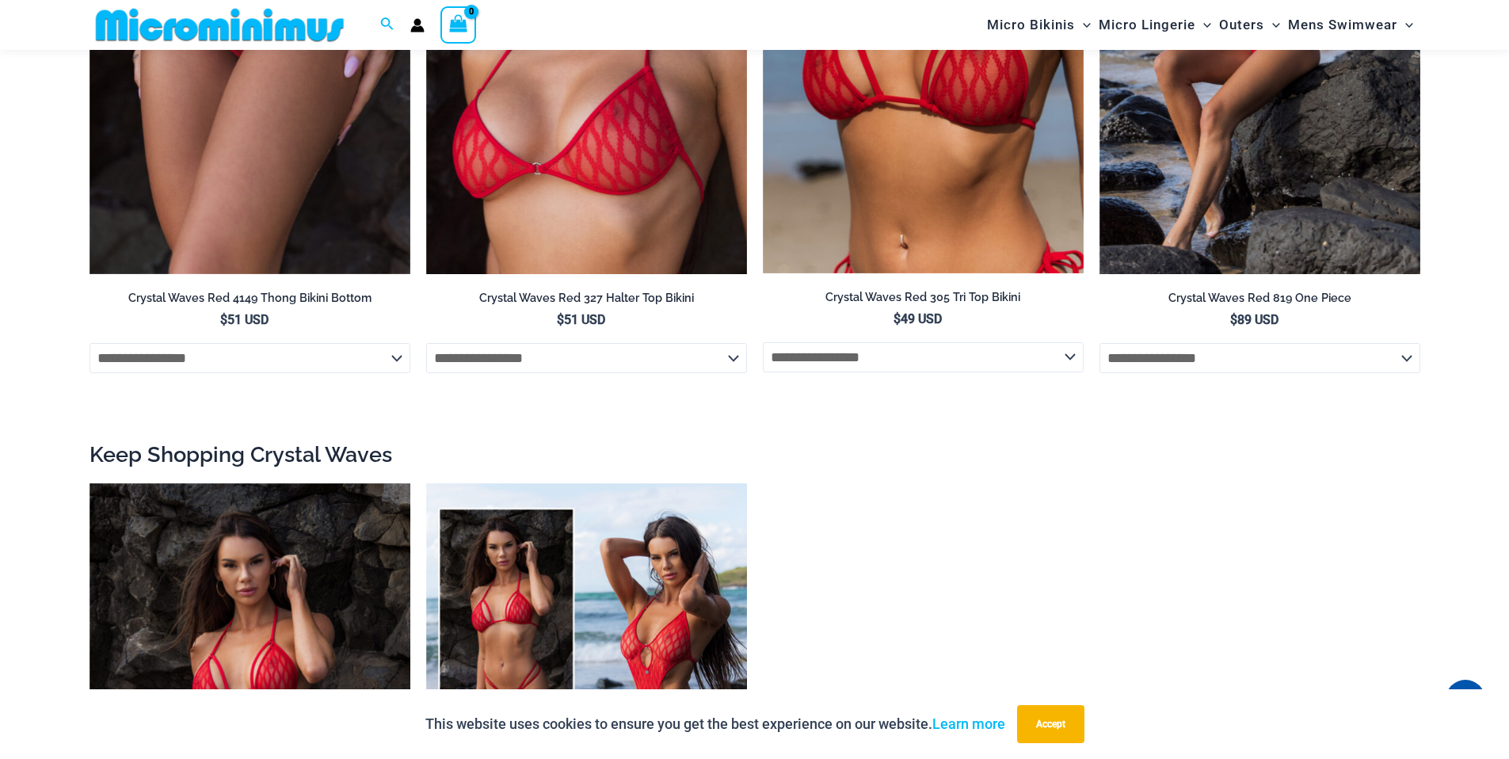
scroll to position [2586, 0]
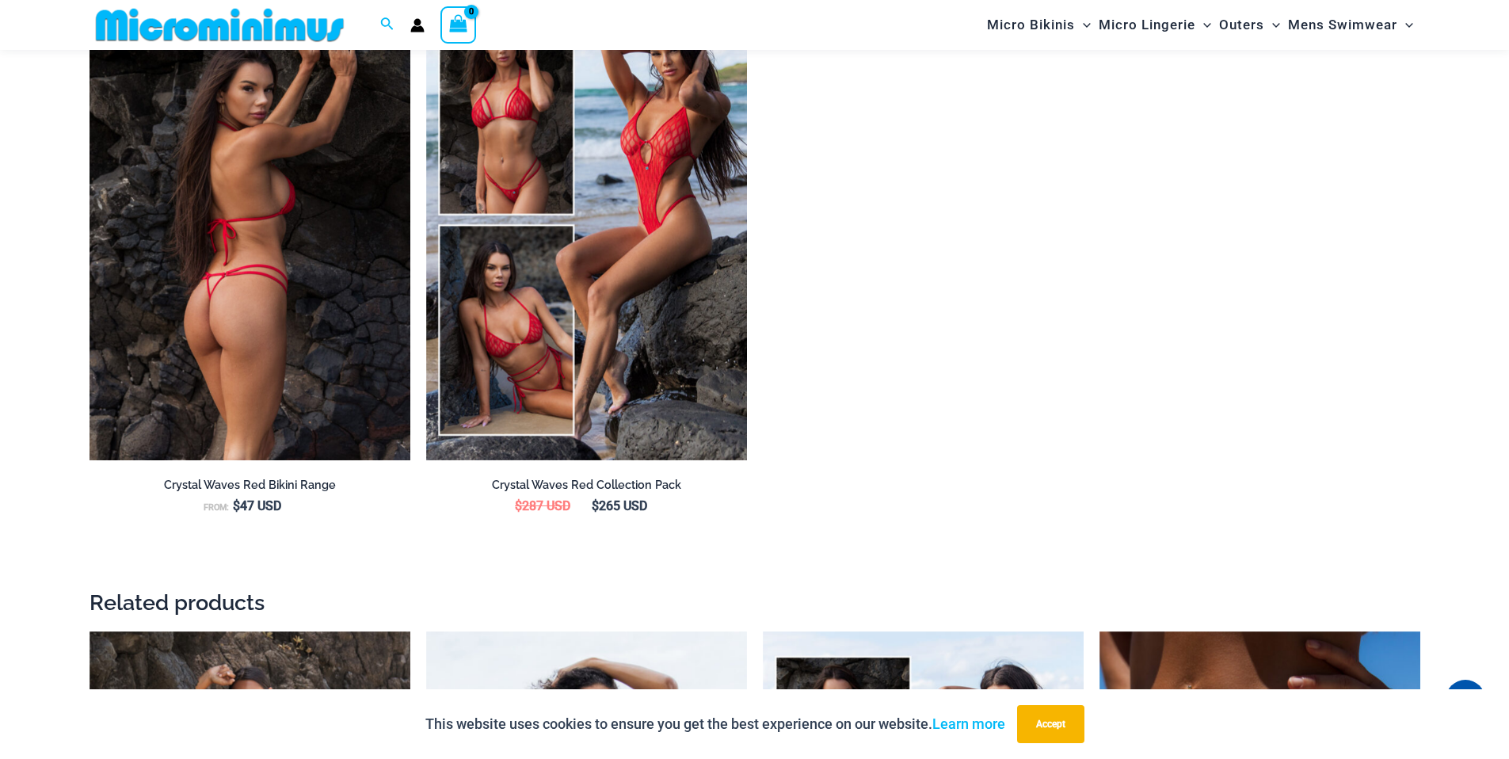
click at [270, 330] on img at bounding box center [250, 220] width 321 height 482
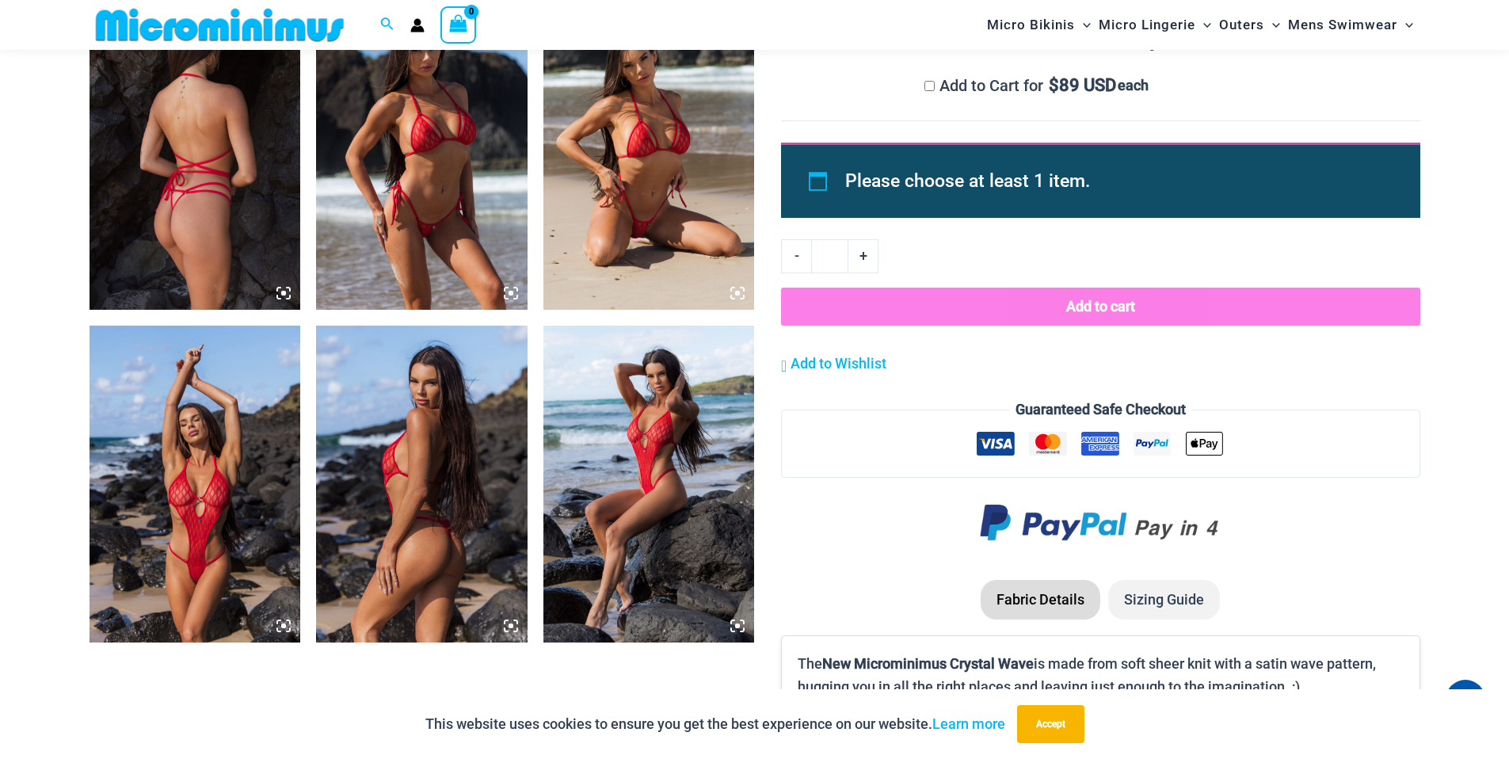
scroll to position [1569, 0]
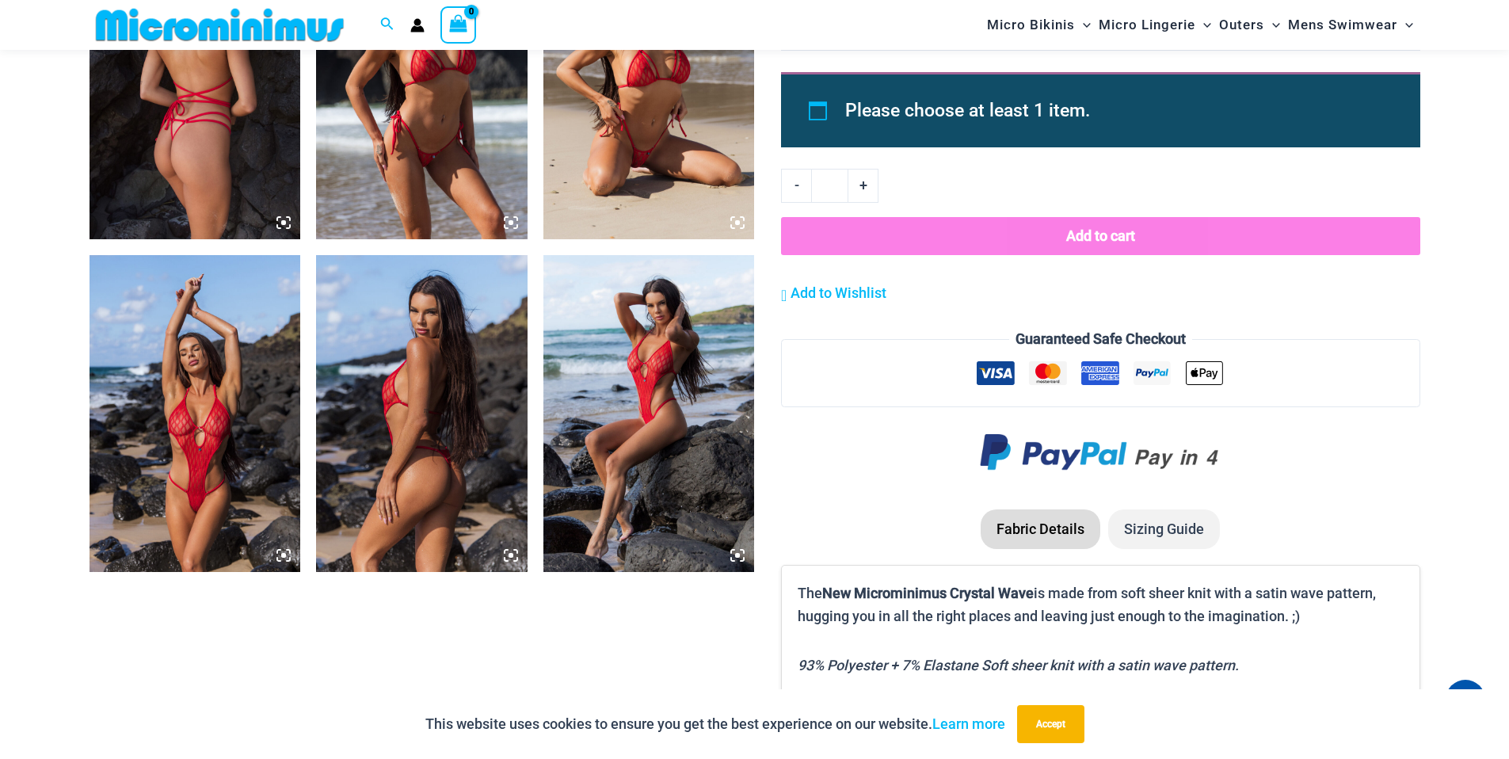
click at [213, 432] on img at bounding box center [196, 413] width 212 height 317
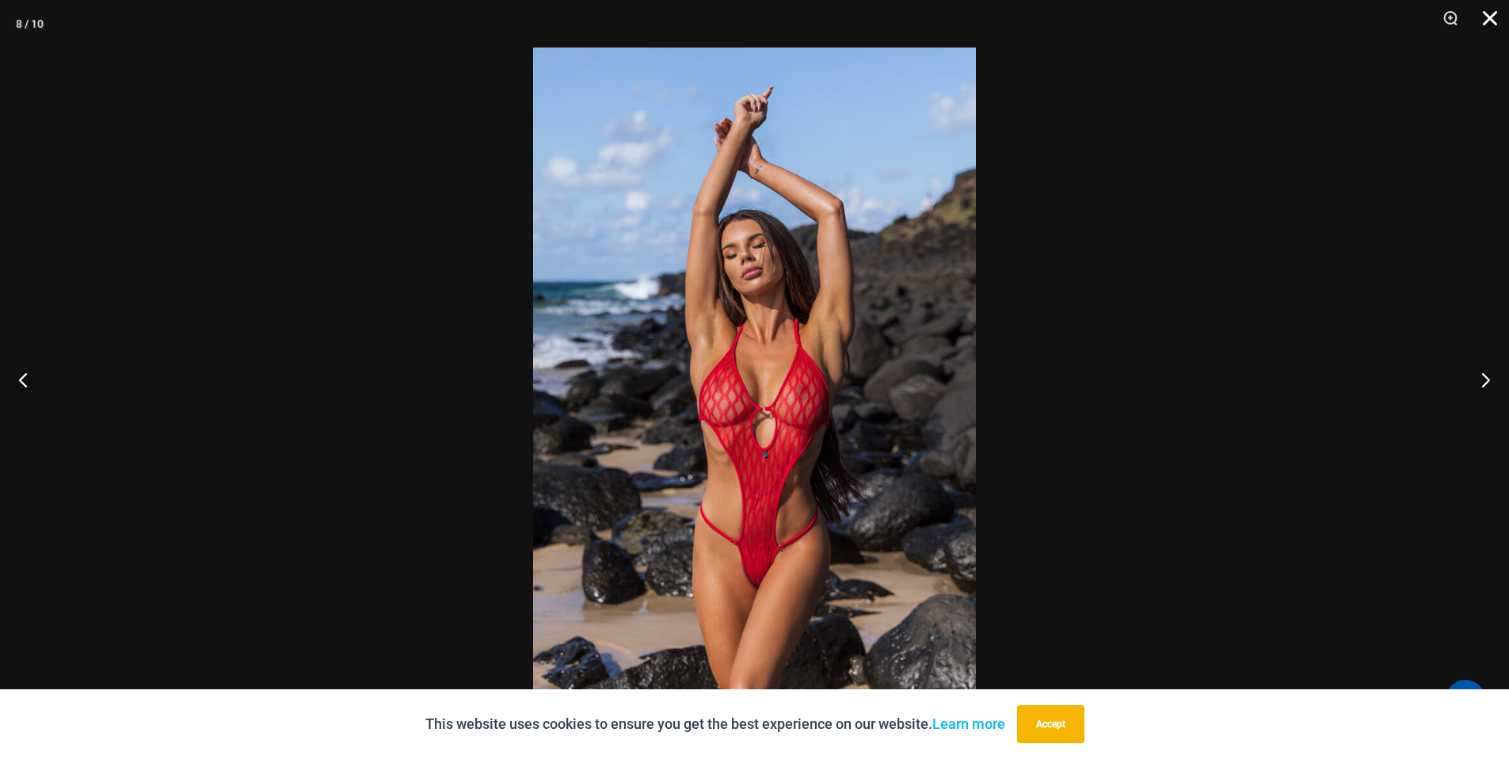
click at [1490, 14] on button "Close" at bounding box center [1485, 24] width 40 height 48
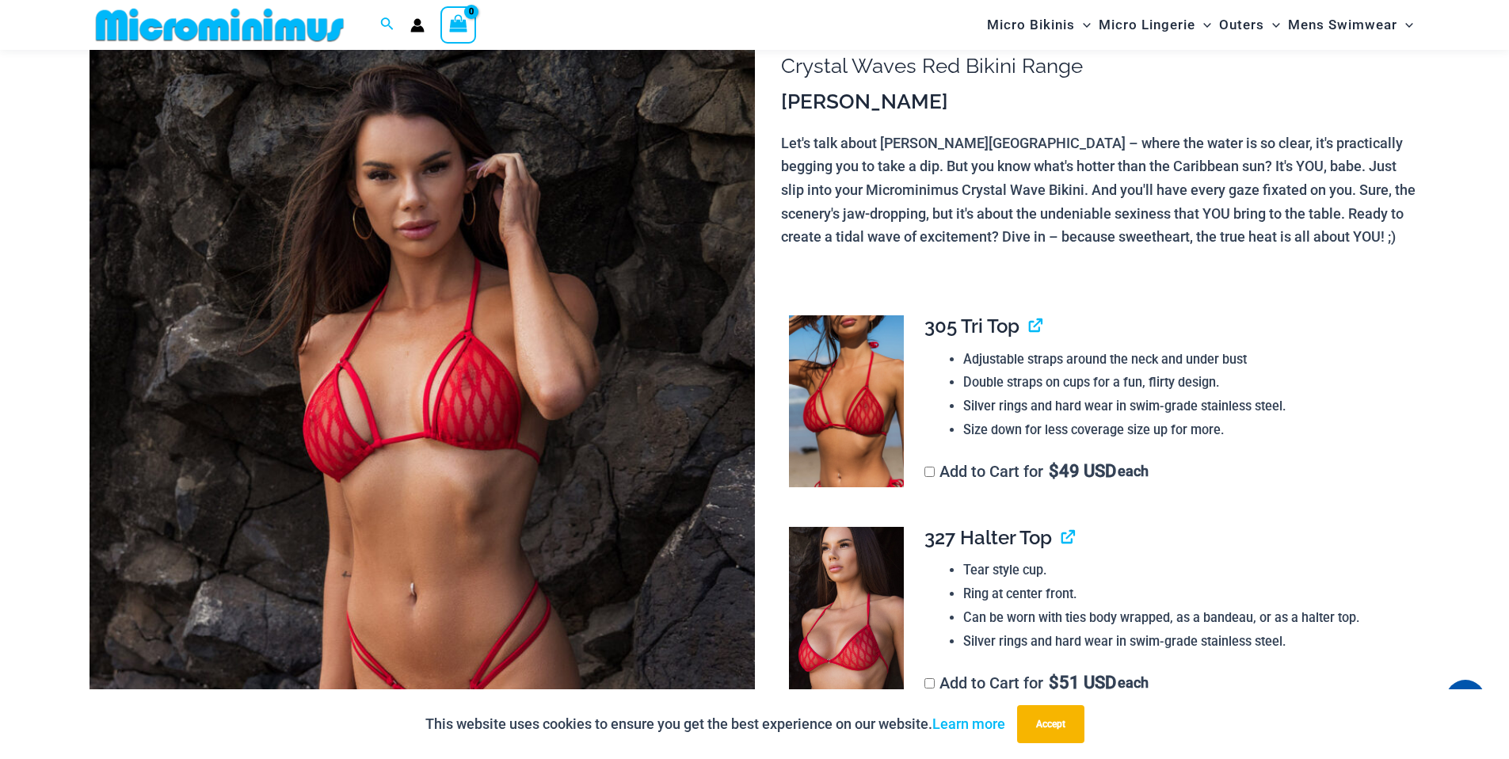
scroll to position [0, 0]
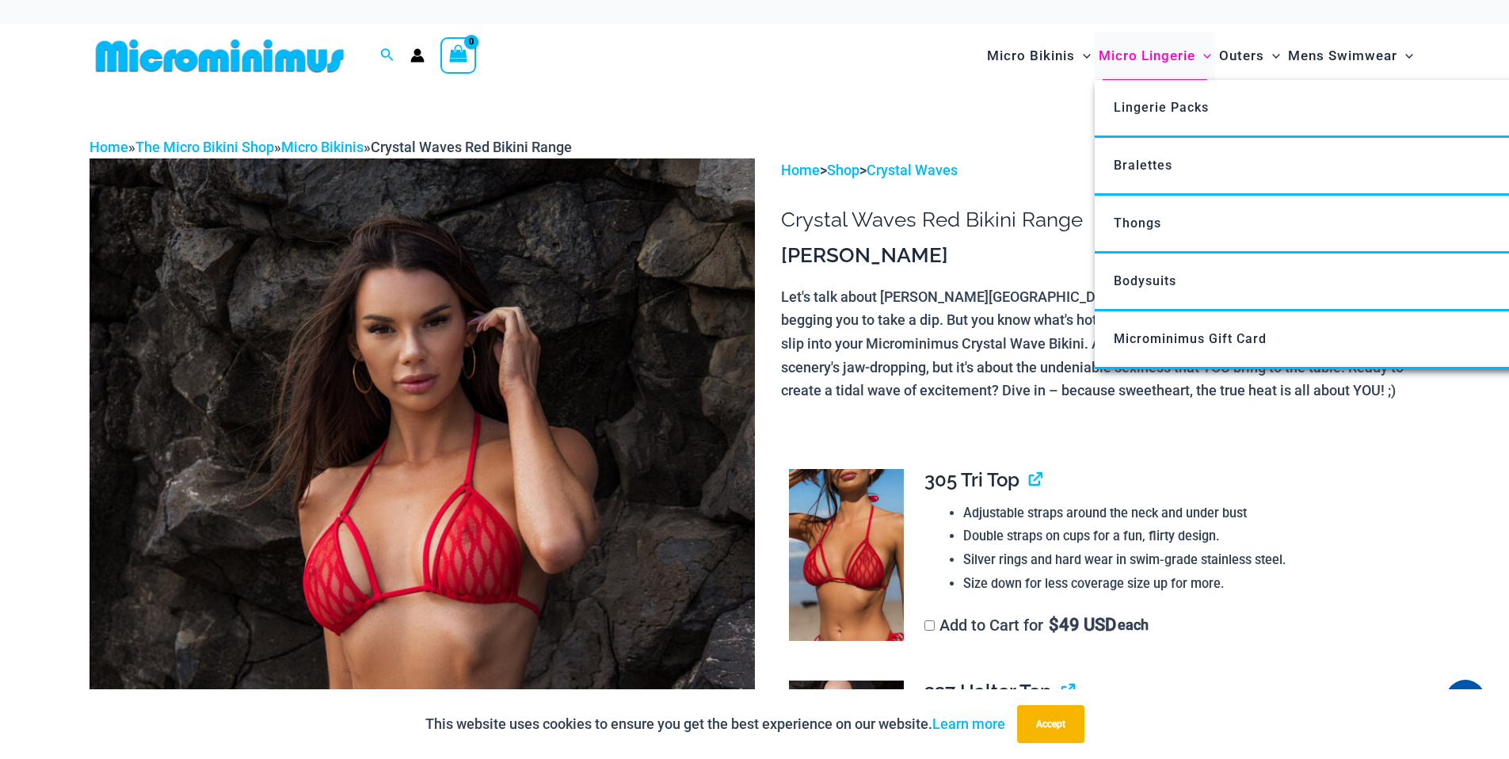
click at [1151, 57] on span "Micro Lingerie" at bounding box center [1147, 56] width 97 height 40
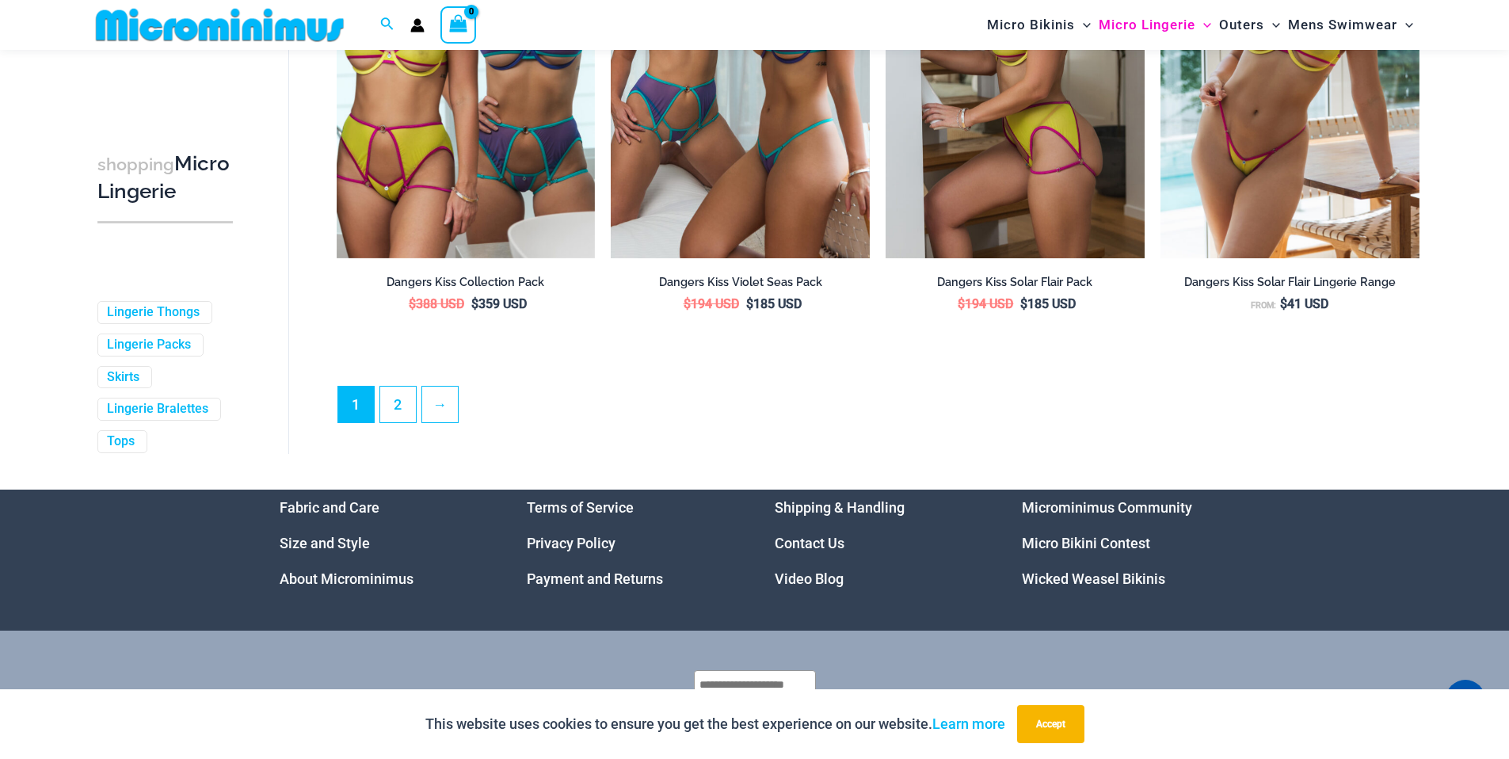
scroll to position [4285, 0]
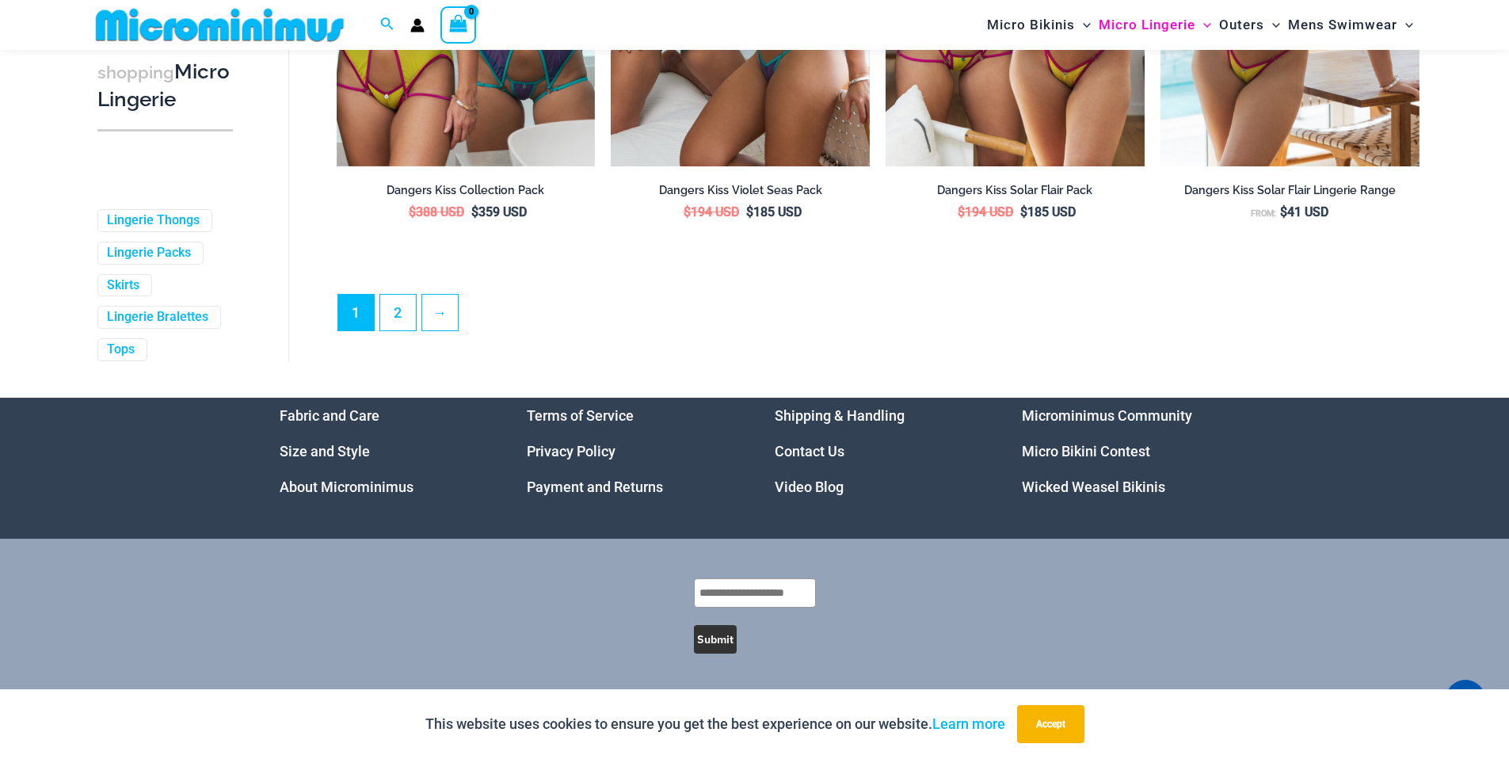
click at [1062, 411] on link "Microminimus Community" at bounding box center [1107, 415] width 170 height 17
